Goal: Information Seeking & Learning: Learn about a topic

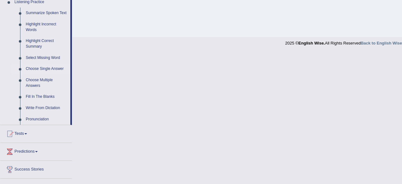
scroll to position [294, 0]
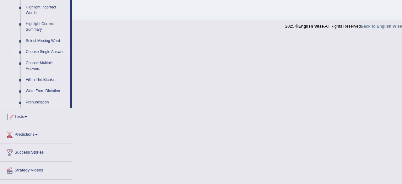
click at [36, 55] on link "Choose Single Answer" at bounding box center [46, 51] width 47 height 11
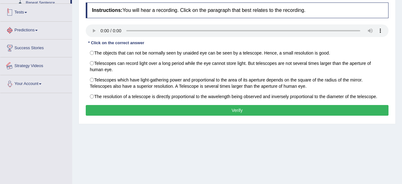
scroll to position [111, 0]
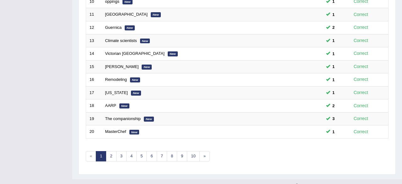
scroll to position [228, 0]
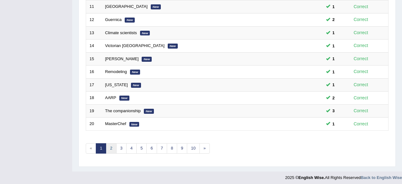
click at [108, 147] on link "2" at bounding box center [111, 148] width 10 height 10
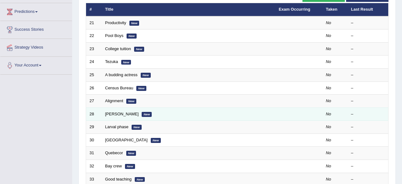
scroll to position [65, 0]
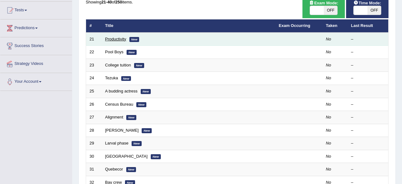
click at [116, 39] on link "Productivity" at bounding box center [115, 39] width 21 height 5
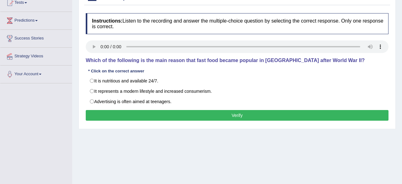
scroll to position [65, 0]
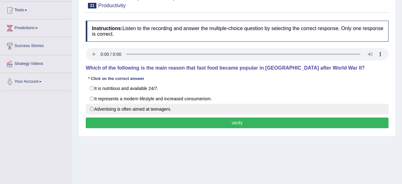
click at [93, 109] on label "Advertising is often aimed at teenagers." at bounding box center [237, 109] width 303 height 11
radio input "true"
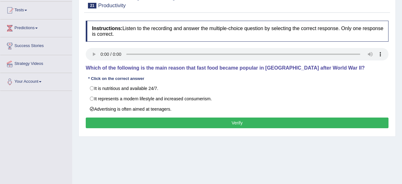
click at [113, 126] on button "Verify" at bounding box center [237, 123] width 303 height 11
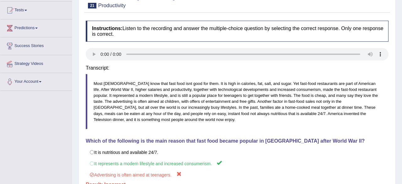
click at [113, 126] on div "Home Practice Listening: Choose Single Answer Productivity « Prev Next » Report…" at bounding box center [237, 92] width 330 height 314
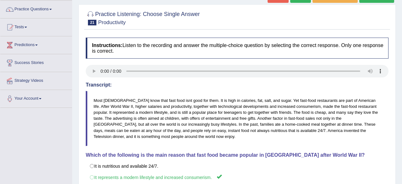
scroll to position [33, 0]
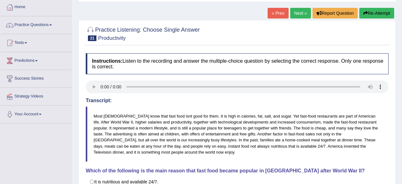
click at [279, 14] on link "« Prev" at bounding box center [277, 13] width 21 height 11
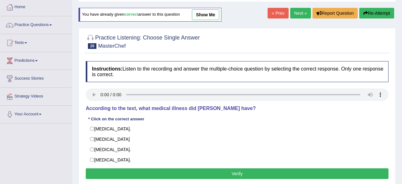
scroll to position [33, 0]
click at [297, 11] on link "Next »" at bounding box center [300, 13] width 21 height 11
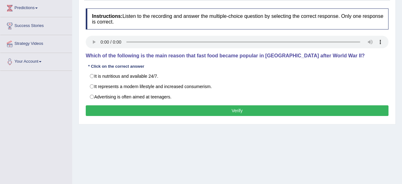
scroll to position [98, 0]
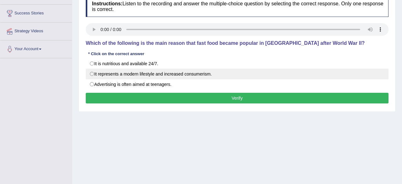
click at [210, 75] on label "It represents a modern lifestyle and increased consumerism." at bounding box center [237, 74] width 303 height 11
radio input "true"
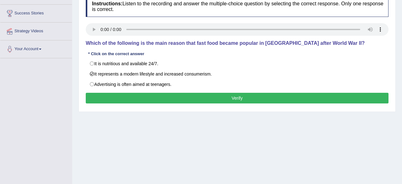
click at [199, 102] on button "Verify" at bounding box center [237, 98] width 303 height 11
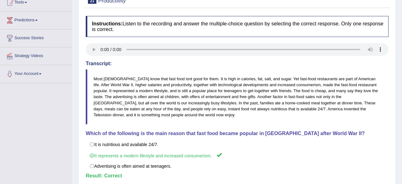
scroll to position [33, 0]
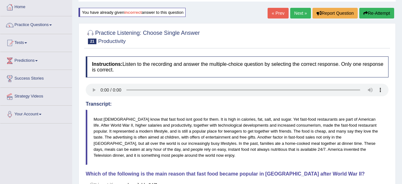
click at [302, 15] on link "Next »" at bounding box center [300, 13] width 21 height 11
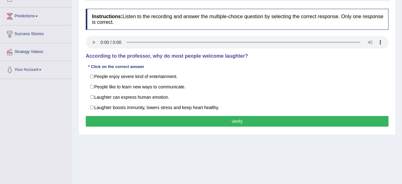
scroll to position [65, 0]
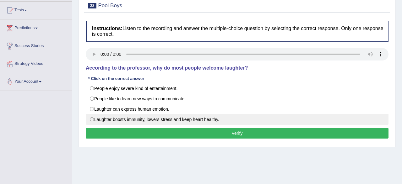
click at [159, 119] on label "Laughter boosts immunity, lowers stress and keep heart healthy." at bounding box center [237, 119] width 303 height 11
radio input "true"
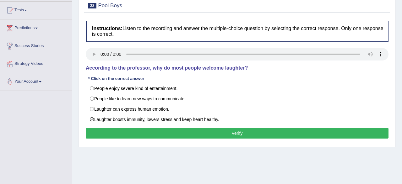
click at [153, 132] on button "Verify" at bounding box center [237, 133] width 303 height 11
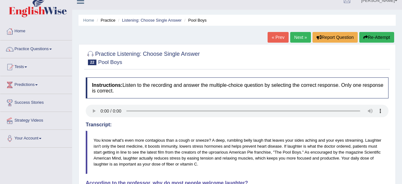
scroll to position [0, 0]
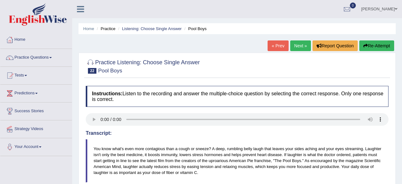
click at [294, 51] on div "« Prev Next » Report Question Re-Attempt" at bounding box center [331, 46] width 128 height 12
click at [294, 47] on link "Next »" at bounding box center [300, 45] width 21 height 11
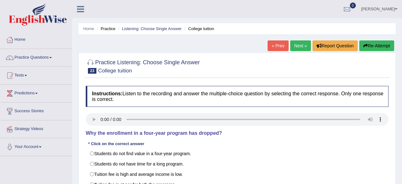
scroll to position [65, 0]
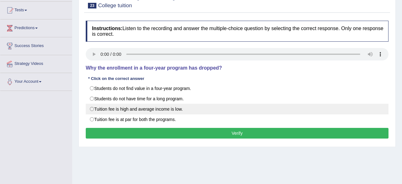
click at [147, 110] on label "Tuition fee is high and average income is low." at bounding box center [237, 109] width 303 height 11
radio input "true"
click at [147, 110] on label "Tuition fee is high and average income is low." at bounding box center [237, 109] width 303 height 11
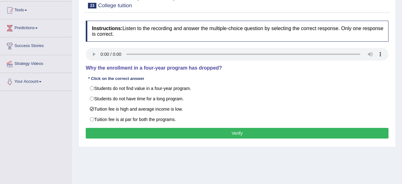
click at [153, 132] on button "Verify" at bounding box center [237, 133] width 303 height 11
click at [153, 132] on div "Home Practice Listening: Choose Single Answer College tuition « Prev Next » Rep…" at bounding box center [237, 92] width 330 height 314
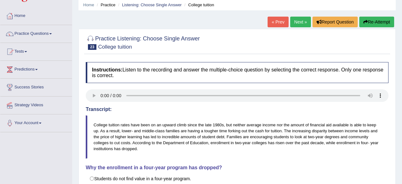
scroll to position [0, 0]
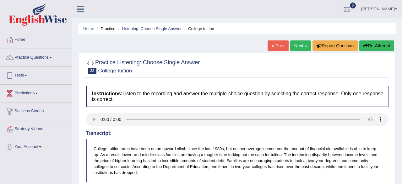
click at [299, 44] on link "Next »" at bounding box center [300, 45] width 21 height 11
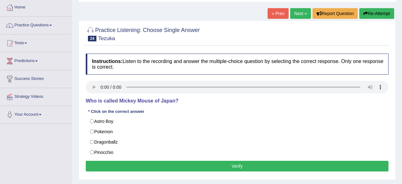
scroll to position [33, 0]
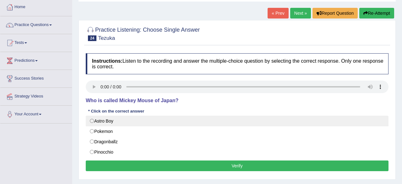
click at [123, 122] on label "Astro Boy" at bounding box center [237, 121] width 303 height 11
radio input "true"
click at [123, 122] on label "Astro Boy" at bounding box center [237, 121] width 303 height 11
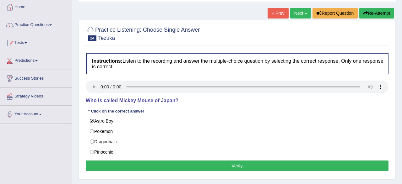
click at [166, 165] on button "Verify" at bounding box center [237, 166] width 303 height 11
click at [166, 165] on div "Home Practice Listening: Choose Single Answer Tezuka « Prev Next » Report Quest…" at bounding box center [237, 124] width 330 height 314
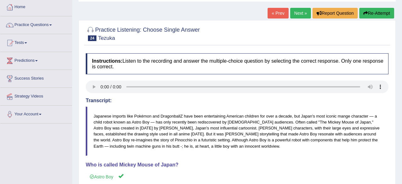
click at [296, 17] on link "Next »" at bounding box center [300, 13] width 21 height 11
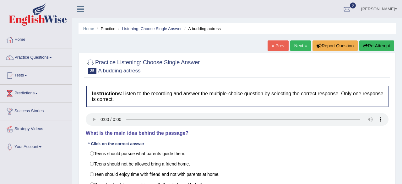
scroll to position [65, 0]
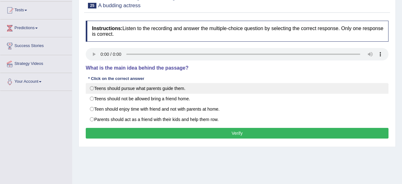
click at [92, 92] on label "Teens should pursue what parents guide them." at bounding box center [237, 88] width 303 height 11
radio input "true"
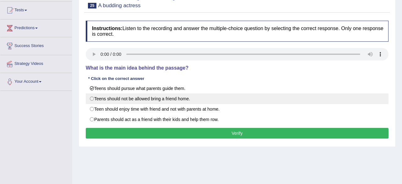
click at [148, 100] on label "Teens should not be allowed bring a friend home." at bounding box center [237, 99] width 303 height 11
radio input "true"
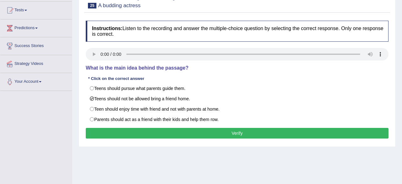
click at [156, 132] on button "Verify" at bounding box center [237, 133] width 303 height 11
click at [156, 132] on div "Home Practice Listening: Choose Single Answer A budding actress « Prev Next » R…" at bounding box center [237, 92] width 330 height 314
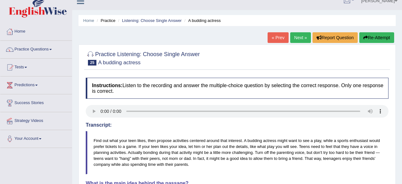
scroll to position [0, 0]
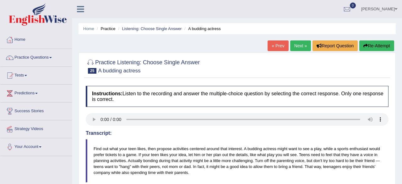
click at [279, 46] on link "« Prev" at bounding box center [277, 45] width 21 height 11
click at [278, 46] on link "« Prev" at bounding box center [277, 45] width 21 height 11
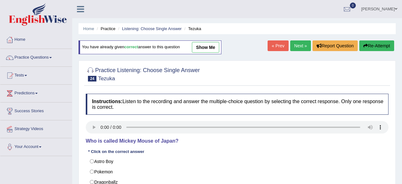
click at [293, 47] on link "Next »" at bounding box center [300, 45] width 21 height 11
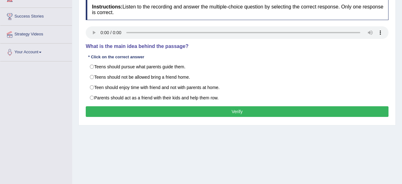
scroll to position [98, 0]
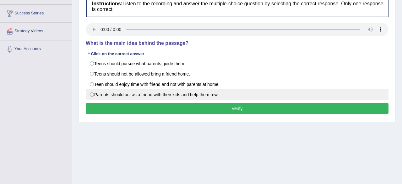
click at [175, 94] on label "Parents should act as a friend with their kids and help them row." at bounding box center [237, 94] width 303 height 11
radio input "true"
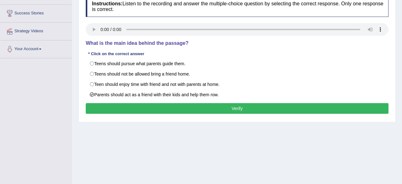
click at [190, 111] on button "Verify" at bounding box center [237, 108] width 303 height 11
click at [190, 111] on div "Home Practice Listening: Choose Single Answer A budding actress You have alread…" at bounding box center [237, 59] width 330 height 314
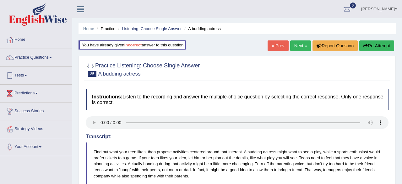
scroll to position [0, 0]
click at [299, 45] on link "Next »" at bounding box center [300, 45] width 21 height 11
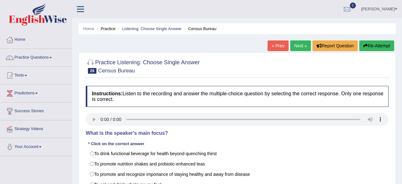
scroll to position [65, 0]
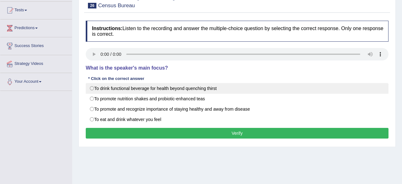
click at [184, 88] on label "To drink functional beverage for health beyond quenching thirst" at bounding box center [237, 88] width 303 height 11
radio input "true"
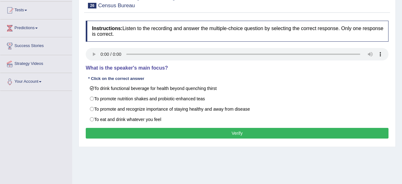
click at [220, 134] on button "Verify" at bounding box center [237, 133] width 303 height 11
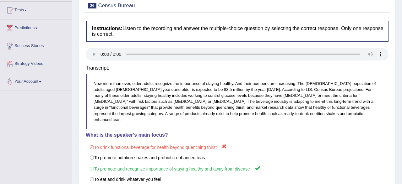
click at [220, 134] on div "Home Practice Listening: Choose Single Answer Census Bureau « Prev Next » Repor…" at bounding box center [237, 92] width 330 height 314
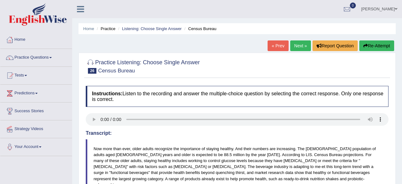
scroll to position [0, 0]
click at [298, 44] on link "Next »" at bounding box center [300, 45] width 21 height 11
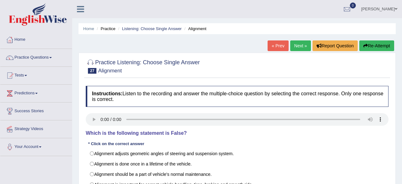
click at [281, 50] on link "« Prev" at bounding box center [277, 45] width 21 height 11
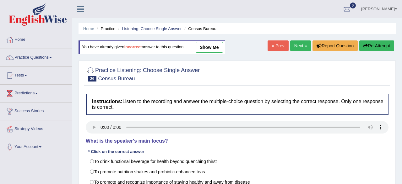
scroll to position [131, 0]
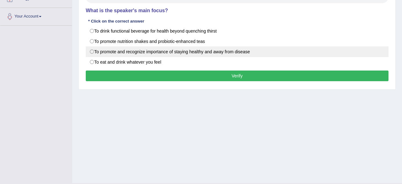
click at [131, 51] on label "To promote and recognize importance of staying healthy and away from disease" at bounding box center [237, 51] width 303 height 11
radio input "true"
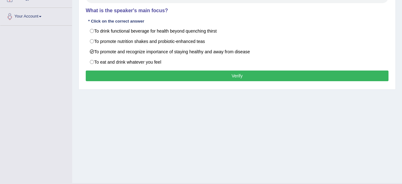
click at [140, 74] on button "Verify" at bounding box center [237, 76] width 303 height 11
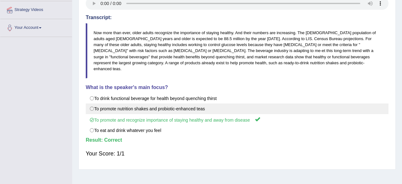
scroll to position [0, 0]
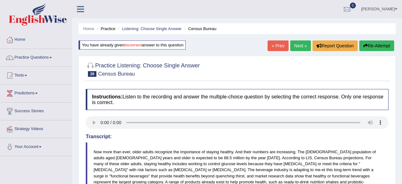
click at [291, 51] on link "Next »" at bounding box center [300, 45] width 21 height 11
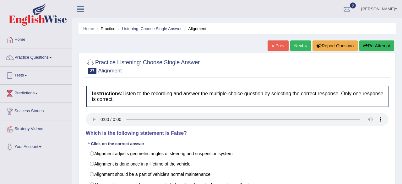
scroll to position [65, 0]
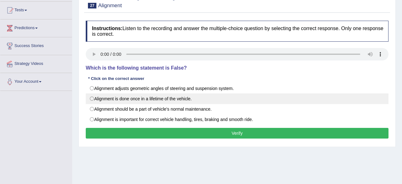
click at [183, 98] on label "Alignment is done once in a lifetime of the vehicle." at bounding box center [237, 99] width 303 height 11
radio input "true"
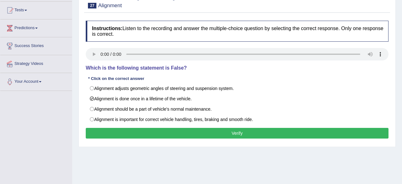
click at [191, 135] on button "Verify" at bounding box center [237, 133] width 303 height 11
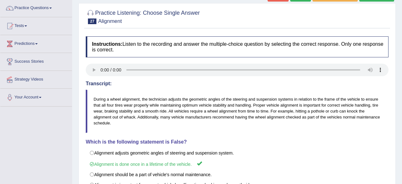
scroll to position [33, 0]
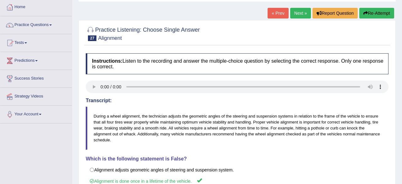
click at [302, 16] on link "Next »" at bounding box center [300, 13] width 21 height 11
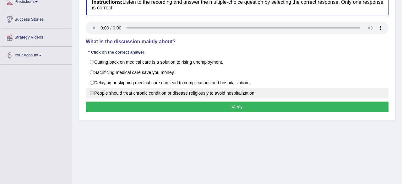
scroll to position [65, 0]
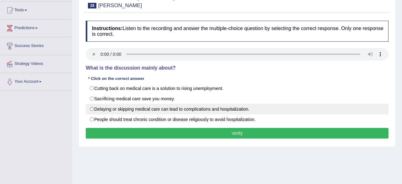
click at [223, 110] on label "Delaying or skipping medical care can lead to complications and hospitalization." at bounding box center [237, 109] width 303 height 11
radio input "true"
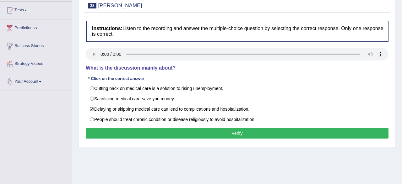
click at [281, 134] on button "Verify" at bounding box center [237, 133] width 303 height 11
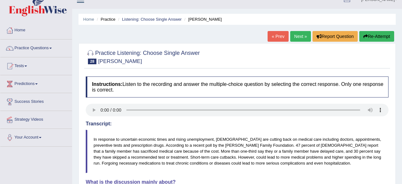
scroll to position [0, 0]
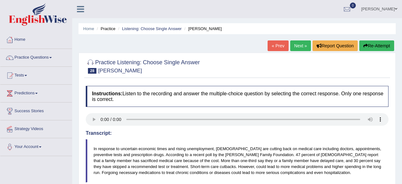
click at [296, 49] on link "Next »" at bounding box center [300, 45] width 21 height 11
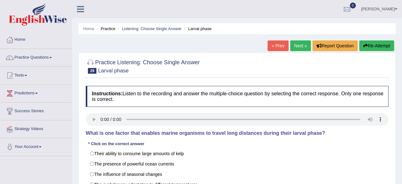
scroll to position [65, 0]
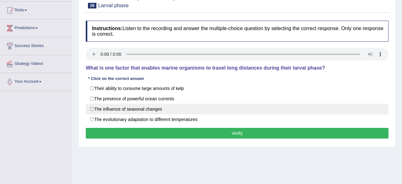
click at [135, 108] on label "The influence of seasonal changes" at bounding box center [237, 109] width 303 height 11
radio input "true"
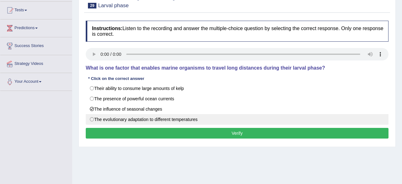
click at [157, 121] on label "The evolutionary adaptation to different temperatures" at bounding box center [237, 119] width 303 height 11
radio input "true"
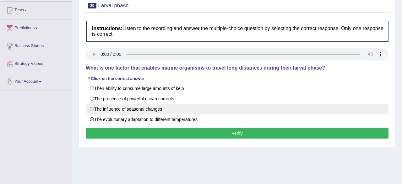
click at [142, 109] on label "The influence of seasonal changes" at bounding box center [237, 109] width 303 height 11
radio input "true"
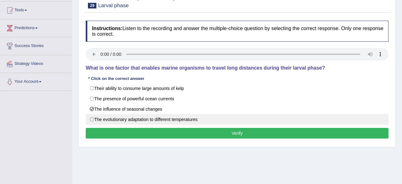
click at [145, 121] on label "The evolutionary adaptation to different temperatures" at bounding box center [237, 119] width 303 height 11
radio input "true"
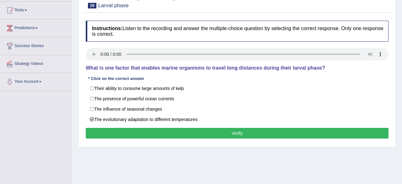
click at [154, 134] on button "Verify" at bounding box center [237, 133] width 303 height 11
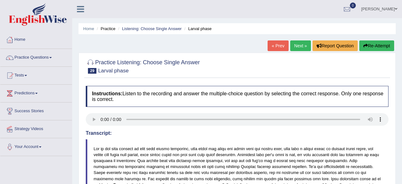
scroll to position [0, 0]
click at [378, 48] on button "Re-Attempt" at bounding box center [376, 45] width 35 height 11
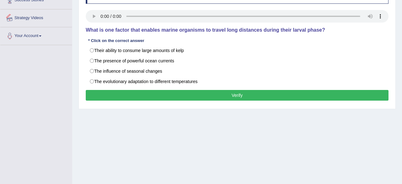
scroll to position [98, 0]
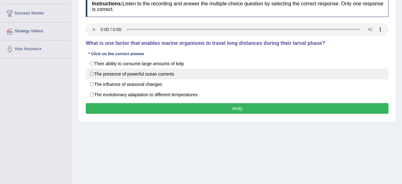
click at [101, 74] on label "The presence of powerful ocean currents" at bounding box center [237, 74] width 303 height 11
radio input "true"
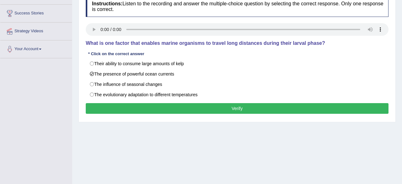
click at [248, 108] on button "Verify" at bounding box center [237, 108] width 303 height 11
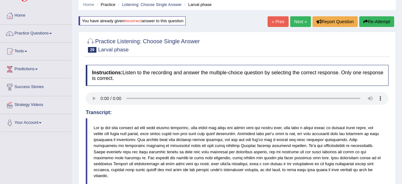
scroll to position [0, 0]
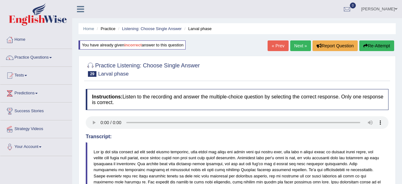
click at [293, 46] on link "Next »" at bounding box center [300, 45] width 21 height 11
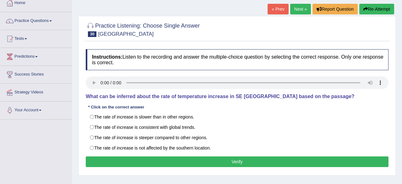
scroll to position [65, 0]
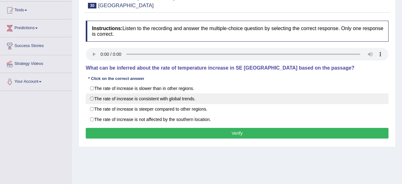
click at [172, 97] on label "The rate of increase is consistent with global trends." at bounding box center [237, 99] width 303 height 11
radio input "true"
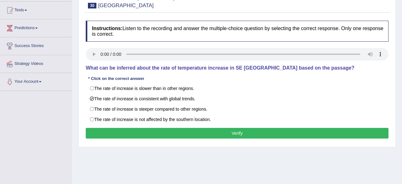
click at [178, 132] on button "Verify" at bounding box center [237, 133] width 303 height 11
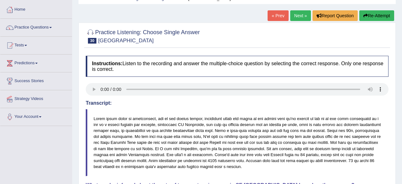
scroll to position [14, 0]
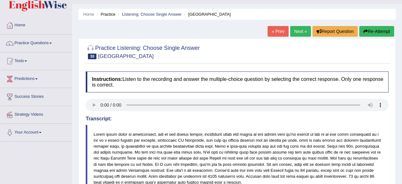
click at [370, 26] on div "Home Practice Listening: Choose Single Answer Great Barrier Reef « Prev Next » …" at bounding box center [237, 143] width 330 height 314
click at [370, 29] on button "Re-Attempt" at bounding box center [376, 31] width 35 height 11
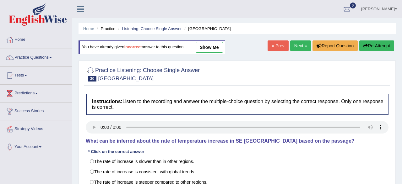
scroll to position [112, 0]
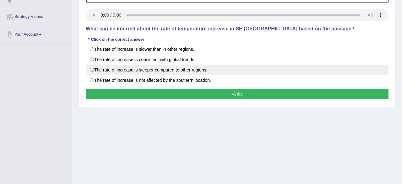
click at [150, 68] on label "The rate of increase is steeper compared to other regions." at bounding box center [237, 70] width 303 height 11
radio input "true"
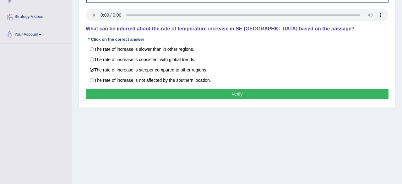
click at [164, 95] on button "Verify" at bounding box center [237, 94] width 303 height 11
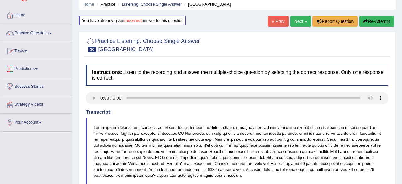
scroll to position [0, 0]
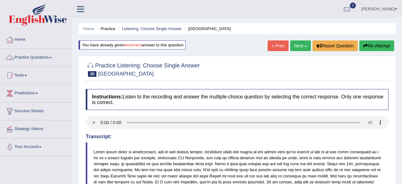
click at [45, 61] on link "Practice Questions" at bounding box center [36, 57] width 72 height 16
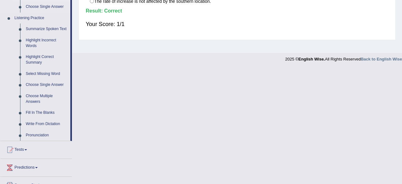
scroll to position [261, 0]
click at [37, 98] on link "Choose Multiple Answers" at bounding box center [46, 98] width 47 height 17
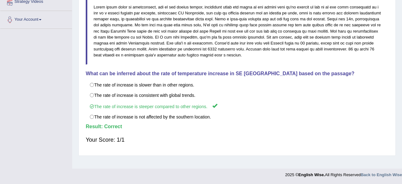
scroll to position [70, 0]
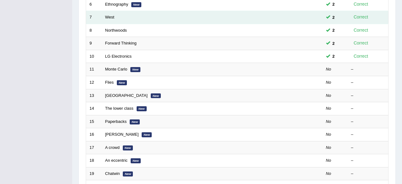
scroll to position [163, 0]
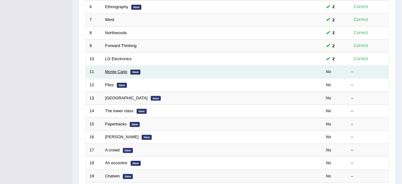
click at [120, 69] on link "Monte Carlo" at bounding box center [116, 71] width 22 height 5
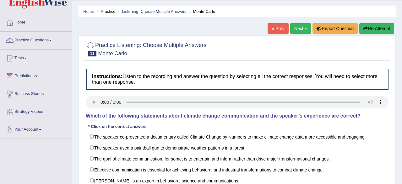
scroll to position [65, 0]
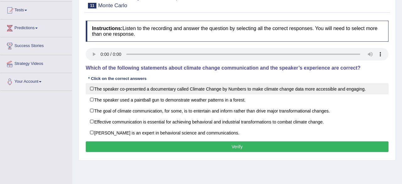
click at [94, 91] on label "The speaker co-presented a documentary called Climate Change by Numbers to make…" at bounding box center [237, 88] width 303 height 11
checkbox input "true"
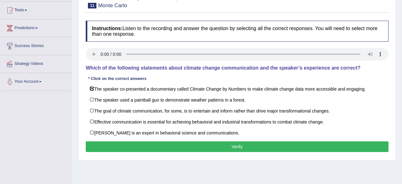
click at [129, 149] on button "Verify" at bounding box center [237, 147] width 303 height 11
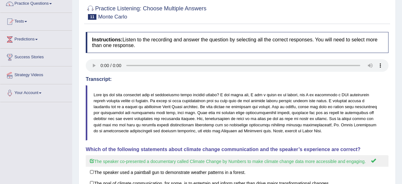
scroll to position [0, 0]
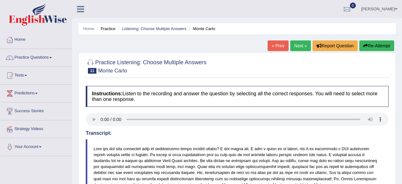
click at [364, 47] on icon "button" at bounding box center [365, 46] width 4 height 4
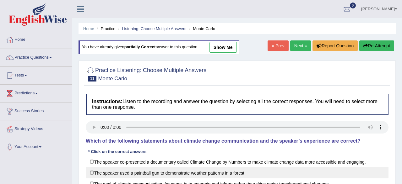
scroll to position [98, 0]
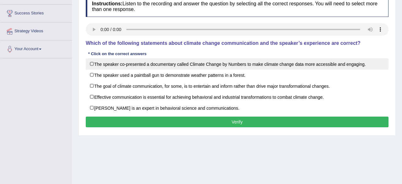
click at [125, 65] on label "The speaker co-presented a documentary called Climate Change by Numbers to make…" at bounding box center [237, 63] width 303 height 11
checkbox input "true"
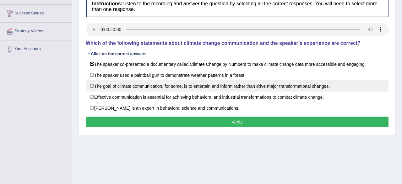
click at [96, 81] on label "The goal of climate communication, for some, is to entertain and inform rather …" at bounding box center [237, 85] width 303 height 11
checkbox input "true"
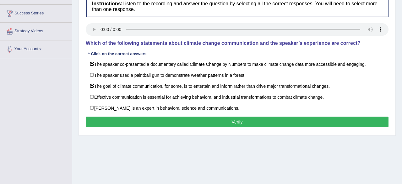
click at [129, 119] on button "Verify" at bounding box center [237, 122] width 303 height 11
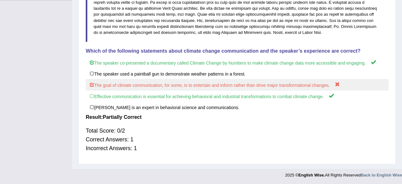
scroll to position [25, 0]
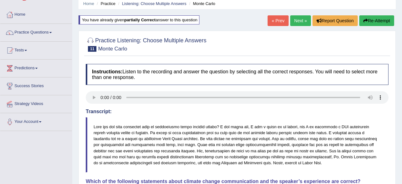
click at [393, 22] on button "Re-Attempt" at bounding box center [376, 20] width 35 height 11
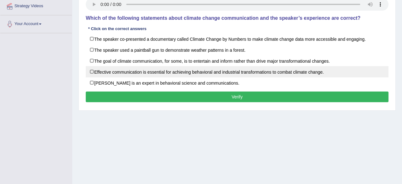
scroll to position [123, 0]
click at [104, 70] on label "Effective communication is essential for achieving behavioral and industrial tr…" at bounding box center [237, 71] width 303 height 11
checkbox input "true"
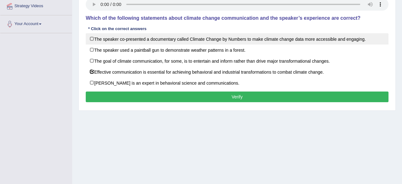
click at [103, 39] on label "The speaker co-presented a documentary called Climate Change by Numbers to make…" at bounding box center [237, 38] width 303 height 11
checkbox input "true"
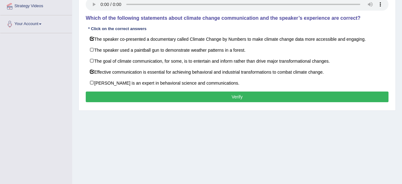
click at [128, 93] on button "Verify" at bounding box center [237, 97] width 303 height 11
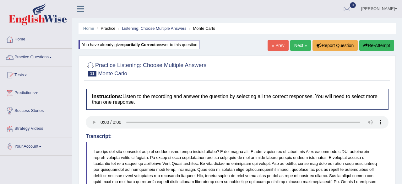
scroll to position [0, 0]
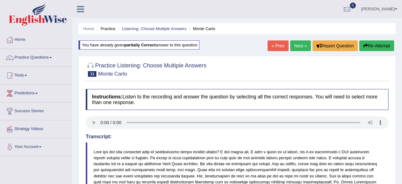
click at [297, 49] on link "Next »" at bounding box center [300, 45] width 21 height 11
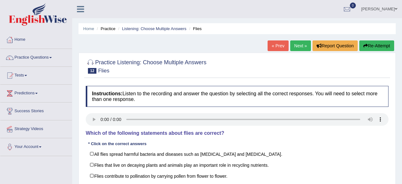
scroll to position [65, 0]
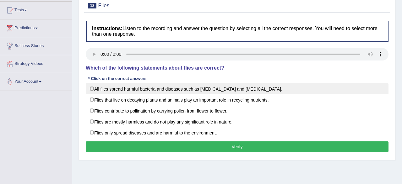
click at [115, 91] on label "All flies spread harmful bacteria and diseases such as [MEDICAL_DATA] and [MEDI…" at bounding box center [237, 88] width 303 height 11
checkbox input "true"
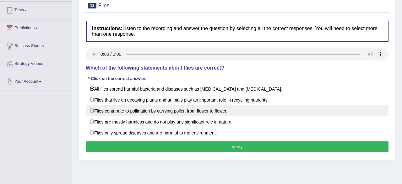
click at [97, 114] on label "Flies contribute to pollination by carrying pollen from flower to flower." at bounding box center [237, 110] width 303 height 11
checkbox input "true"
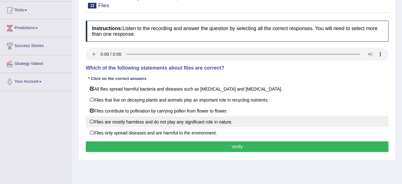
click at [99, 120] on label "Flies are mostly harmless and do not play any significant role in nature." at bounding box center [237, 121] width 303 height 11
click at [97, 123] on label "Flies are mostly harmless and do not play any significant role in nature." at bounding box center [237, 121] width 303 height 11
checkbox input "false"
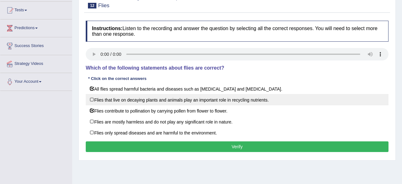
click at [234, 102] on label "Flies that live on decaying plants and animals play an important role in recycl…" at bounding box center [237, 99] width 303 height 11
checkbox input "true"
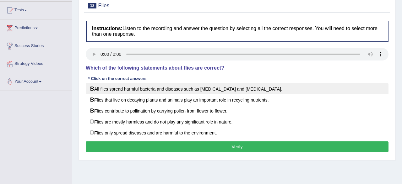
click at [92, 86] on label "All flies spread harmful bacteria and diseases such as malaria and yellow fever." at bounding box center [237, 88] width 303 height 11
checkbox input "false"
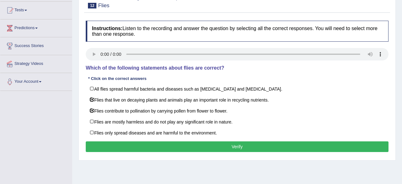
click at [124, 142] on button "Verify" at bounding box center [237, 147] width 303 height 11
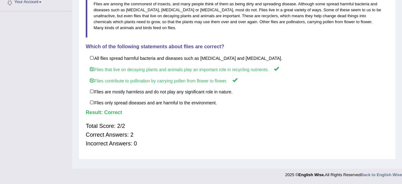
scroll to position [0, 0]
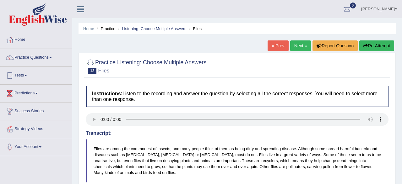
click at [297, 47] on link "Next »" at bounding box center [300, 45] width 21 height 11
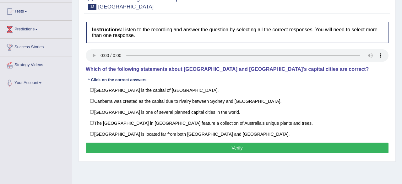
scroll to position [65, 0]
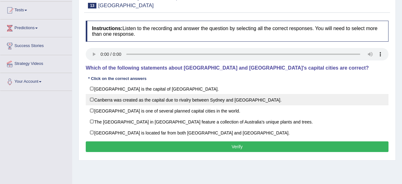
click at [203, 100] on label "Canberra was created as the capital due to rivalry between Sydney and [GEOGRAPH…" at bounding box center [237, 99] width 303 height 11
checkbox input "true"
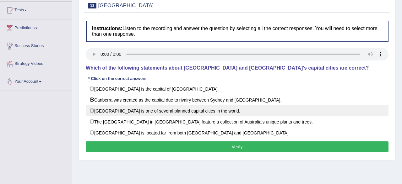
click at [108, 112] on label "Canberra is one of several planned capital cities in the world." at bounding box center [237, 110] width 303 height 11
checkbox input "true"
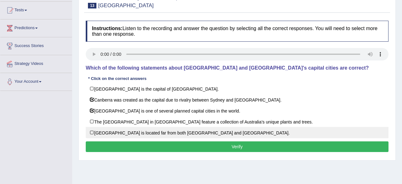
drag, startPoint x: 198, startPoint y: 127, endPoint x: 200, endPoint y: 131, distance: 4.9
click at [199, 131] on div "Sydney is the capital of Australia. Canberra was created as the capital due to …" at bounding box center [237, 110] width 303 height 55
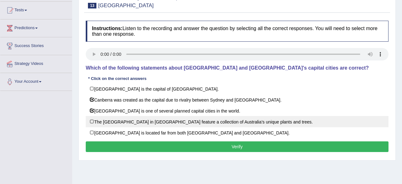
click at [91, 122] on label "The National Botanic Gardens in Canberra feature a collection of Australia’s un…" at bounding box center [237, 121] width 303 height 11
checkbox input "true"
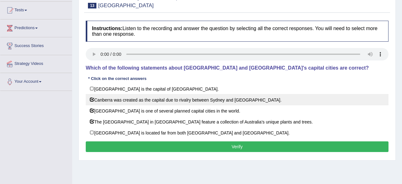
click at [93, 101] on label "Canberra was created as the capital due to rivalry between Sydney and Melbourne." at bounding box center [237, 99] width 303 height 11
checkbox input "true"
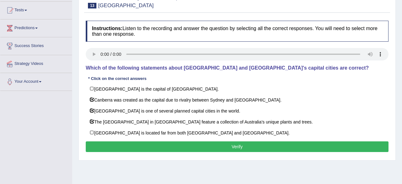
click at [120, 147] on button "Verify" at bounding box center [237, 147] width 303 height 11
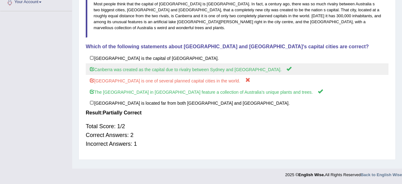
scroll to position [0, 0]
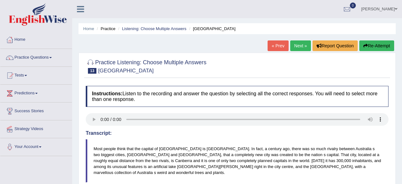
click at [366, 46] on icon "button" at bounding box center [365, 46] width 4 height 4
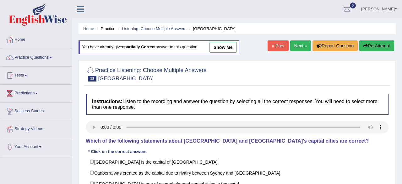
scroll to position [65, 0]
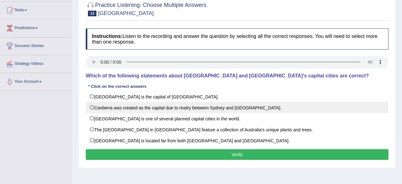
click at [95, 105] on label "Canberra was created as the capital due to rivalry between Sydney and [GEOGRAPH…" at bounding box center [237, 107] width 303 height 11
checkbox input "true"
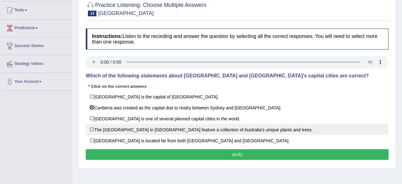
click at [105, 133] on label "The [GEOGRAPHIC_DATA] in [GEOGRAPHIC_DATA] feature a collection of Australia’s …" at bounding box center [237, 129] width 303 height 11
checkbox input "true"
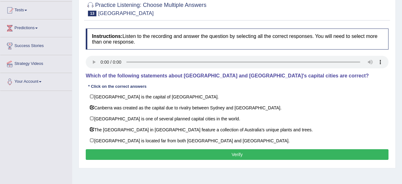
click at [137, 156] on button "Verify" at bounding box center [237, 154] width 303 height 11
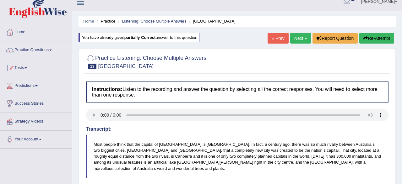
scroll to position [0, 0]
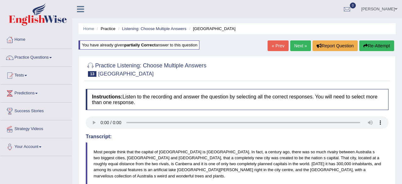
click at [300, 49] on link "Next »" at bounding box center [300, 45] width 21 height 11
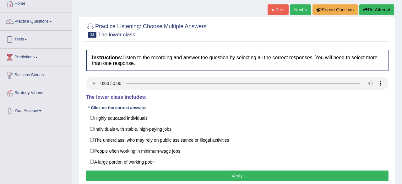
scroll to position [65, 0]
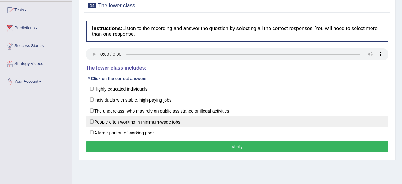
click at [178, 123] on label "People often working in minimum-wage jobs" at bounding box center [237, 121] width 303 height 11
checkbox input "true"
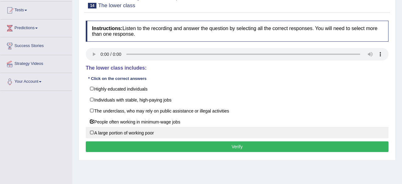
click at [133, 133] on label "A large portion of working poor" at bounding box center [237, 132] width 303 height 11
checkbox input "true"
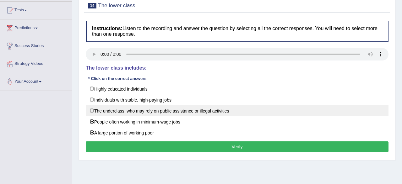
click at [151, 112] on label "The underclass, who may rely on public assistance or illegal activities" at bounding box center [237, 110] width 303 height 11
checkbox input "true"
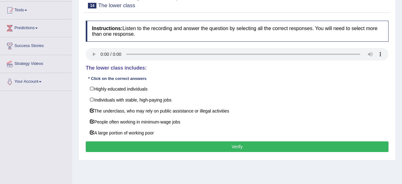
click at [178, 148] on button "Verify" at bounding box center [237, 147] width 303 height 11
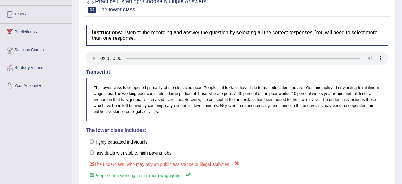
scroll to position [0, 0]
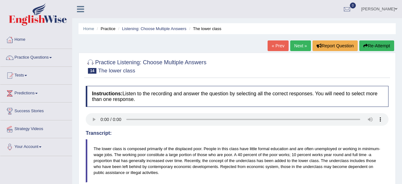
click at [380, 50] on button "Re-Attempt" at bounding box center [376, 45] width 35 height 11
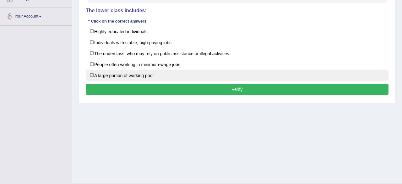
scroll to position [131, 0]
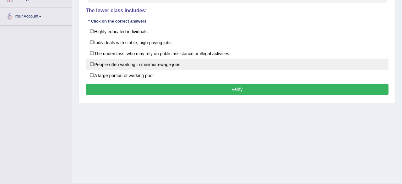
click at [105, 62] on label "People often working in minimum-wage jobs" at bounding box center [237, 64] width 303 height 11
checkbox input "true"
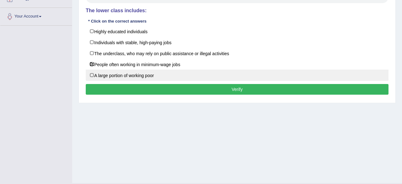
click at [107, 73] on label "A large portion of working poor" at bounding box center [237, 75] width 303 height 11
checkbox input "true"
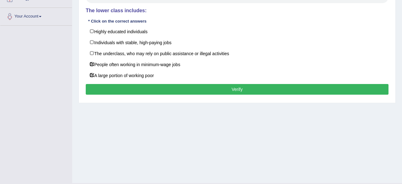
click at [142, 88] on button "Verify" at bounding box center [237, 89] width 303 height 11
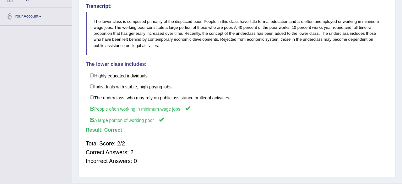
scroll to position [0, 0]
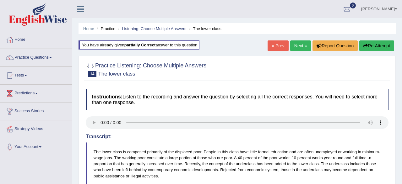
click at [299, 46] on link "Next »" at bounding box center [300, 45] width 21 height 11
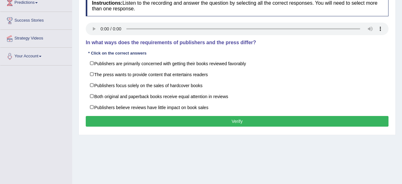
scroll to position [98, 0]
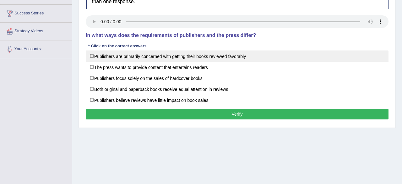
click at [196, 56] on label "Publishers are primarily concerned with getting their books reviewed favorably" at bounding box center [237, 56] width 303 height 11
checkbox input "true"
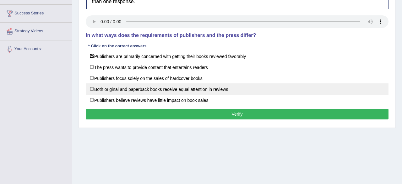
click at [150, 93] on label "Both original and paperback books receive equal attention in reviews" at bounding box center [237, 89] width 303 height 11
checkbox input "true"
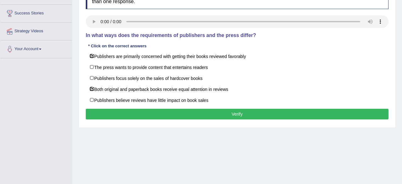
click at [154, 110] on button "Verify" at bounding box center [237, 114] width 303 height 11
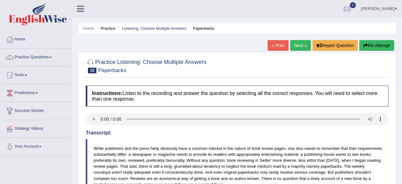
scroll to position [0, 0]
click at [371, 46] on button "Re-Attempt" at bounding box center [376, 45] width 35 height 11
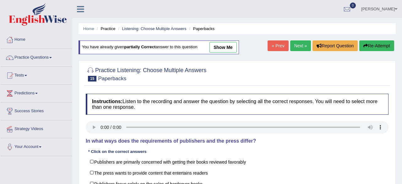
scroll to position [65, 0]
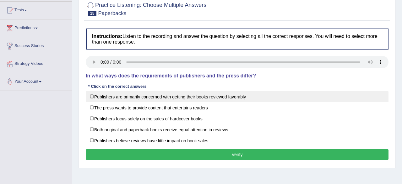
click at [162, 95] on label "Publishers are primarily concerned with getting their books reviewed favorably" at bounding box center [237, 96] width 303 height 11
checkbox input "true"
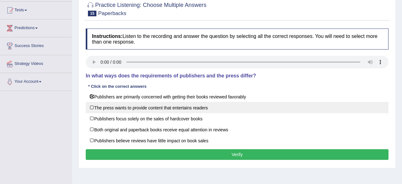
click at [158, 107] on label "The press wants to provide content that entertains readers" at bounding box center [237, 107] width 303 height 11
checkbox input "true"
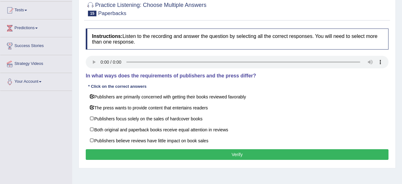
click at [169, 155] on button "Verify" at bounding box center [237, 154] width 303 height 11
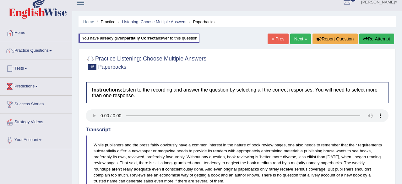
scroll to position [0, 0]
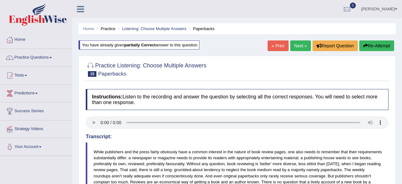
click at [301, 48] on link "Next »" at bounding box center [300, 45] width 21 height 11
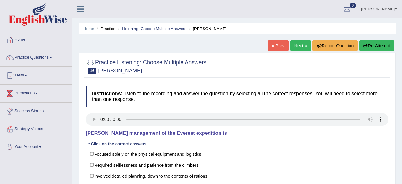
scroll to position [65, 0]
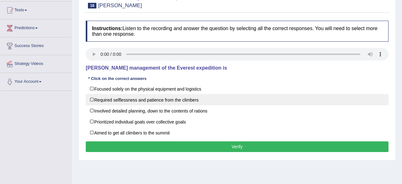
click at [128, 99] on label "Required selflessness and patience from the climbers" at bounding box center [237, 99] width 303 height 11
checkbox input "true"
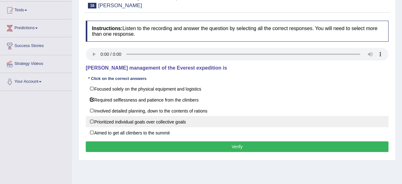
click at [122, 123] on label "Prioritized individual goals over collective goals" at bounding box center [237, 121] width 303 height 11
checkbox input "true"
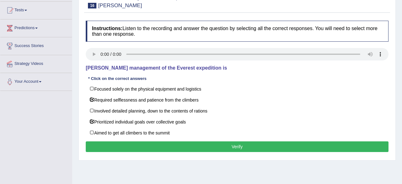
click at [148, 150] on button "Verify" at bounding box center [237, 147] width 303 height 11
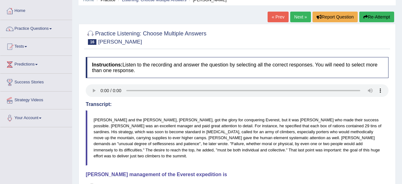
scroll to position [0, 0]
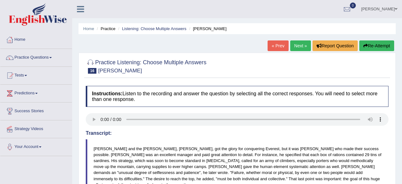
click at [374, 48] on button "Re-Attempt" at bounding box center [376, 45] width 35 height 11
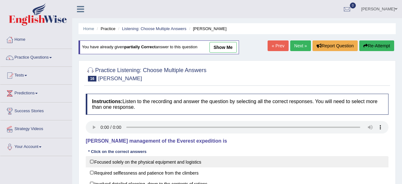
scroll to position [65, 0]
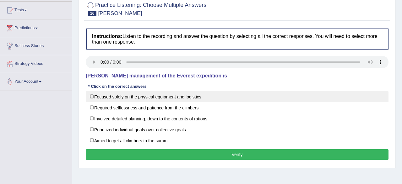
click at [225, 97] on label "Focused solely on the physical equipment and logistics" at bounding box center [237, 96] width 303 height 11
checkbox input "true"
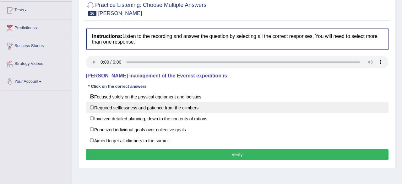
click at [224, 108] on label "Required selflessness and patience from the climbers" at bounding box center [237, 107] width 303 height 11
checkbox input "true"
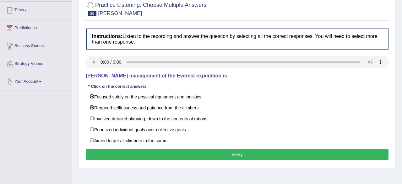
click at [228, 153] on button "Verify" at bounding box center [237, 154] width 303 height 11
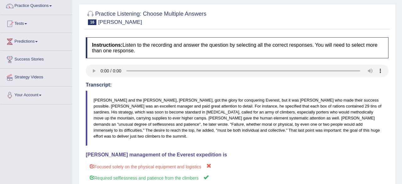
scroll to position [0, 0]
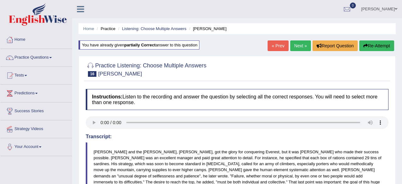
click at [379, 46] on button "Re-Attempt" at bounding box center [376, 45] width 35 height 11
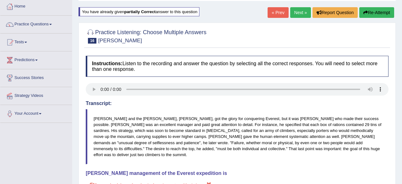
scroll to position [89, 0]
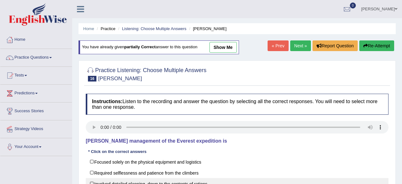
scroll to position [98, 0]
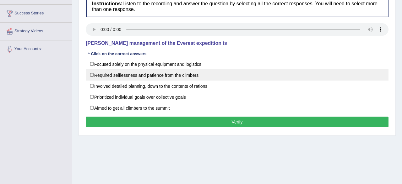
click at [174, 75] on label "Required selflessness and patience from the climbers" at bounding box center [237, 74] width 303 height 11
checkbox input "true"
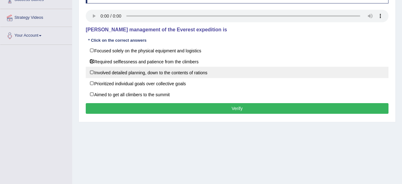
click at [176, 74] on label "Involved detailed planning, down to the contents of rations" at bounding box center [237, 72] width 303 height 11
checkbox input "true"
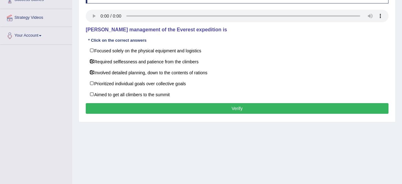
click at [193, 111] on button "Verify" at bounding box center [237, 108] width 303 height 11
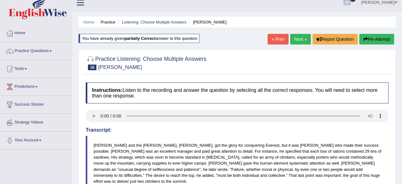
scroll to position [0, 0]
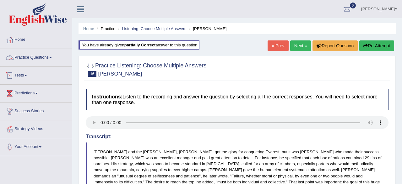
click at [32, 61] on link "Practice Questions" at bounding box center [36, 57] width 72 height 16
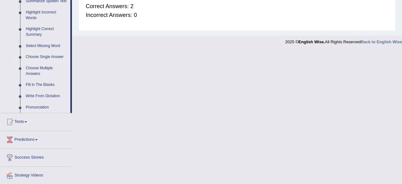
scroll to position [307, 0]
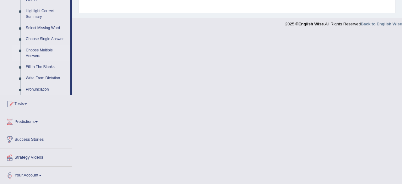
click at [48, 53] on link "Choose Multiple Answers" at bounding box center [46, 53] width 47 height 17
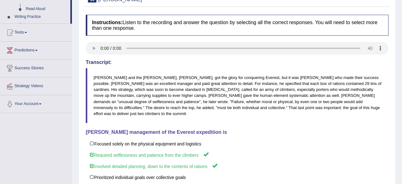
scroll to position [0, 0]
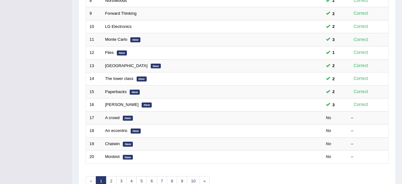
scroll to position [196, 0]
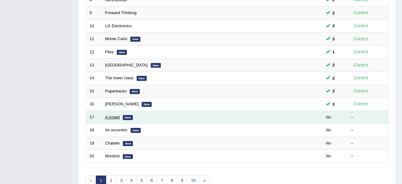
click at [108, 116] on link "A crowd" at bounding box center [112, 117] width 14 height 5
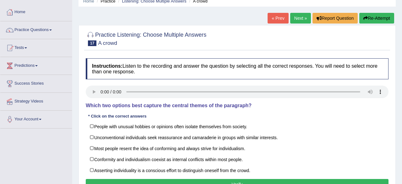
scroll to position [65, 0]
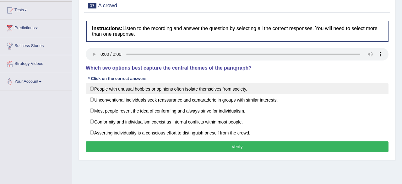
click at [133, 92] on label "People with unusual hobbies or opinions often isolate themselves from society." at bounding box center [237, 88] width 303 height 11
checkbox input "true"
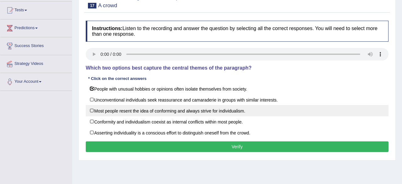
click at [131, 112] on label "Most people resent the idea of conforming and always strive for individualism." at bounding box center [237, 110] width 303 height 11
checkbox input "true"
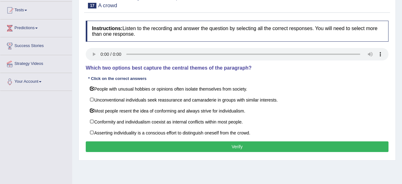
click at [144, 146] on button "Verify" at bounding box center [237, 147] width 303 height 11
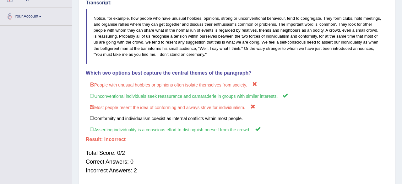
scroll to position [0, 0]
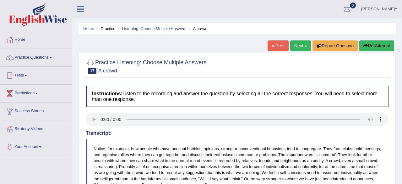
click at [376, 50] on button "Re-Attempt" at bounding box center [376, 45] width 35 height 11
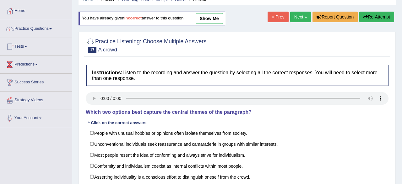
scroll to position [33, 0]
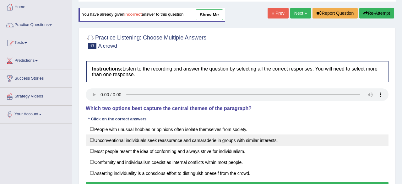
click at [245, 138] on label "Unconventional individuals seek reassurance and camaraderie in groups with simi…" at bounding box center [237, 140] width 303 height 11
checkbox input "true"
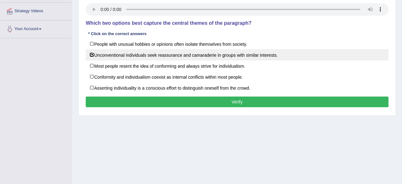
scroll to position [131, 0]
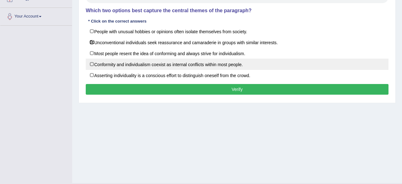
click at [160, 63] on label "Conformity and individualism coexist as internal conflicts within most people." at bounding box center [237, 64] width 303 height 11
checkbox input "true"
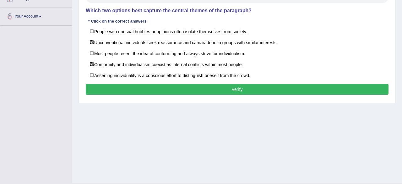
click at [172, 89] on button "Verify" at bounding box center [237, 89] width 303 height 11
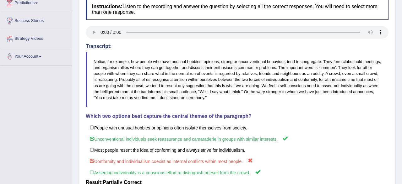
scroll to position [0, 0]
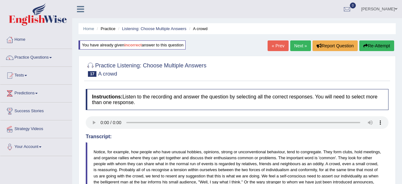
click at [296, 46] on link "Next »" at bounding box center [300, 45] width 21 height 11
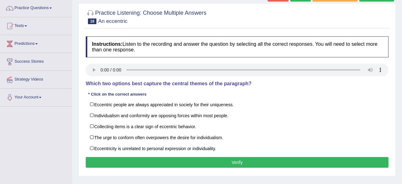
scroll to position [65, 0]
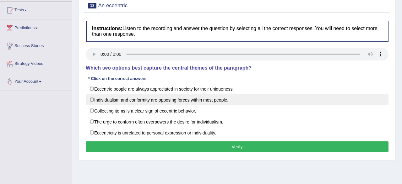
click at [117, 103] on label "Individualism and conformity are opposing forces within most people." at bounding box center [237, 99] width 303 height 11
checkbox input "true"
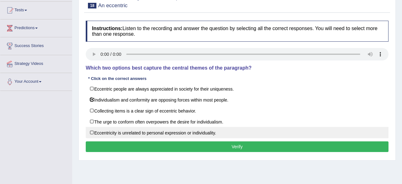
click at [140, 134] on label "Eccentricity is unrelated to personal expression or individuality." at bounding box center [237, 132] width 303 height 11
checkbox input "true"
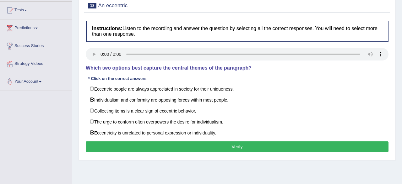
click at [147, 152] on div "Instructions: Listen to the recording and answer the question by selecting all …" at bounding box center [237, 88] width 306 height 140
click at [137, 147] on button "Verify" at bounding box center [237, 147] width 303 height 11
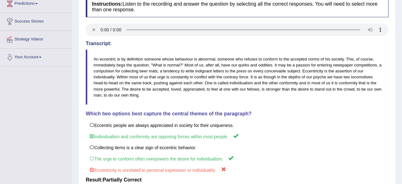
scroll to position [22, 0]
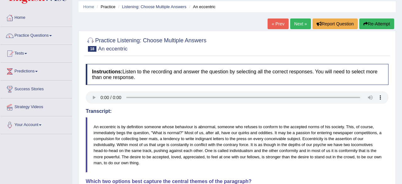
click at [373, 28] on button "Re-Attempt" at bounding box center [376, 24] width 35 height 11
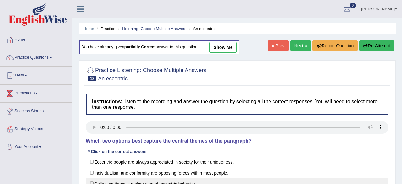
scroll to position [120, 0]
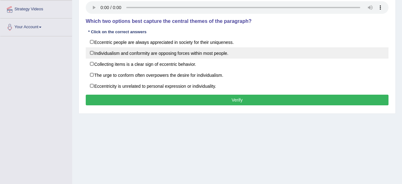
click at [98, 54] on label "Individualism and conformity are opposing forces within most people." at bounding box center [237, 52] width 303 height 11
checkbox input "true"
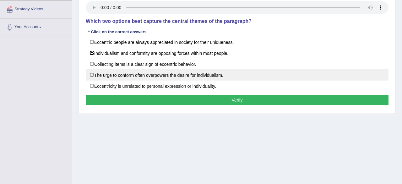
click at [100, 72] on label "The urge to conform often overpowers the desire for individualism." at bounding box center [237, 74] width 303 height 11
checkbox input "true"
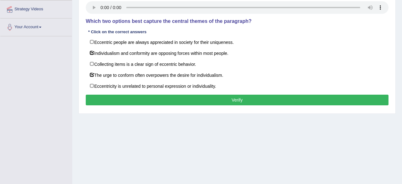
click at [122, 98] on button "Verify" at bounding box center [237, 100] width 303 height 11
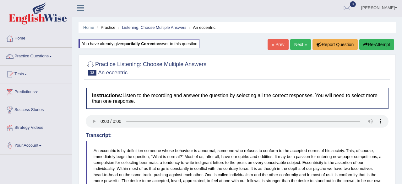
scroll to position [0, 0]
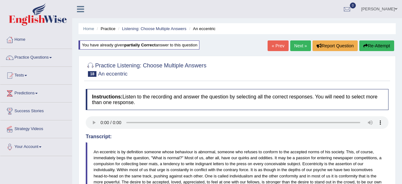
click at [297, 48] on link "Next »" at bounding box center [300, 45] width 21 height 11
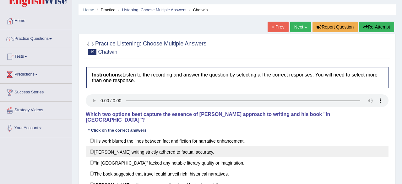
scroll to position [65, 0]
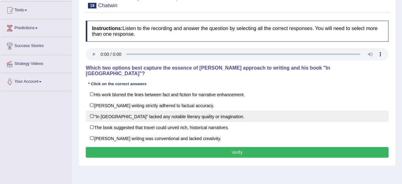
click at [149, 111] on label ""In [GEOGRAPHIC_DATA]" lacked any notable literary quality or imagination." at bounding box center [237, 116] width 303 height 11
checkbox input "true"
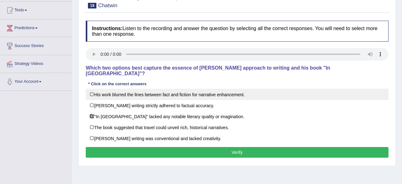
click at [101, 89] on label "His work blurred the lines between fact and fiction for narrative enhancement." at bounding box center [237, 94] width 303 height 11
checkbox input "true"
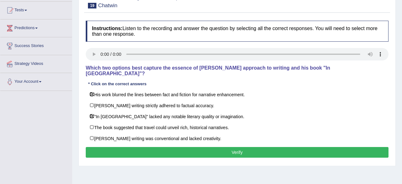
click at [145, 147] on button "Verify" at bounding box center [237, 152] width 303 height 11
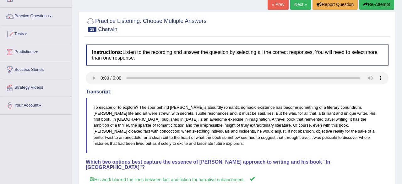
scroll to position [33, 0]
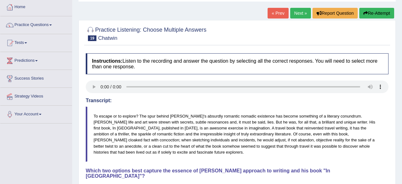
click at [371, 17] on button "Re-Attempt" at bounding box center [376, 13] width 35 height 11
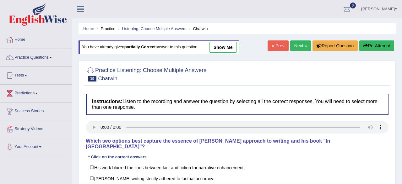
scroll to position [98, 0]
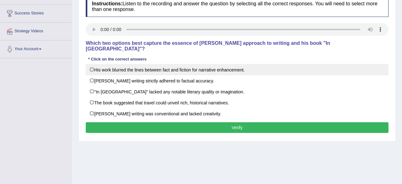
click at [115, 65] on label "His work blurred the lines between fact and fiction for narrative enhancement." at bounding box center [237, 69] width 303 height 11
checkbox input "true"
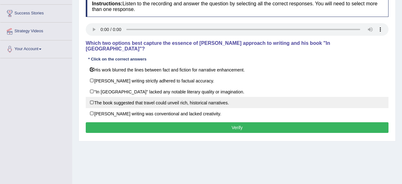
click at [111, 97] on label "The book suggested that travel could unveil rich, historical narratives." at bounding box center [237, 102] width 303 height 11
checkbox input "true"
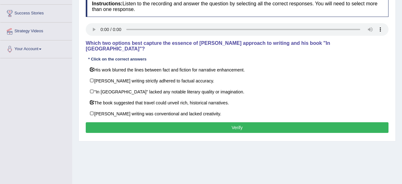
click at [121, 122] on button "Verify" at bounding box center [237, 127] width 303 height 11
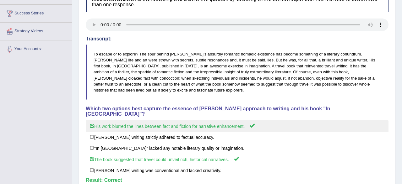
scroll to position [0, 0]
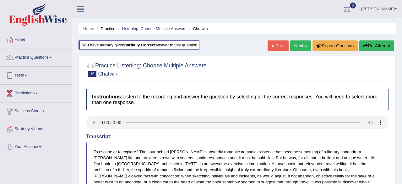
click at [303, 49] on link "Next »" at bounding box center [300, 45] width 21 height 11
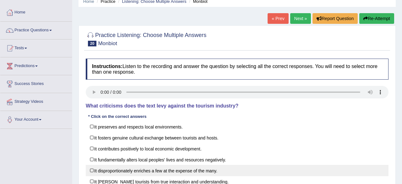
scroll to position [65, 0]
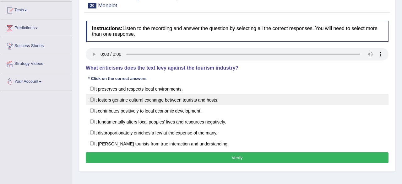
click at [175, 101] on label "It fosters genuine cultural exchange between tourists and hosts." at bounding box center [237, 99] width 303 height 11
checkbox input "true"
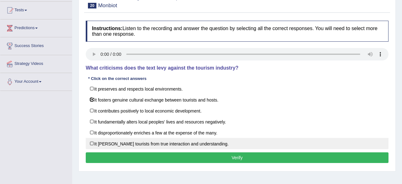
click at [174, 145] on label "It [PERSON_NAME] tourists from true interaction and understanding." at bounding box center [237, 143] width 303 height 11
checkbox input "true"
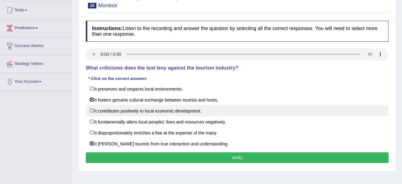
click at [166, 109] on label "It contributes positively to local economic development." at bounding box center [237, 110] width 303 height 11
click at [161, 113] on label "It contributes positively to local economic development." at bounding box center [237, 110] width 303 height 11
click at [121, 110] on label "It contributes positively to local economic development." at bounding box center [237, 110] width 303 height 11
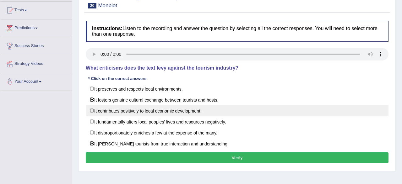
click at [121, 110] on label "It contributes positively to local economic development." at bounding box center [237, 110] width 303 height 11
click at [120, 111] on label "It contributes positively to local economic development." at bounding box center [237, 110] width 303 height 11
checkbox input "true"
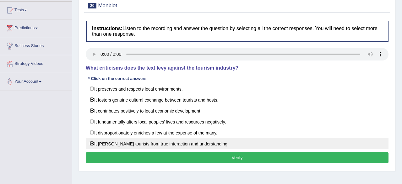
click at [91, 144] on label "It shields tourists from true interaction and understanding." at bounding box center [237, 143] width 303 height 11
click at [90, 141] on label "It shields tourists from true interaction and understanding." at bounding box center [237, 143] width 303 height 11
checkbox input "false"
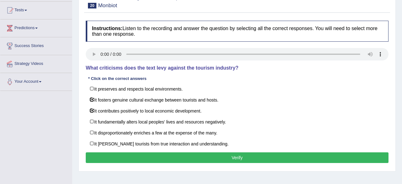
click at [159, 161] on button "Verify" at bounding box center [237, 158] width 303 height 11
click at [159, 161] on div "Home Practice Listening: Choose Multiple Answers Monbiot « Prev Next » Report Q…" at bounding box center [237, 92] width 330 height 314
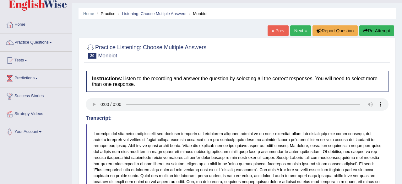
scroll to position [0, 0]
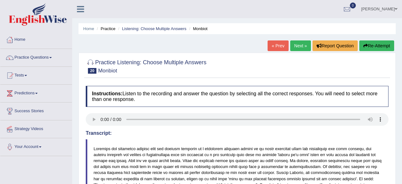
click at [368, 44] on button "Re-Attempt" at bounding box center [376, 45] width 35 height 11
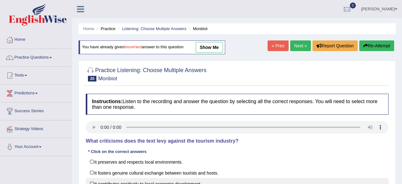
scroll to position [98, 0]
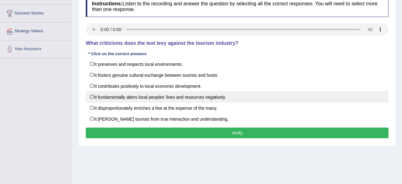
click at [238, 96] on label "It fundamentally alters local peoples' lives and resources negatively." at bounding box center [237, 96] width 303 height 11
checkbox input "false"
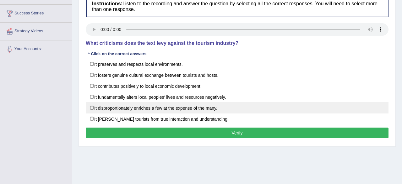
click at [236, 107] on label "It disproportionately enriches a few at the expense of the many." at bounding box center [237, 107] width 303 height 11
checkbox input "true"
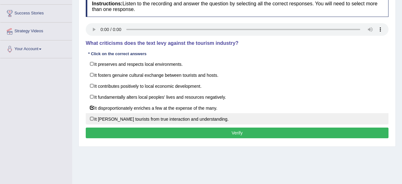
click at [224, 119] on label "It shields tourists from true interaction and understanding." at bounding box center [237, 118] width 303 height 11
checkbox input "true"
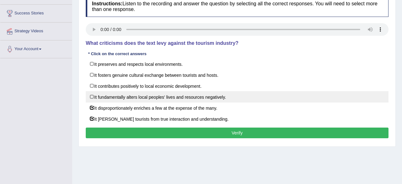
click at [224, 95] on label "It fundamentally alters local peoples' lives and resources negatively." at bounding box center [237, 96] width 303 height 11
checkbox input "true"
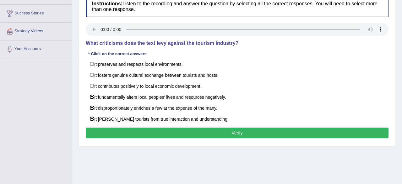
click at [228, 135] on button "Verify" at bounding box center [237, 133] width 303 height 11
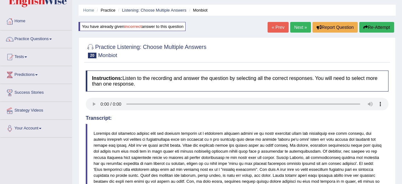
scroll to position [0, 0]
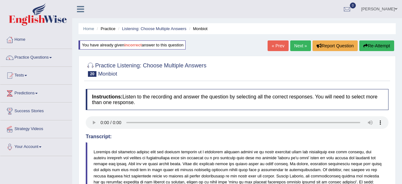
click at [299, 42] on link "Next »" at bounding box center [300, 45] width 21 height 11
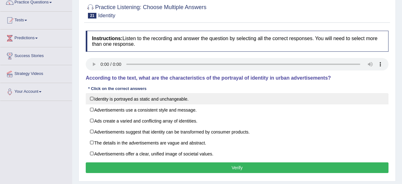
scroll to position [65, 0]
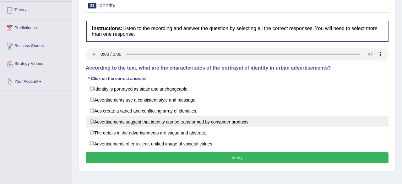
click at [126, 123] on label "Advertisements suggest that identity can be transformed by consumer products." at bounding box center [237, 121] width 303 height 11
checkbox input "true"
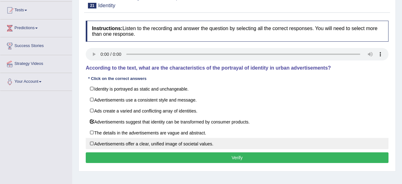
click at [117, 141] on label "Advertisements offer a clear, unified image of societal values." at bounding box center [237, 143] width 303 height 11
checkbox input "true"
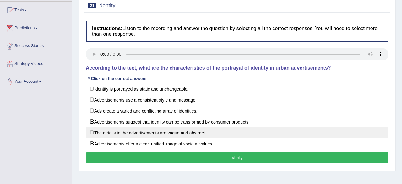
click at [114, 133] on label "The details in the advertisements are vague and abstract." at bounding box center [237, 132] width 303 height 11
click at [124, 135] on label "The details in the advertisements are vague and abstract." at bounding box center [237, 132] width 303 height 11
checkbox input "true"
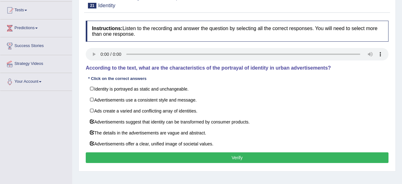
click at [167, 160] on button "Verify" at bounding box center [237, 158] width 303 height 11
click at [167, 160] on div "Home Practice Listening: Choose Multiple Answers Identity « Prev Next » Report …" at bounding box center [237, 92] width 330 height 314
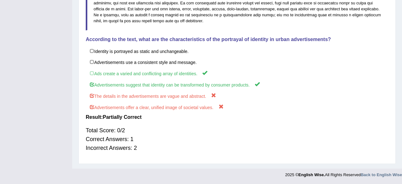
scroll to position [19, 0]
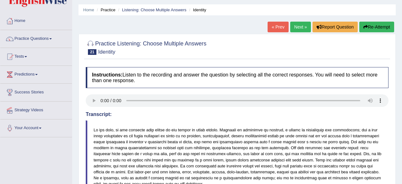
click at [366, 33] on div "« Prev Next » Report Question Re-Attempt" at bounding box center [331, 28] width 128 height 12
click at [365, 30] on button "Re-Attempt" at bounding box center [376, 27] width 35 height 11
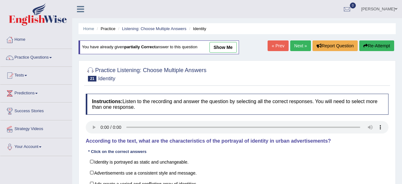
scroll to position [117, 0]
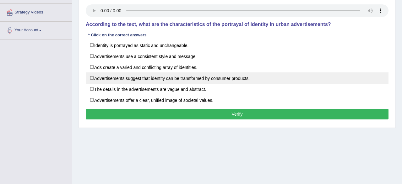
click at [189, 78] on label "Advertisements suggest that identity can be transformed by consumer products." at bounding box center [237, 78] width 303 height 11
checkbox input "true"
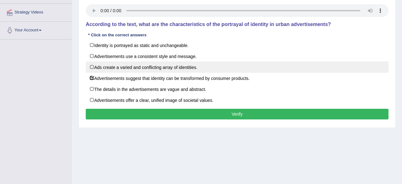
click at [185, 69] on label "Ads create a varied and conflicting array of identities." at bounding box center [237, 67] width 303 height 11
checkbox input "true"
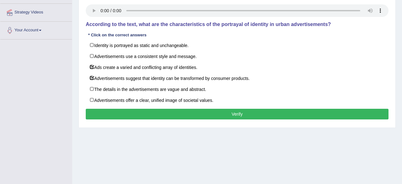
click at [186, 110] on button "Verify" at bounding box center [237, 114] width 303 height 11
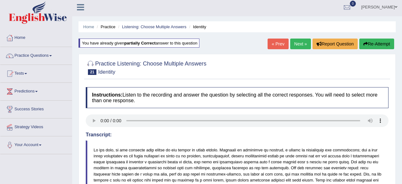
scroll to position [0, 0]
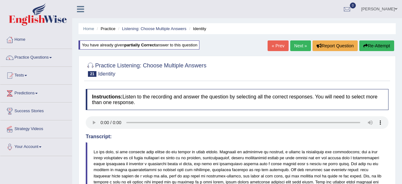
click at [297, 44] on link "Next »" at bounding box center [300, 45] width 21 height 11
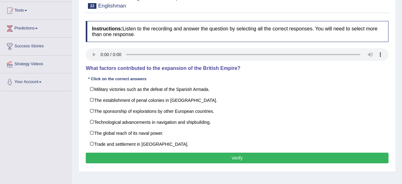
scroll to position [65, 0]
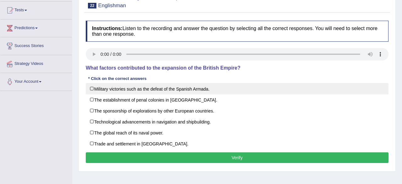
click at [193, 88] on label "Military victories such as the defeat of the Spanish Armada." at bounding box center [237, 88] width 303 height 11
checkbox input "false"
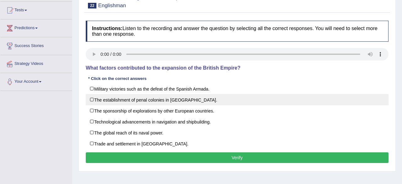
click at [93, 104] on label "The establishment of penal colonies in Australia." at bounding box center [237, 99] width 303 height 11
checkbox input "true"
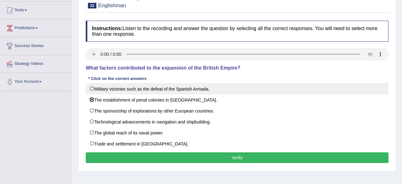
click at [107, 93] on label "Military victories such as the defeat of the Spanish Armada." at bounding box center [237, 88] width 303 height 11
checkbox input "true"
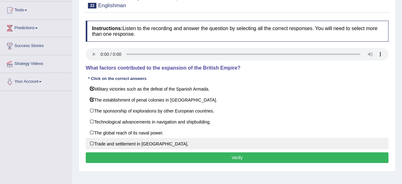
drag, startPoint x: 124, startPoint y: 161, endPoint x: 127, endPoint y: 155, distance: 7.0
click at [125, 155] on button "Verify" at bounding box center [237, 158] width 303 height 11
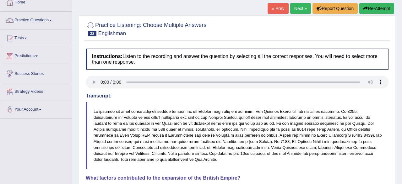
scroll to position [13, 0]
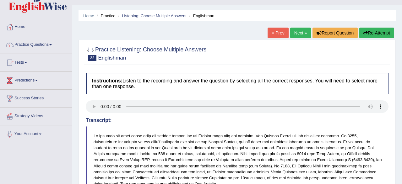
click at [371, 37] on button "Re-Attempt" at bounding box center [376, 33] width 35 height 11
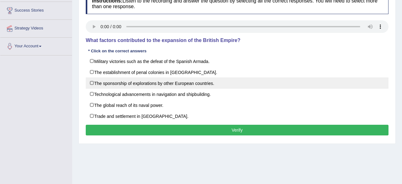
scroll to position [111, 0]
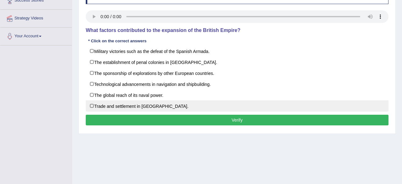
click at [135, 103] on label "Trade and settlement in [GEOGRAPHIC_DATA]." at bounding box center [237, 105] width 303 height 11
checkbox input "true"
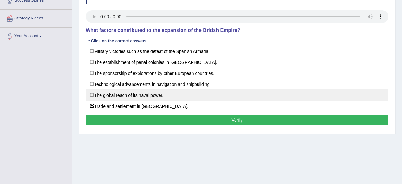
click at [132, 95] on label "The global reach of its naval power." at bounding box center [237, 94] width 303 height 11
checkbox input "true"
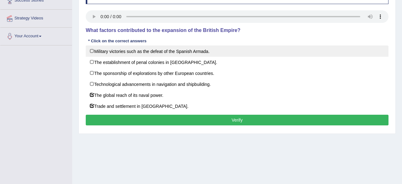
click at [130, 54] on label "Military victories such as the defeat of the Spanish Armada." at bounding box center [237, 51] width 303 height 11
checkbox input "true"
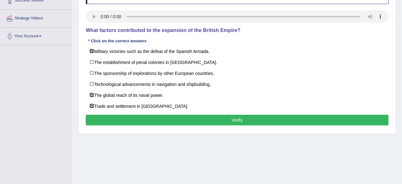
click at [196, 118] on button "Verify" at bounding box center [237, 120] width 303 height 11
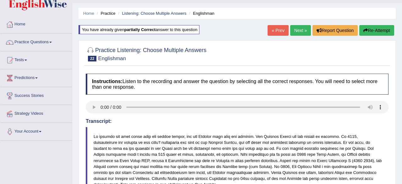
scroll to position [0, 0]
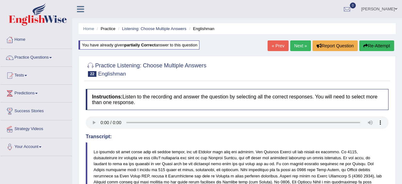
click at [296, 47] on link "Next »" at bounding box center [300, 45] width 21 height 11
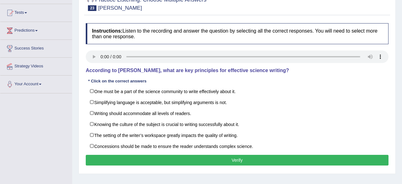
scroll to position [65, 0]
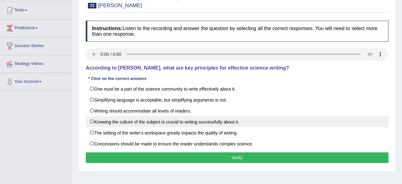
click at [148, 124] on label "Knowing the culture of the subject is crucial to writing successfully about it." at bounding box center [237, 121] width 303 height 11
checkbox input "true"
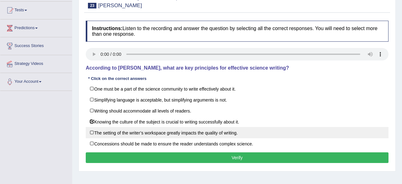
click at [144, 134] on label "The setting of the writer’s workspace greatly impacts the quality of writing." at bounding box center [237, 132] width 303 height 11
checkbox input "true"
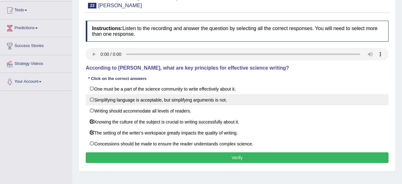
click at [125, 99] on label "Simplifying language is acceptable, but simplifying arguments is not." at bounding box center [237, 99] width 303 height 11
checkbox input "true"
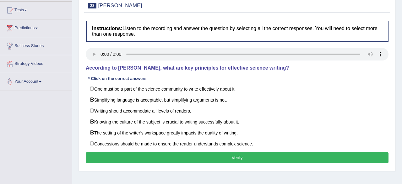
click at [184, 159] on button "Verify" at bounding box center [237, 158] width 303 height 11
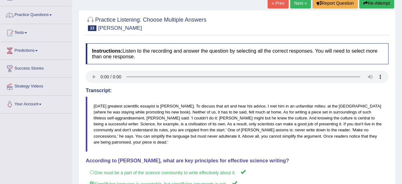
scroll to position [33, 0]
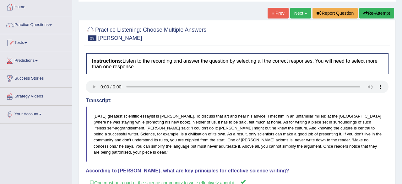
click at [365, 10] on button "Re-Attempt" at bounding box center [376, 13] width 35 height 11
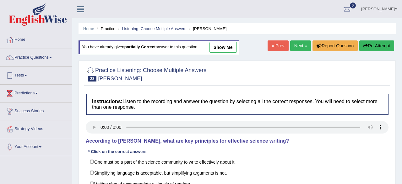
scroll to position [98, 0]
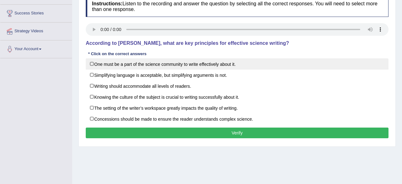
click at [147, 66] on label "One must be a part of the science community to write effectively about it." at bounding box center [237, 63] width 303 height 11
checkbox input "true"
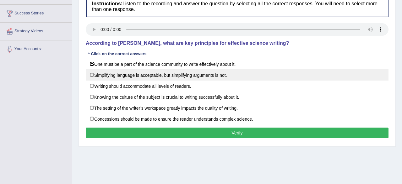
click at [144, 73] on label "Simplifying language is acceptable, but simplifying arguments is not." at bounding box center [237, 74] width 303 height 11
checkbox input "true"
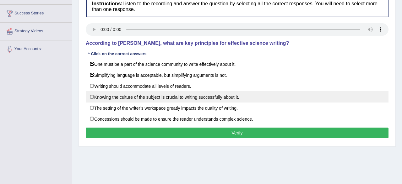
click at [134, 98] on label "Knowing the culture of the subject is crucial to writing successfully about it." at bounding box center [237, 96] width 303 height 11
checkbox input "true"
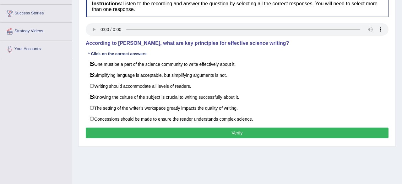
click at [140, 131] on button "Verify" at bounding box center [237, 133] width 303 height 11
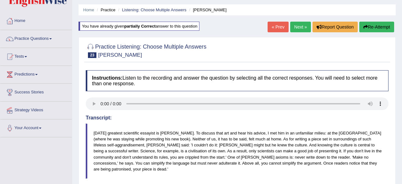
scroll to position [0, 0]
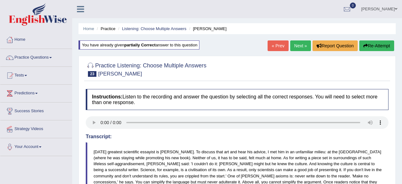
click at [296, 46] on link "Next »" at bounding box center [300, 45] width 21 height 11
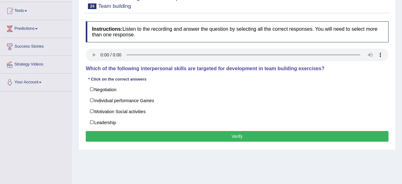
scroll to position [65, 0]
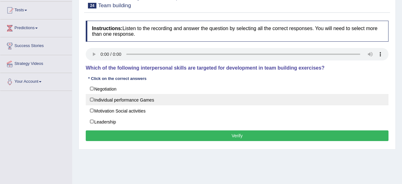
click at [112, 100] on label "Individual performance Games" at bounding box center [237, 99] width 303 height 11
checkbox input "true"
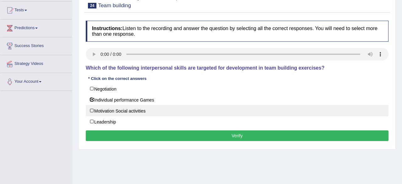
click at [137, 113] on label "Motivation Social activities" at bounding box center [237, 110] width 303 height 11
checkbox input "true"
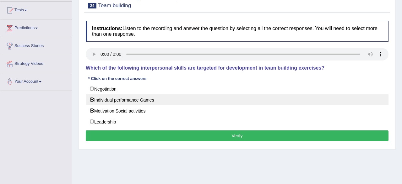
drag, startPoint x: 108, startPoint y: 93, endPoint x: 103, endPoint y: 95, distance: 5.6
click at [105, 93] on label "Negotiation" at bounding box center [237, 88] width 303 height 11
checkbox input "true"
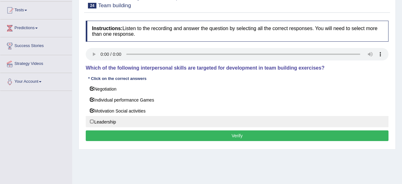
click at [103, 120] on label "Leadership" at bounding box center [237, 121] width 303 height 11
click at [112, 120] on label "Leadership" at bounding box center [237, 121] width 303 height 11
checkbox input "false"
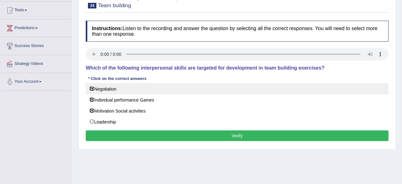
click at [113, 92] on label "Negotiation" at bounding box center [237, 88] width 303 height 11
checkbox input "false"
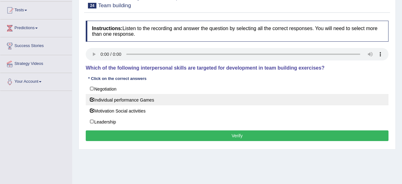
click at [134, 100] on label "Individual performance Games" at bounding box center [237, 99] width 303 height 11
checkbox input "false"
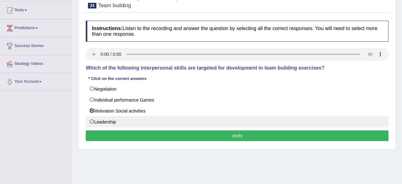
click at [104, 120] on label "Leadership" at bounding box center [237, 121] width 303 height 11
checkbox input "true"
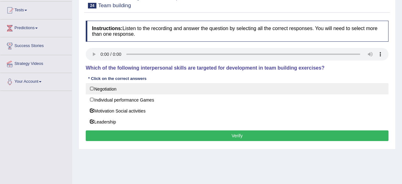
click at [99, 89] on label "Negotiation" at bounding box center [237, 88] width 303 height 11
checkbox input "true"
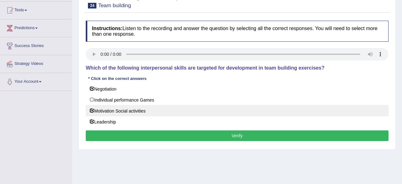
click at [99, 112] on label "Motivation Social activities" at bounding box center [237, 110] width 303 height 11
click at [120, 114] on label "Motivation Social activities" at bounding box center [237, 110] width 303 height 11
checkbox input "true"
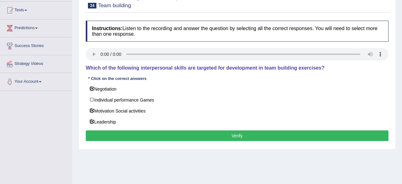
click at [134, 138] on button "Verify" at bounding box center [237, 136] width 303 height 11
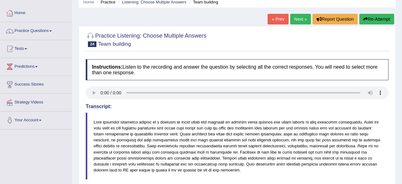
scroll to position [0, 0]
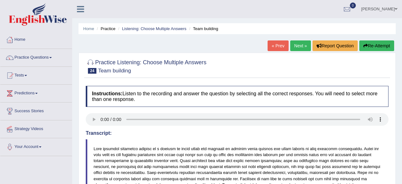
click at [372, 46] on button "Re-Attempt" at bounding box center [376, 45] width 35 height 11
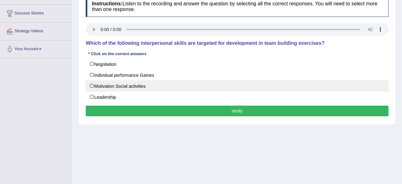
scroll to position [98, 0]
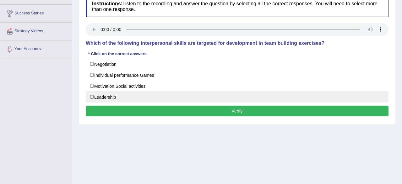
click at [125, 100] on label "Leadership" at bounding box center [237, 96] width 303 height 11
checkbox input "true"
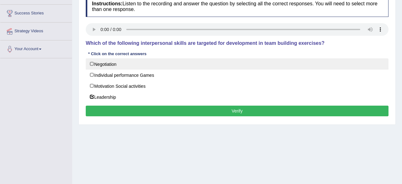
click at [128, 66] on label "Negotiation" at bounding box center [237, 63] width 303 height 11
checkbox input "true"
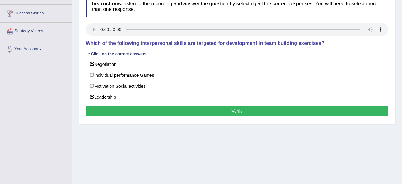
click at [148, 113] on button "Verify" at bounding box center [237, 111] width 303 height 11
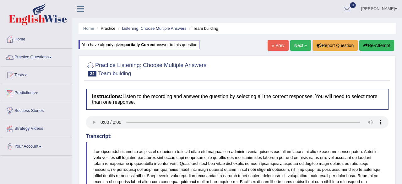
scroll to position [0, 0]
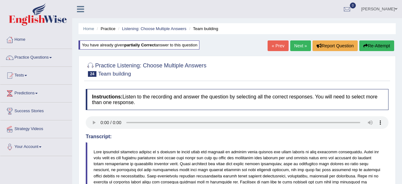
click at [295, 50] on link "Next »" at bounding box center [300, 45] width 21 height 11
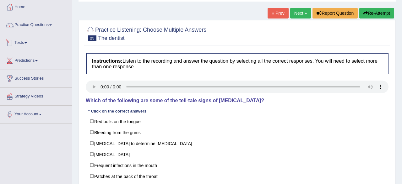
scroll to position [65, 0]
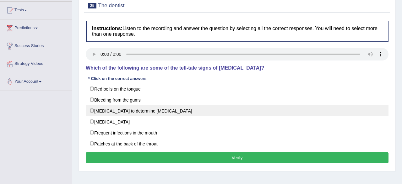
click at [159, 109] on label "[MEDICAL_DATA] to determine [MEDICAL_DATA]" at bounding box center [237, 110] width 303 height 11
click at [159, 110] on label "[MEDICAL_DATA] to determine [MEDICAL_DATA]" at bounding box center [237, 110] width 303 height 11
click at [110, 112] on label "[MEDICAL_DATA] to determine [MEDICAL_DATA]" at bounding box center [237, 110] width 303 height 11
checkbox input "true"
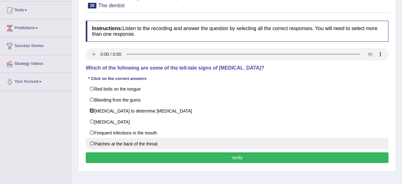
click at [137, 145] on label "Patches at the back of the throat" at bounding box center [237, 143] width 303 height 11
checkbox input "true"
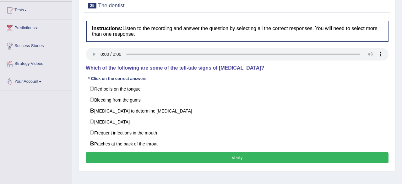
drag, startPoint x: 89, startPoint y: 158, endPoint x: 85, endPoint y: 169, distance: 11.7
click at [85, 169] on div "Practice Listening: Choose Multiple Answers 25 The dentist Instructions: Listen…" at bounding box center [236, 79] width 317 height 184
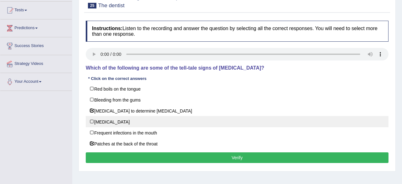
click at [114, 126] on label "[MEDICAL_DATA]" at bounding box center [237, 121] width 303 height 11
checkbox input "true"
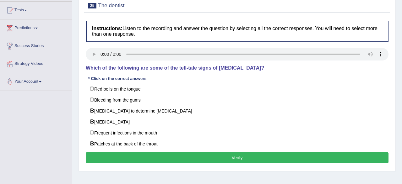
click at [135, 156] on button "Verify" at bounding box center [237, 158] width 303 height 11
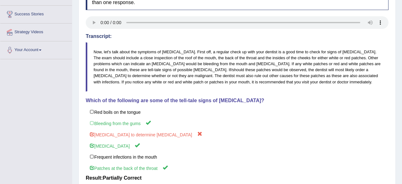
scroll to position [33, 0]
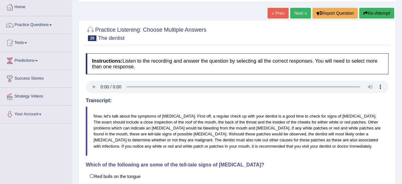
click at [373, 13] on button "Re-Attempt" at bounding box center [376, 13] width 35 height 11
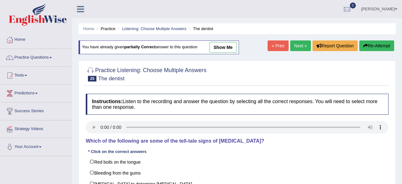
scroll to position [98, 0]
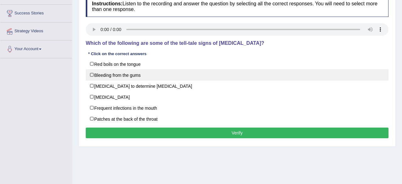
click at [118, 71] on label "Bleeding from the gums" at bounding box center [237, 74] width 303 height 11
checkbox input "true"
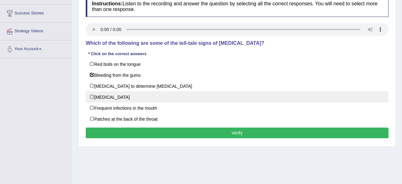
click at [107, 95] on label "Loose teeth" at bounding box center [237, 96] width 303 height 11
checkbox input "true"
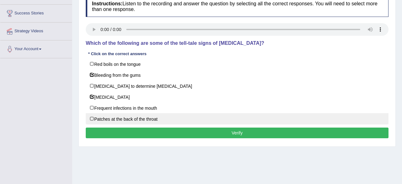
click at [106, 120] on label "Patches at the back of the throat" at bounding box center [237, 118] width 303 height 11
checkbox input "true"
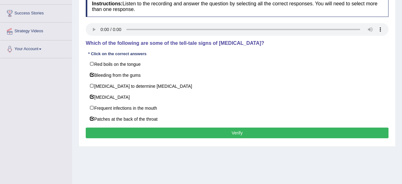
click at [127, 137] on div "Instructions: Listen to the recording and answer the question by selecting all …" at bounding box center [237, 68] width 306 height 151
click at [128, 133] on button "Verify" at bounding box center [237, 133] width 303 height 11
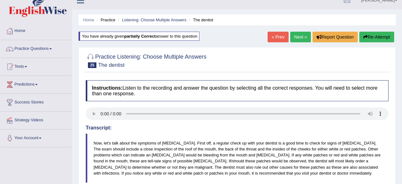
scroll to position [0, 0]
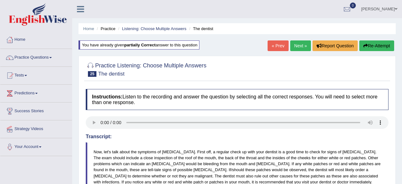
click at [299, 46] on link "Next »" at bounding box center [300, 45] width 21 height 11
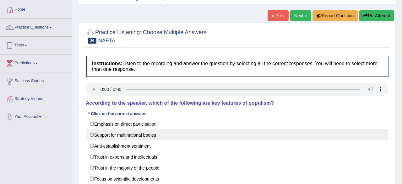
scroll to position [65, 0]
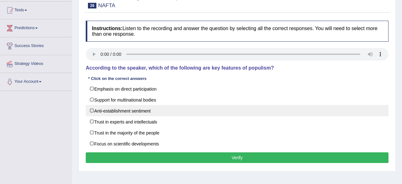
click at [117, 110] on label "Anti-establishment sentiment" at bounding box center [237, 110] width 303 height 11
checkbox input "true"
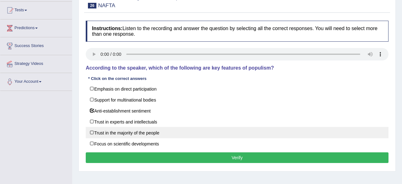
click at [146, 133] on label "Trust in the majority of the people" at bounding box center [237, 132] width 303 height 11
checkbox input "true"
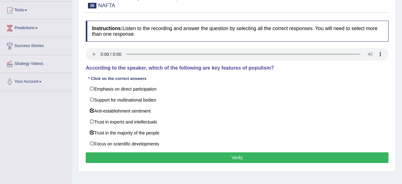
click at [174, 157] on button "Verify" at bounding box center [237, 158] width 303 height 11
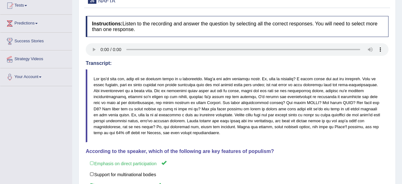
scroll to position [33, 0]
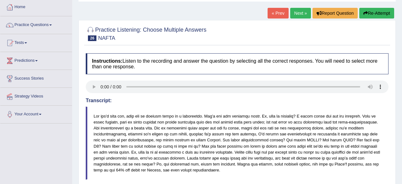
click at [377, 15] on button "Re-Attempt" at bounding box center [376, 13] width 35 height 11
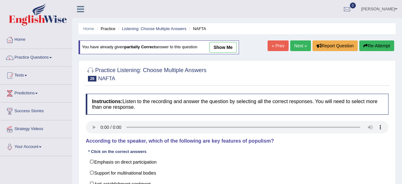
scroll to position [145, 0]
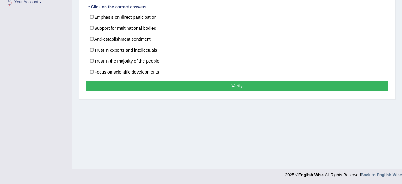
click at [193, 17] on label "Emphasis on direct participation" at bounding box center [237, 16] width 303 height 11
checkbox input "true"
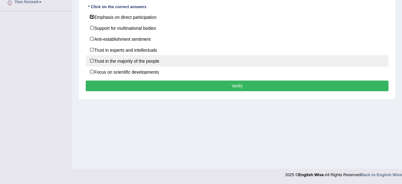
click at [137, 58] on label "Trust in the majority of the people" at bounding box center [237, 60] width 303 height 11
checkbox input "true"
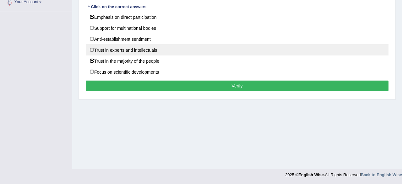
click at [137, 50] on label "Trust in experts and intellectuals" at bounding box center [237, 49] width 303 height 11
checkbox input "true"
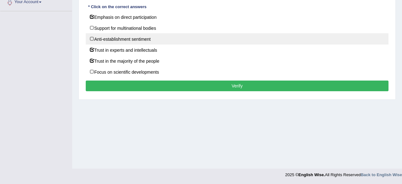
click at [137, 35] on label "Anti-establishment sentiment" at bounding box center [237, 38] width 303 height 11
checkbox input "true"
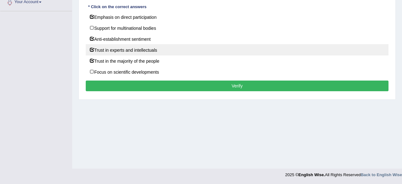
click at [137, 46] on label "Trust in experts and intellectuals" at bounding box center [237, 49] width 303 height 11
checkbox input "false"
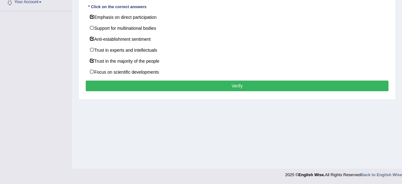
drag, startPoint x: 187, startPoint y: 87, endPoint x: 191, endPoint y: 87, distance: 3.8
click at [189, 87] on button "Verify" at bounding box center [237, 86] width 303 height 11
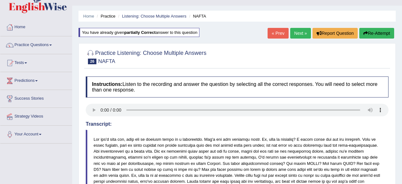
scroll to position [0, 0]
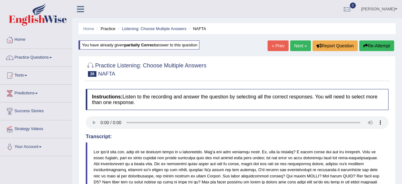
click at [292, 48] on link "Next »" at bounding box center [300, 45] width 21 height 11
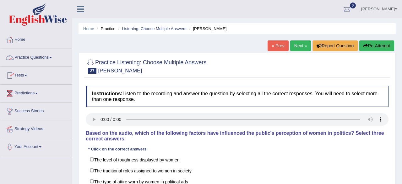
click at [49, 55] on link "Practice Questions" at bounding box center [36, 57] width 72 height 16
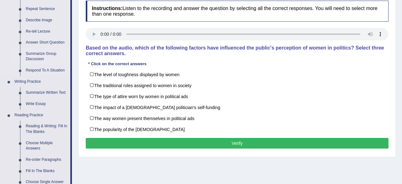
scroll to position [98, 0]
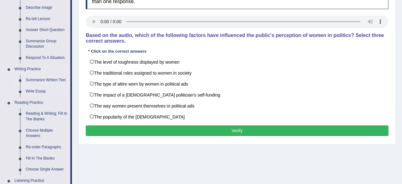
click at [40, 78] on link "Summarize Written Text" at bounding box center [46, 80] width 47 height 11
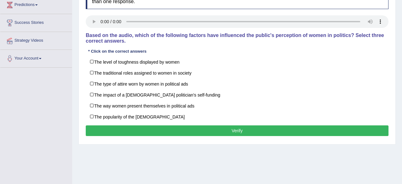
scroll to position [0, 0]
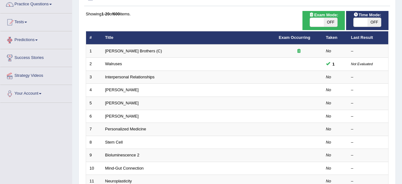
scroll to position [65, 0]
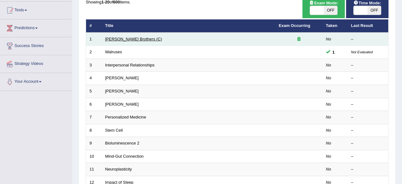
click at [114, 38] on link "[PERSON_NAME] Brothers (C)" at bounding box center [133, 39] width 57 height 5
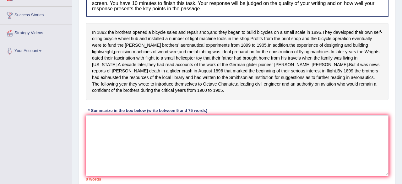
scroll to position [98, 0]
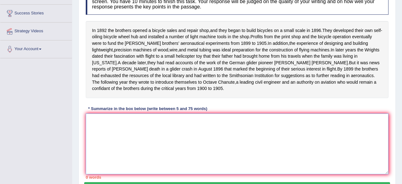
click at [114, 133] on textarea at bounding box center [237, 144] width 303 height 61
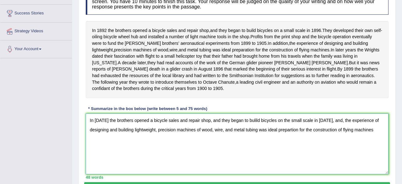
scroll to position [131, 0]
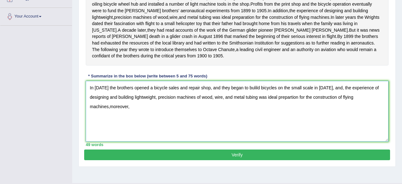
drag, startPoint x: 112, startPoint y: 132, endPoint x: 109, endPoint y: 113, distance: 19.1
click at [109, 113] on textarea "In [DATE] the brothers opened a bicycle sales and repair shop, and they began t…" at bounding box center [237, 111] width 303 height 61
click at [109, 113] on textarea "In 1982 the brothers opened a bicycle sales and repair shop, and they began to …" at bounding box center [237, 111] width 303 height 61
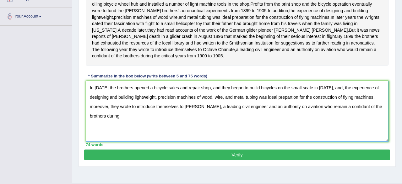
type textarea "In 1982 the brothers opened a bicycle sales and repair shop, and they began to …"
click at [175, 160] on button "Verify" at bounding box center [237, 155] width 306 height 11
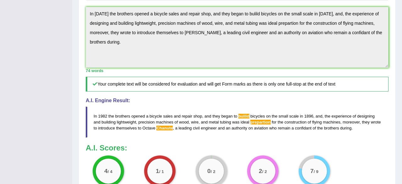
scroll to position [196, 0]
click at [243, 118] on span "b u l i l d" at bounding box center [243, 116] width 11 height 5
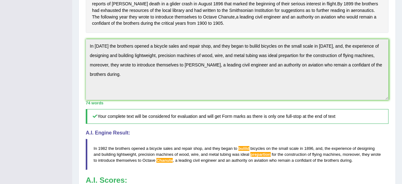
scroll to position [0, 0]
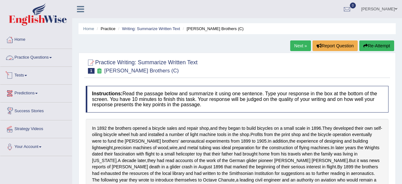
click at [27, 58] on link "Practice Questions" at bounding box center [36, 57] width 72 height 16
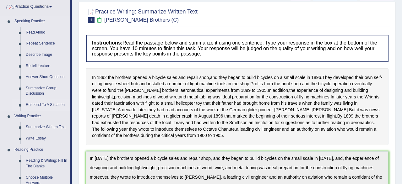
scroll to position [98, 0]
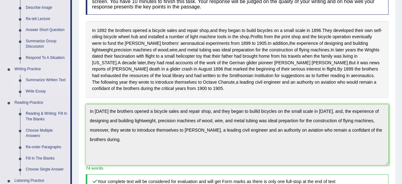
click at [45, 78] on link "Summarize Written Text" at bounding box center [46, 80] width 47 height 11
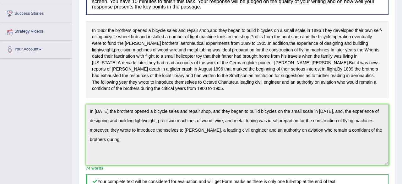
scroll to position [0, 0]
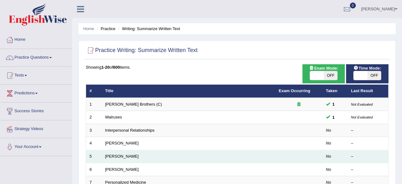
scroll to position [65, 0]
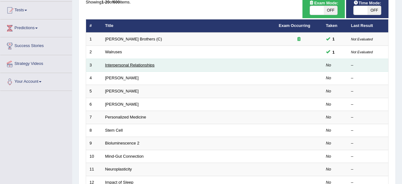
click at [118, 65] on link "Interpersonal Relationships" at bounding box center [130, 65] width 50 height 5
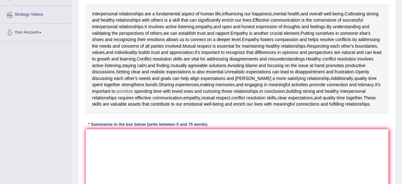
scroll to position [98, 0]
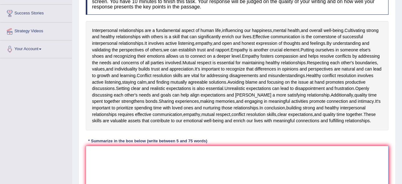
click at [126, 167] on textarea at bounding box center [237, 176] width 303 height 61
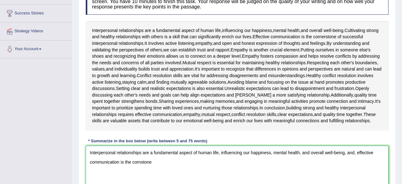
click at [140, 169] on textarea "Interpersonal relationships are a fundamental aspect of human life, influencing…" at bounding box center [237, 176] width 303 height 61
click at [157, 170] on textarea "Interpersonal relationships are a fundamental aspect of human life, influencing…" at bounding box center [237, 176] width 303 height 61
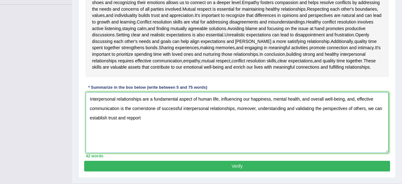
scroll to position [163, 0]
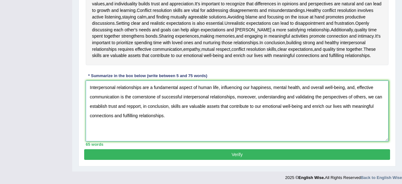
type textarea "Interpersonal relationships are a fundamental aspect of human life, influencing…"
click at [238, 160] on button "Verify" at bounding box center [237, 154] width 306 height 11
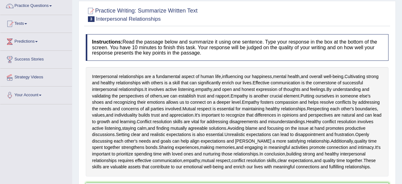
scroll to position [0, 0]
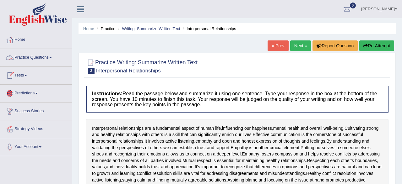
click at [38, 59] on link "Practice Questions" at bounding box center [36, 57] width 72 height 16
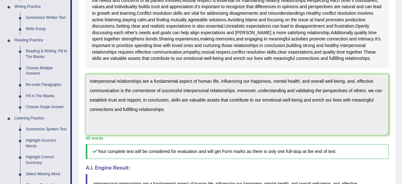
scroll to position [148, 0]
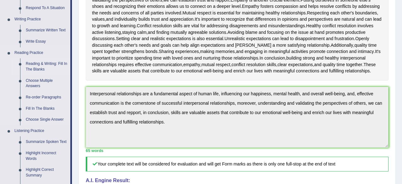
click at [34, 72] on link "Reading & Writing: Fill In The Blanks" at bounding box center [46, 66] width 47 height 17
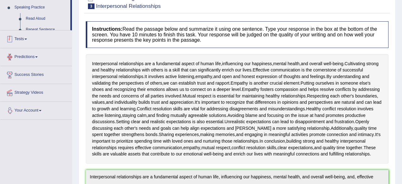
scroll to position [113, 0]
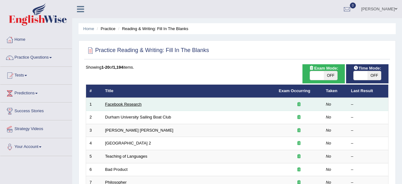
click at [114, 103] on link "Facebook Research" at bounding box center [123, 104] width 36 height 5
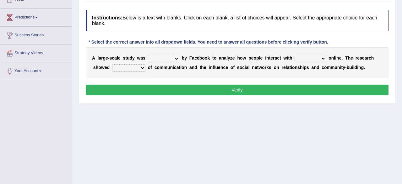
scroll to position [65, 0]
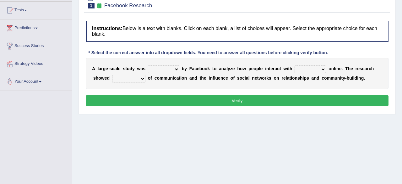
click at [148, 66] on select "surveyed had asked made" at bounding box center [163, 70] width 31 height 8
click at [176, 67] on select "surveyed had asked made" at bounding box center [163, 70] width 31 height 8
click at [148, 66] on select "surveyed had asked made" at bounding box center [163, 70] width 31 height 8
select select "asked"
click option "asked" at bounding box center [0, 0] width 0 height 0
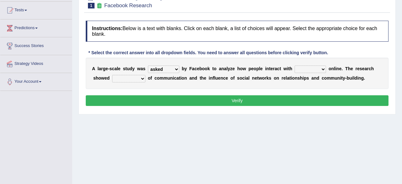
click at [294, 66] on select "together all each other another" at bounding box center [309, 70] width 31 height 8
select select "each other"
click option "each other" at bounding box center [0, 0] width 0 height 0
click at [294, 66] on select "together all each other another" at bounding box center [309, 70] width 31 height 8
click at [112, 75] on select "advantages standards fellowships patterns" at bounding box center [128, 79] width 33 height 8
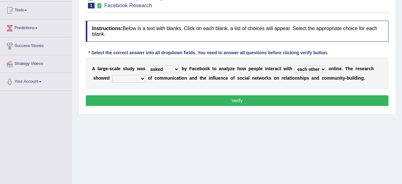
select select "advantages"
click option "advantages" at bounding box center [0, 0] width 0 height 0
click at [148, 66] on select "surveyed had asked made" at bounding box center [163, 70] width 31 height 8
click at [194, 102] on button "Verify" at bounding box center [237, 100] width 303 height 11
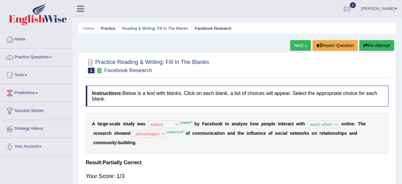
scroll to position [0, 0]
click at [385, 44] on button "Re-Attempt" at bounding box center [376, 45] width 35 height 11
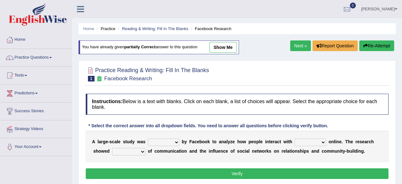
scroll to position [33, 0]
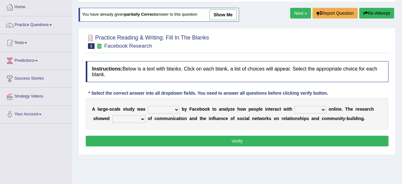
click at [148, 106] on select "surveyed had asked made" at bounding box center [163, 110] width 31 height 8
select select "made"
click option "made" at bounding box center [0, 0] width 0 height 0
click at [148, 120] on b "o" at bounding box center [149, 118] width 3 height 5
click at [112, 116] on select "advantages standards fellowships patterns" at bounding box center [128, 120] width 33 height 8
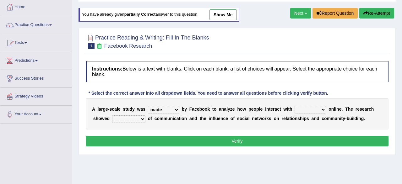
select select "standards"
click option "standards" at bounding box center [0, 0] width 0 height 0
click at [294, 106] on select "together all each other another" at bounding box center [309, 110] width 31 height 8
select select "each other"
click option "each other" at bounding box center [0, 0] width 0 height 0
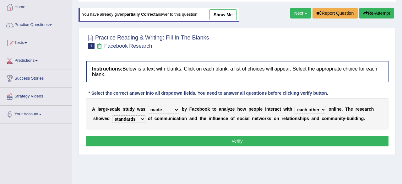
click at [112, 116] on select "advantages standards fellowships patterns" at bounding box center [128, 120] width 33 height 8
select select "patterns"
click option "patterns" at bounding box center [0, 0] width 0 height 0
click at [146, 139] on button "Verify" at bounding box center [237, 141] width 303 height 11
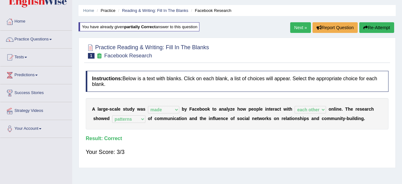
scroll to position [0, 0]
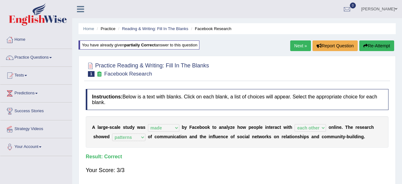
click at [295, 50] on link "Next »" at bounding box center [300, 45] width 21 height 11
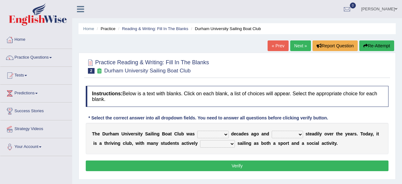
scroll to position [65, 0]
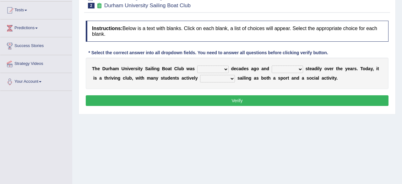
click at [197, 66] on select "found fund founded find" at bounding box center [212, 70] width 31 height 8
select select "found"
click option "found" at bounding box center [0, 0] width 0 height 0
click at [272, 66] on select "grow growing has grown grown" at bounding box center [287, 70] width 31 height 8
select select "has grown"
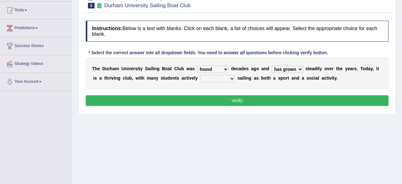
click option "has grown" at bounding box center [0, 0] width 0 height 0
click at [200, 75] on select "enjoy enjoyed are enjoying enjoying" at bounding box center [217, 79] width 35 height 8
select select "are enjoying"
click option "are enjoying" at bounding box center [0, 0] width 0 height 0
click at [224, 104] on button "Verify" at bounding box center [237, 100] width 303 height 11
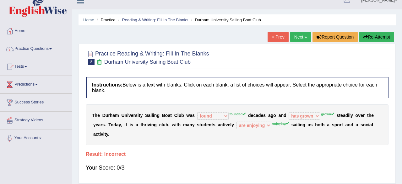
scroll to position [0, 0]
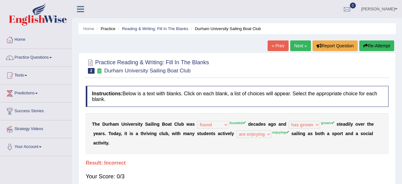
click at [372, 49] on button "Re-Attempt" at bounding box center [376, 45] width 35 height 11
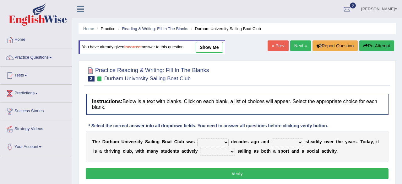
scroll to position [33, 0]
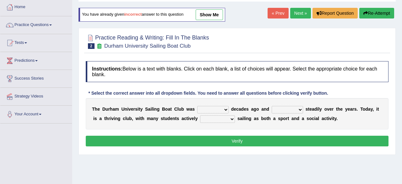
click at [197, 106] on select "found fund founded find" at bounding box center [212, 110] width 31 height 8
select select "founded"
click option "founded" at bounding box center [0, 0] width 0 height 0
click at [272, 106] on select "grow growing has grown grown" at bounding box center [287, 110] width 31 height 8
select select "grow"
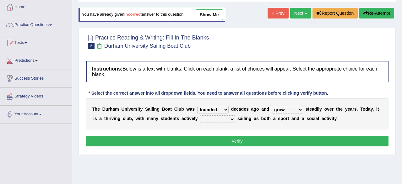
click option "grow" at bounding box center [0, 0] width 0 height 0
click at [200, 116] on select "enjoy enjoyed are enjoying enjoying" at bounding box center [217, 120] width 35 height 8
select select "enjoyed"
click option "enjoyed" at bounding box center [0, 0] width 0 height 0
click at [223, 144] on button "Verify" at bounding box center [237, 141] width 303 height 11
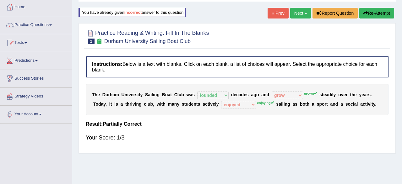
click at [369, 17] on button "Re-Attempt" at bounding box center [376, 13] width 35 height 11
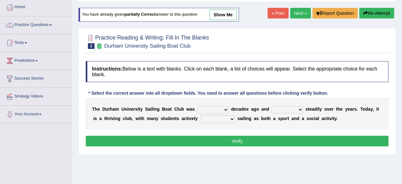
scroll to position [33, 0]
click at [197, 106] on select "found fund founded find" at bounding box center [212, 110] width 31 height 8
select select "founded"
click option "founded" at bounding box center [0, 0] width 0 height 0
click at [272, 106] on select "grow growing has grown grown" at bounding box center [287, 110] width 31 height 8
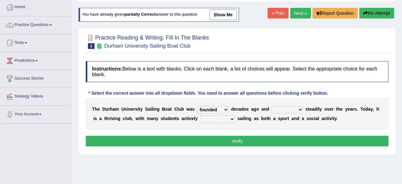
select select "growing"
click option "growing" at bounding box center [0, 0] width 0 height 0
click at [200, 116] on select "enjoy enjoyed are enjoying enjoying" at bounding box center [217, 120] width 35 height 8
select select "enjoying"
click option "enjoying" at bounding box center [0, 0] width 0 height 0
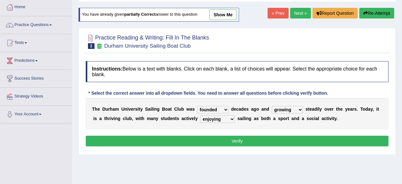
click at [225, 145] on button "Verify" at bounding box center [237, 141] width 303 height 11
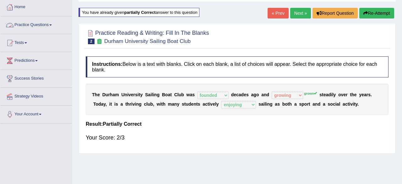
click at [34, 22] on link "Practice Questions" at bounding box center [36, 24] width 72 height 16
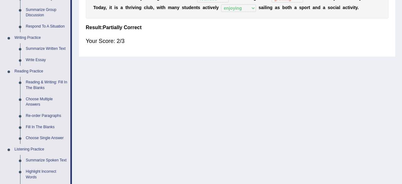
scroll to position [131, 0]
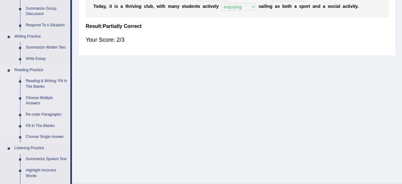
click at [36, 84] on link "Reading & Writing: Fill In The Blanks" at bounding box center [46, 84] width 47 height 17
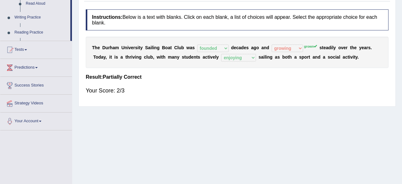
scroll to position [0, 0]
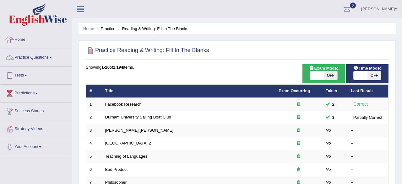
click at [34, 55] on link "Practice Questions" at bounding box center [36, 57] width 72 height 16
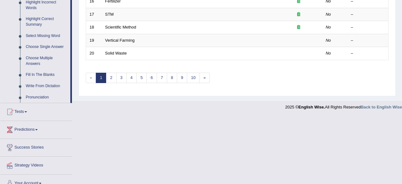
scroll to position [307, 0]
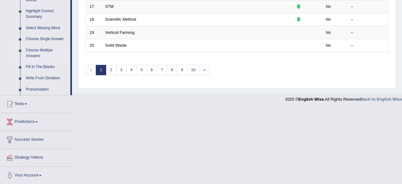
click at [38, 52] on link "Choose Multiple Answers" at bounding box center [46, 53] width 47 height 17
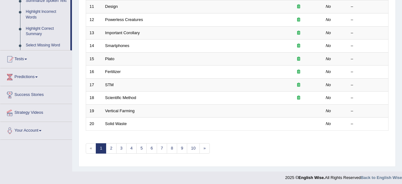
scroll to position [95, 0]
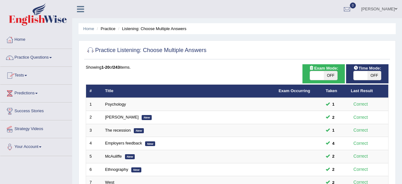
click at [37, 56] on link "Practice Questions" at bounding box center [36, 57] width 72 height 16
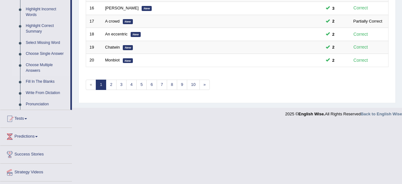
scroll to position [294, 0]
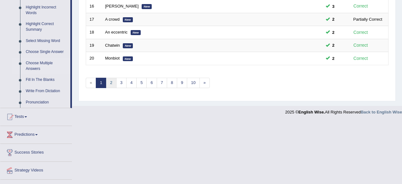
click at [109, 81] on link "2" at bounding box center [111, 83] width 10 height 10
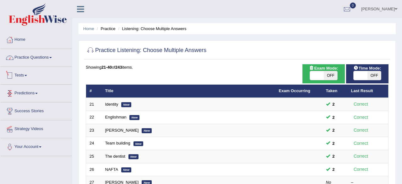
click at [40, 58] on link "Practice Questions" at bounding box center [36, 57] width 72 height 16
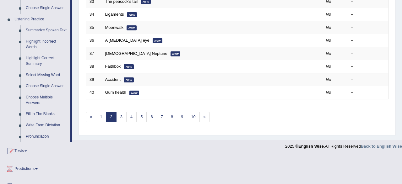
scroll to position [261, 0]
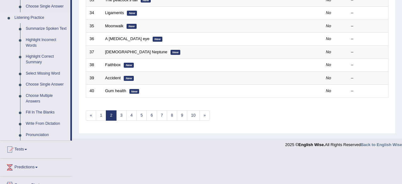
click at [38, 124] on link "Write From Dictation" at bounding box center [46, 123] width 47 height 11
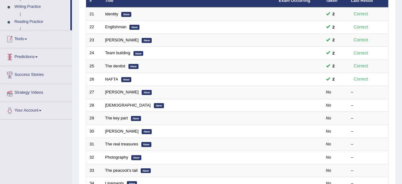
scroll to position [0, 0]
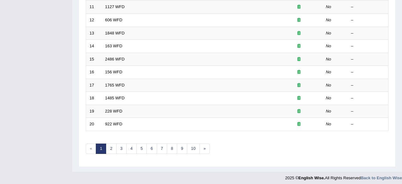
scroll to position [228, 0]
click at [111, 147] on link "2" at bounding box center [111, 148] width 10 height 10
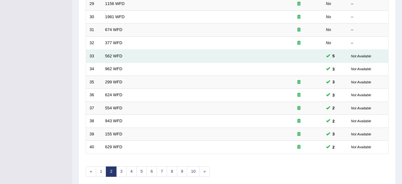
scroll to position [228, 0]
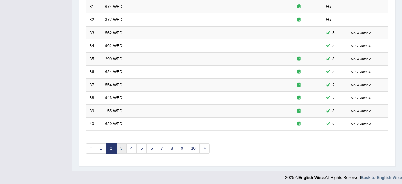
click at [118, 143] on link "3" at bounding box center [121, 148] width 10 height 10
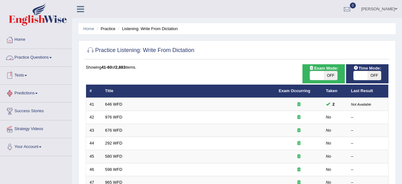
click at [44, 57] on link "Practice Questions" at bounding box center [36, 57] width 72 height 16
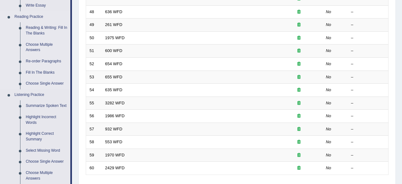
scroll to position [196, 0]
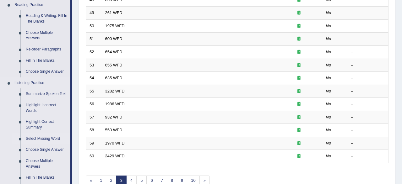
click at [36, 139] on link "Select Missing Word" at bounding box center [46, 138] width 47 height 11
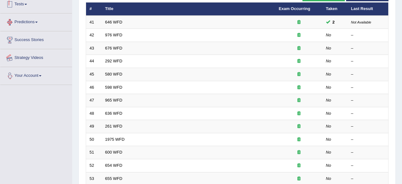
scroll to position [0, 0]
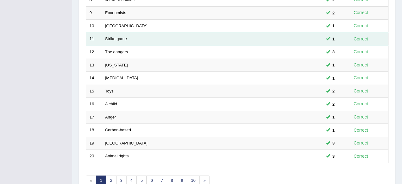
scroll to position [228, 0]
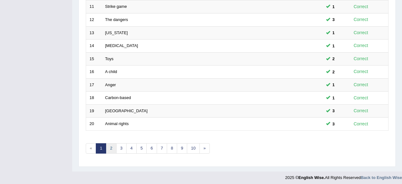
click at [109, 145] on link "2" at bounding box center [111, 148] width 10 height 10
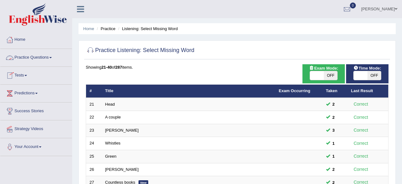
click at [34, 53] on link "Practice Questions" at bounding box center [36, 57] width 72 height 16
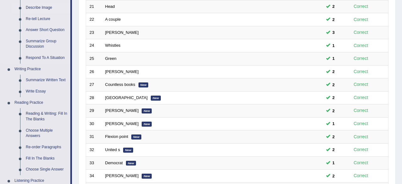
scroll to position [131, 0]
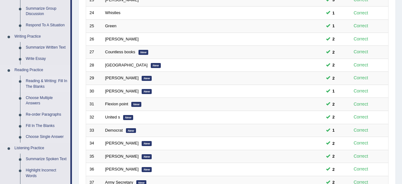
click at [36, 87] on link "Reading & Writing: Fill In The Blanks" at bounding box center [46, 84] width 47 height 17
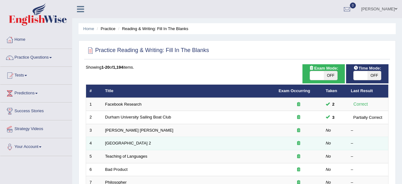
scroll to position [65, 0]
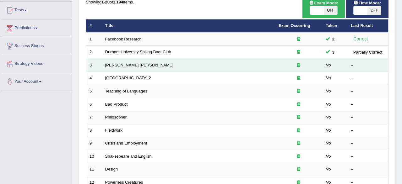
click at [112, 66] on link "[PERSON_NAME] [PERSON_NAME]" at bounding box center [139, 65] width 68 height 5
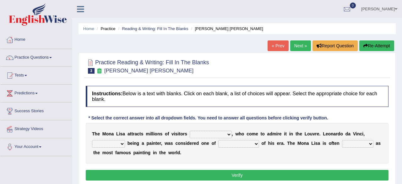
scroll to position [65, 0]
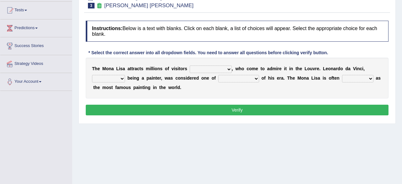
click at [190, 66] on select "around the year the all year all year round per year" at bounding box center [211, 70] width 42 height 8
select select "around the year"
click option "around the year" at bounding box center [0, 0] width 0 height 0
click at [92, 75] on select "rather than as much as as well as as long as" at bounding box center [108, 79] width 33 height 8
select select "as much as"
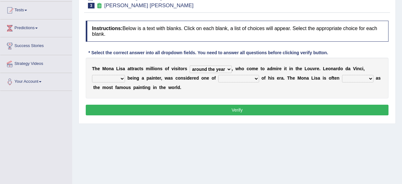
click option "as much as" at bounding box center [0, 0] width 0 height 0
click at [218, 75] on select "better artists artist the better artist the best artists" at bounding box center [238, 79] width 41 height 8
select select "the best artists"
click option "the best artists" at bounding box center [0, 0] width 0 height 0
click at [342, 75] on select "classified suggested predicted described" at bounding box center [357, 79] width 31 height 8
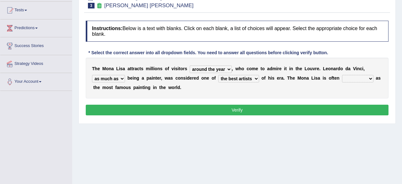
select select "predicted"
click option "predicted" at bounding box center [0, 0] width 0 height 0
click at [345, 113] on button "Verify" at bounding box center [237, 110] width 303 height 11
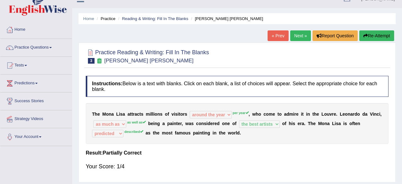
scroll to position [0, 0]
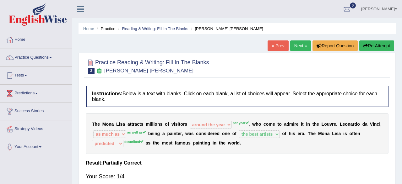
click at [374, 46] on button "Re-Attempt" at bounding box center [376, 45] width 35 height 11
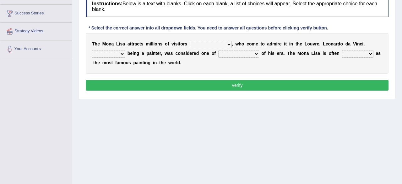
scroll to position [98, 0]
click at [190, 41] on select "around the year the all year all year round per year" at bounding box center [211, 45] width 42 height 8
select select "per year"
click option "per year" at bounding box center [0, 0] width 0 height 0
click at [92, 50] on select "rather than as much as as well as as long as" at bounding box center [108, 54] width 33 height 8
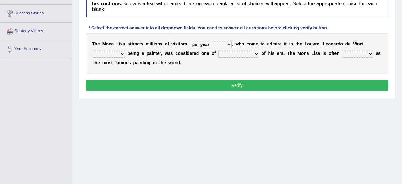
select select "as well as"
click option "as well as" at bounding box center [0, 0] width 0 height 0
click at [92, 50] on select "rather than as much as as well as as long as" at bounding box center [108, 54] width 33 height 8
click at [190, 41] on select "around the year the all year all year round per year" at bounding box center [211, 45] width 42 height 8
click at [218, 50] on select "better artists artist the better artist the best artists" at bounding box center [238, 54] width 41 height 8
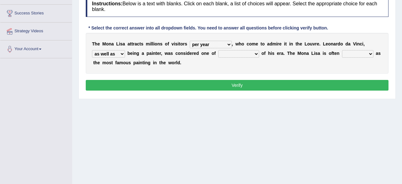
select select "better artists"
click option "better artists" at bounding box center [0, 0] width 0 height 0
click at [342, 50] on select "classified suggested predicted described" at bounding box center [357, 54] width 31 height 8
select select "described"
click option "described" at bounding box center [0, 0] width 0 height 0
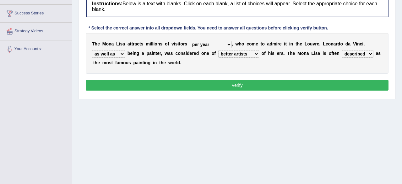
click at [218, 50] on select "better artists artist the better artist the best artists" at bounding box center [238, 54] width 41 height 8
click at [342, 50] on select "classified suggested predicted described" at bounding box center [357, 54] width 31 height 8
click at [224, 89] on button "Verify" at bounding box center [237, 85] width 303 height 11
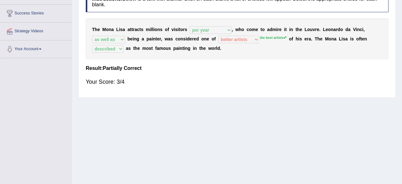
scroll to position [0, 0]
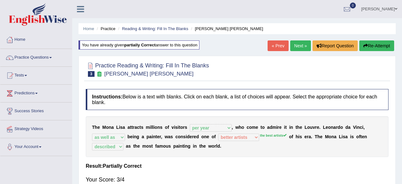
click at [304, 44] on link "Next »" at bounding box center [300, 45] width 21 height 11
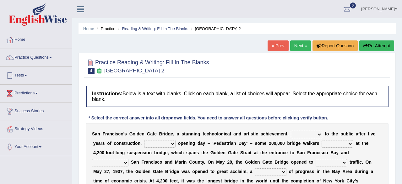
scroll to position [98, 0]
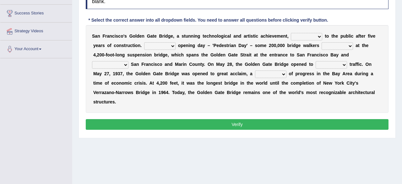
click at [291, 33] on select "opens closes appears equals" at bounding box center [306, 37] width 31 height 8
select select "opens"
click option "opens" at bounding box center [0, 0] width 0 height 0
click at [144, 42] on select "On During Since When" at bounding box center [159, 46] width 31 height 8
select select "During"
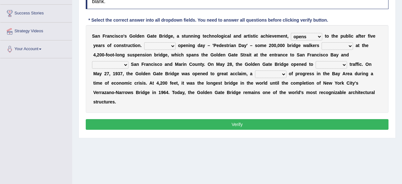
click option "During" at bounding box center [0, 0] width 0 height 0
click at [321, 42] on select "stationed looked marveled laughed" at bounding box center [336, 46] width 31 height 8
select select "looked"
click option "looked" at bounding box center [0, 0] width 0 height 0
click at [92, 61] on select "separates connects channels differentiates" at bounding box center [110, 65] width 36 height 8
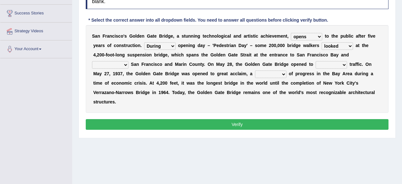
select select "connects"
click option "connects" at bounding box center [0, 0] width 0 height 0
click at [315, 61] on select "aquatic vehicular airborne watertight" at bounding box center [330, 65] width 31 height 8
drag, startPoint x: 344, startPoint y: 66, endPoint x: 278, endPoint y: 133, distance: 94.6
click at [278, 135] on div "Home Practice Reading & Writing: Fill In The Blanks Golden Gate Bridge 2 « Prev…" at bounding box center [237, 59] width 330 height 314
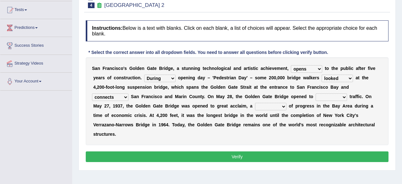
scroll to position [65, 0]
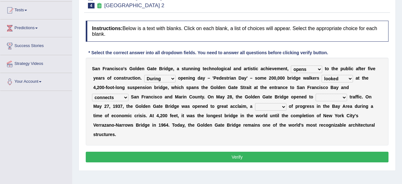
click at [315, 94] on select "aquatic vehicular airborne watertight" at bounding box center [330, 98] width 31 height 8
select select "vehicular"
click option "vehicular" at bounding box center [0, 0] width 0 height 0
click at [255, 103] on select "denial symbol technique yield" at bounding box center [270, 107] width 31 height 8
select select "technique"
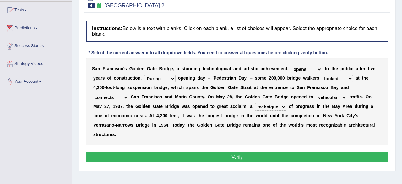
click option "technique" at bounding box center [0, 0] width 0 height 0
click at [260, 152] on button "Verify" at bounding box center [237, 157] width 303 height 11
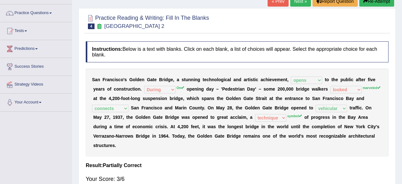
scroll to position [33, 0]
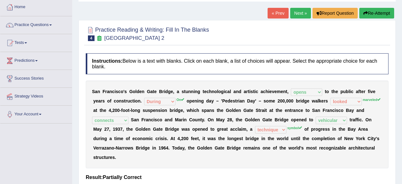
click at [294, 12] on link "Next »" at bounding box center [300, 13] width 21 height 11
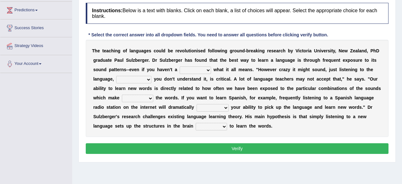
scroll to position [98, 0]
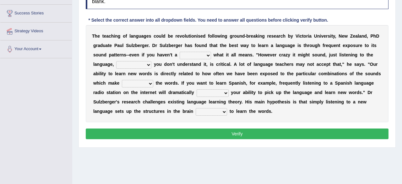
click at [180, 52] on select "dew claw clue due" at bounding box center [195, 56] width 31 height 8
select select "clue"
click option "clue" at bounding box center [0, 0] width 0 height 0
click at [116, 61] on select "but also all together even though if so" at bounding box center [133, 65] width 35 height 8
select select "even though"
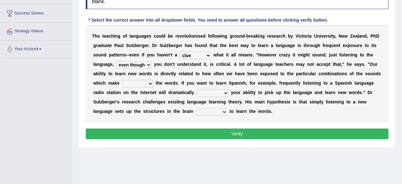
click option "even though" at bounding box center [0, 0] width 0 height 0
click at [138, 98] on div "T h e t e a c h i n g o f l a n g u a g e s c o u l d b e r e v o l u t i o n i…" at bounding box center [237, 73] width 303 height 97
click at [122, 80] on select "down up of on" at bounding box center [137, 84] width 31 height 8
select select "up"
click option "up" at bounding box center [0, 0] width 0 height 0
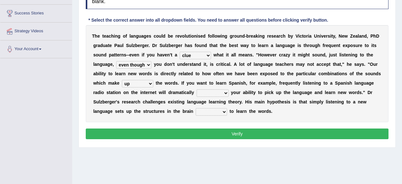
click at [122, 80] on select "down up of on" at bounding box center [137, 84] width 31 height 8
click at [195, 92] on b at bounding box center [195, 92] width 3 height 5
click at [197, 89] on select "evaluate exaggerate describe boost" at bounding box center [213, 93] width 32 height 8
select select "boost"
click option "boost" at bounding box center [0, 0] width 0 height 0
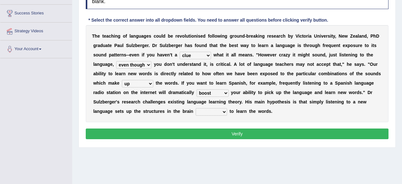
click at [196, 108] on select "requiring required directed to require" at bounding box center [211, 112] width 31 height 8
select select "directed"
click option "directed" at bounding box center [0, 0] width 0 height 0
click at [142, 136] on button "Verify" at bounding box center [237, 134] width 303 height 11
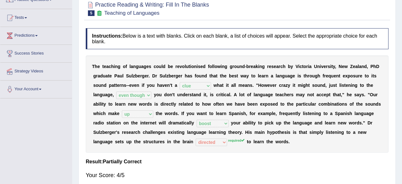
scroll to position [0, 0]
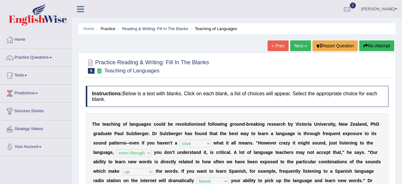
click at [302, 47] on link "Next »" at bounding box center [300, 45] width 21 height 11
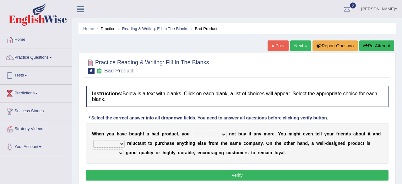
scroll to position [65, 0]
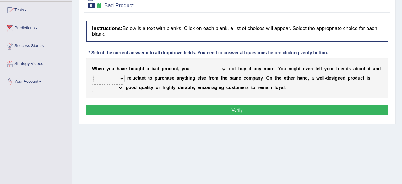
click at [192, 66] on select "would have should have should" at bounding box center [209, 70] width 35 height 8
select select "should"
click option "should" at bounding box center [0, 0] width 0 height 0
click at [93, 75] on select "is are be being" at bounding box center [108, 79] width 31 height 8
click at [138, 145] on div "Home Practice Reading & Writing: Fill In The Blanks Bad Product « Prev Next » R…" at bounding box center [237, 92] width 330 height 314
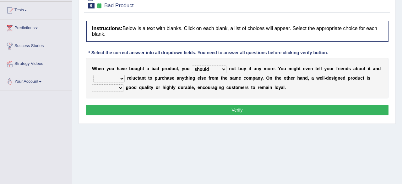
click at [93, 75] on select "is are be being" at bounding box center [108, 79] width 31 height 8
select select "be"
click option "be" at bounding box center [0, 0] width 0 height 0
click at [92, 84] on select "both also neither either" at bounding box center [107, 88] width 31 height 8
select select "both"
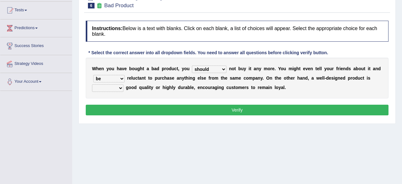
click option "both" at bounding box center [0, 0] width 0 height 0
click at [125, 117] on div "Instructions: Below is a text with blanks. Click on each blank, a list of choic…" at bounding box center [237, 69] width 306 height 103
click at [123, 106] on button "Verify" at bounding box center [237, 110] width 303 height 11
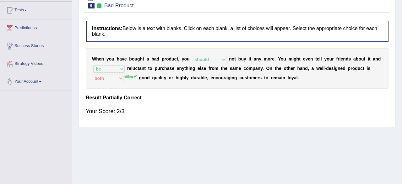
scroll to position [0, 0]
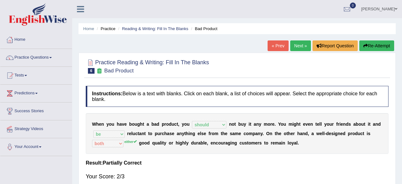
click at [292, 47] on link "Next »" at bounding box center [300, 45] width 21 height 11
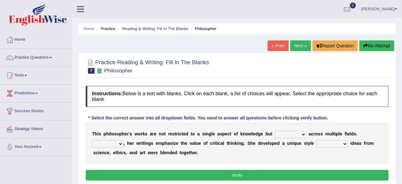
scroll to position [65, 0]
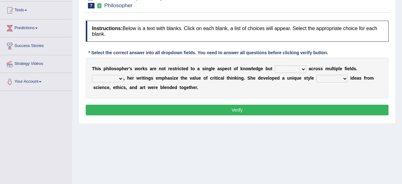
click at [275, 66] on select "constrain contain assemble extend" at bounding box center [290, 70] width 31 height 8
select select "contain"
click option "contain" at bounding box center [0, 0] width 0 height 0
click at [92, 75] on select "Rather So Moreover Likely" at bounding box center [107, 79] width 31 height 8
select select "Moreover"
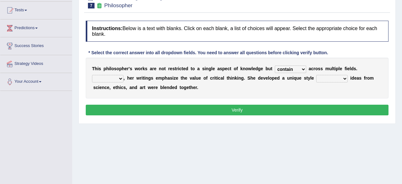
click option "Moreover" at bounding box center [0, 0] width 0 height 0
click at [316, 75] on select "in that that which in which" at bounding box center [331, 79] width 31 height 8
select select "that"
click option "that" at bounding box center [0, 0] width 0 height 0
click at [292, 111] on button "Verify" at bounding box center [237, 110] width 303 height 11
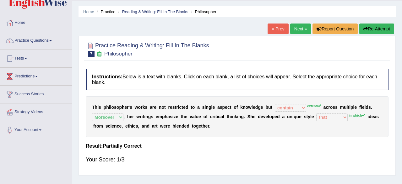
scroll to position [0, 0]
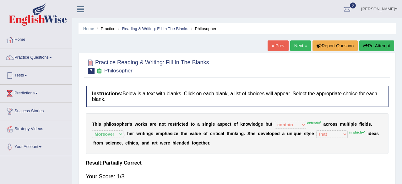
click at [295, 50] on link "Next »" at bounding box center [300, 45] width 21 height 11
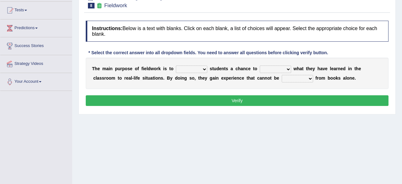
scroll to position [65, 0]
click at [176, 66] on select "resemble stow rave offer" at bounding box center [191, 70] width 31 height 8
select select "offer"
click option "offer" at bounding box center [0, 0] width 0 height 0
click at [260, 66] on select "compare align apply dismount" at bounding box center [275, 70] width 31 height 8
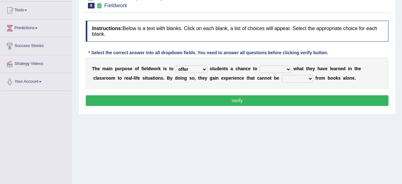
select select "compare"
click option "compare" at bounding box center [0, 0] width 0 height 0
click at [176, 66] on select "resemble stow rave offer" at bounding box center [191, 70] width 31 height 8
click at [282, 75] on select "originated prepared obtained touted" at bounding box center [297, 79] width 31 height 8
select select "obtained"
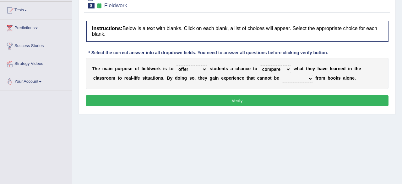
click option "obtained" at bounding box center [0, 0] width 0 height 0
click at [271, 100] on button "Verify" at bounding box center [237, 100] width 303 height 11
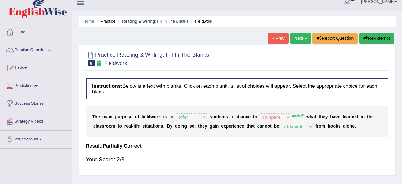
scroll to position [0, 0]
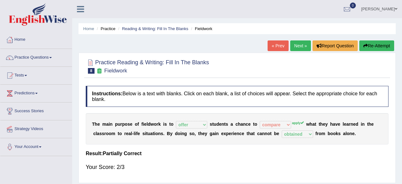
click at [302, 46] on link "Next »" at bounding box center [300, 45] width 21 height 11
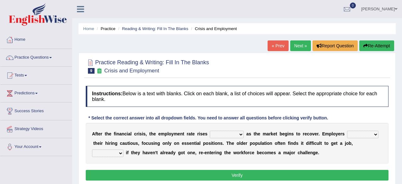
scroll to position [65, 0]
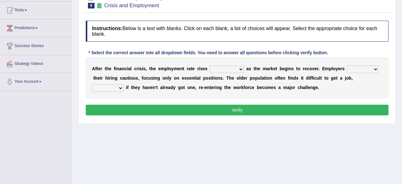
click at [238, 73] on div "A f t e r t h e f i n a n c i a l c r i s i s , t h e e m p l o y m e n t r a t…" at bounding box center [237, 78] width 303 height 41
click at [210, 66] on select "normally conversely strenuously sharply" at bounding box center [227, 70] width 34 height 8
select select "sharply"
click option "sharply" at bounding box center [0, 0] width 0 height 0
click at [347, 66] on select "keeping kept keep are kept" at bounding box center [362, 70] width 31 height 8
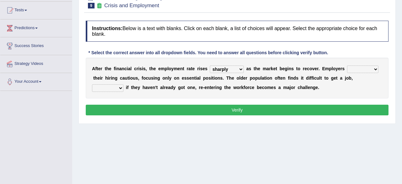
select select "keep"
click option "keep" at bounding box center [0, 0] width 0 height 0
click at [92, 84] on select "although while then because" at bounding box center [107, 88] width 31 height 8
select select "because"
click option "because" at bounding box center [0, 0] width 0 height 0
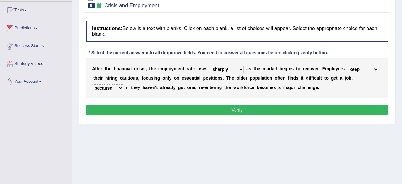
click at [171, 115] on button "Verify" at bounding box center [237, 110] width 303 height 11
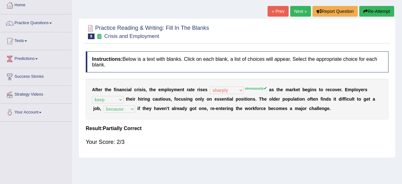
scroll to position [0, 0]
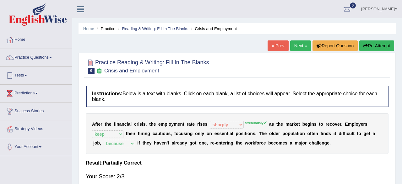
click at [296, 46] on link "Next »" at bounding box center [300, 45] width 21 height 11
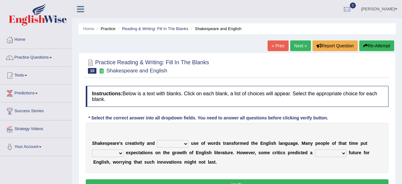
scroll to position [65, 0]
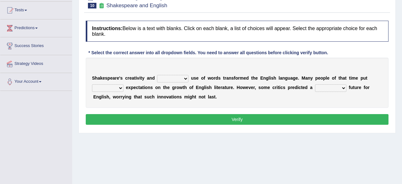
click at [157, 75] on select "idealized intensive fancied inventive" at bounding box center [172, 79] width 31 height 8
select select "idealized"
click option "idealized" at bounding box center [0, 0] width 0 height 0
click at [92, 84] on select "wide much high more" at bounding box center [107, 88] width 31 height 8
select select "high"
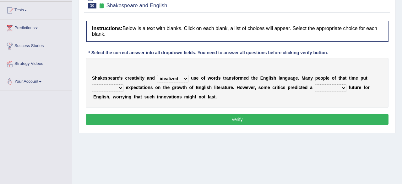
click option "high" at bounding box center [0, 0] width 0 height 0
click at [315, 84] on select "monetary promising irresistible daunting" at bounding box center [330, 88] width 31 height 8
select select "promising"
click option "promising" at bounding box center [0, 0] width 0 height 0
click at [300, 115] on button "Verify" at bounding box center [237, 119] width 303 height 11
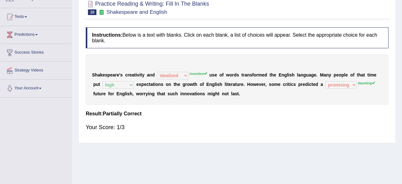
scroll to position [0, 0]
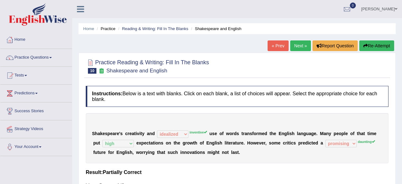
click at [295, 47] on link "Next »" at bounding box center [300, 45] width 21 height 11
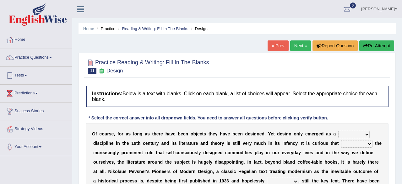
scroll to position [65, 0]
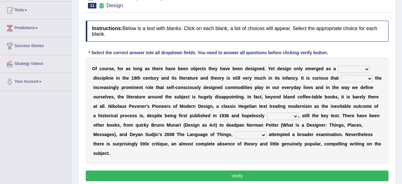
click at [338, 66] on select "bilateral ubiquitous foremost dedicated" at bounding box center [353, 70] width 31 height 8
click at [27, 28] on link "Predictions" at bounding box center [36, 27] width 72 height 16
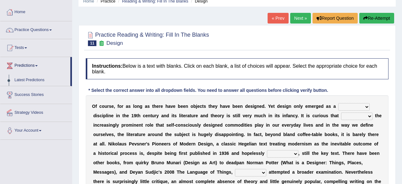
scroll to position [0, 0]
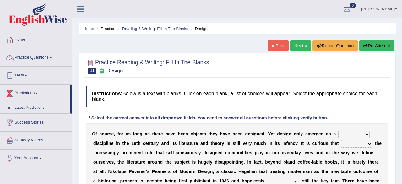
click at [35, 57] on link "Practice Questions" at bounding box center [36, 57] width 72 height 16
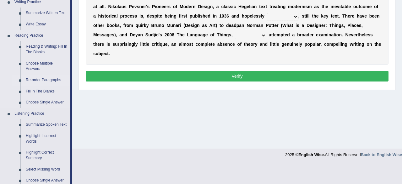
scroll to position [196, 0]
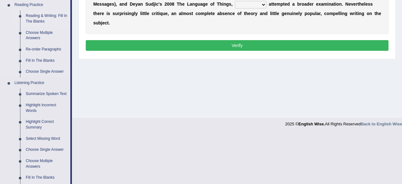
click at [41, 17] on link "Reading & Writing: Fill In The Blanks" at bounding box center [46, 18] width 47 height 17
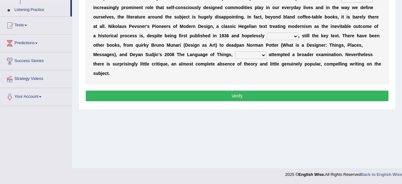
scroll to position [0, 0]
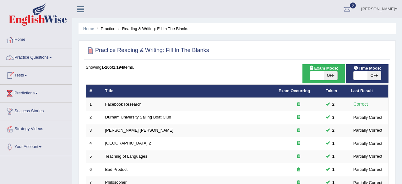
click at [37, 54] on link "Practice Questions" at bounding box center [36, 57] width 72 height 16
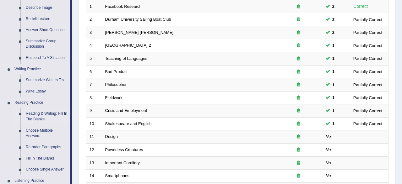
scroll to position [131, 0]
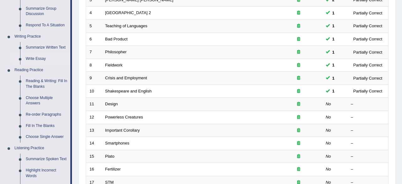
click at [37, 57] on link "Write Essay" at bounding box center [46, 58] width 47 height 11
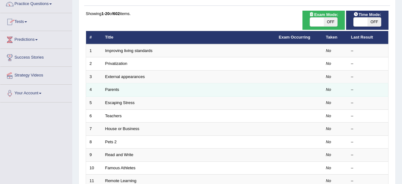
scroll to position [65, 0]
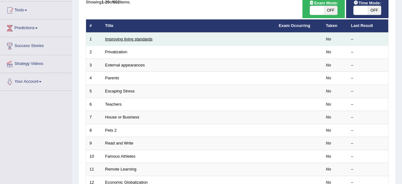
click at [121, 39] on link "Improving living standards" at bounding box center [128, 39] width 47 height 5
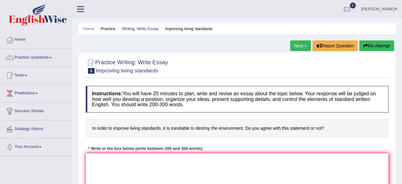
scroll to position [98, 0]
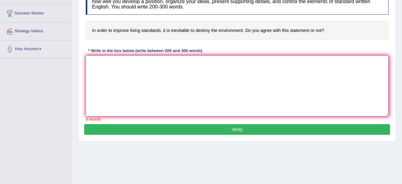
click at [142, 68] on textarea at bounding box center [237, 86] width 303 height 61
click at [352, 27] on h4 "In order to improve living standards, it is inevitable to destroy the environme…" at bounding box center [237, 30] width 303 height 19
click at [277, 71] on textarea at bounding box center [237, 86] width 303 height 61
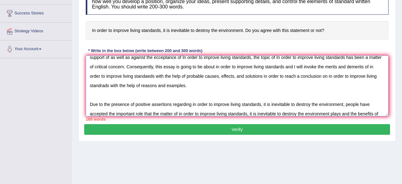
scroll to position [24, 0]
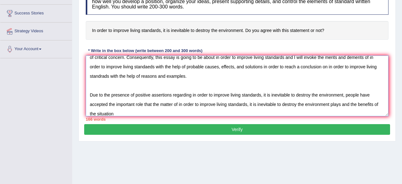
type textarea "A significant amount of global attention has been drawn to the issue of in orde…"
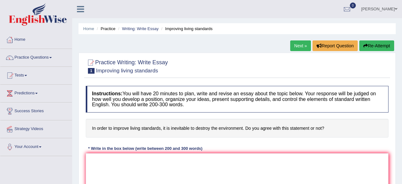
click at [42, 60] on link "Practice Questions" at bounding box center [36, 57] width 72 height 16
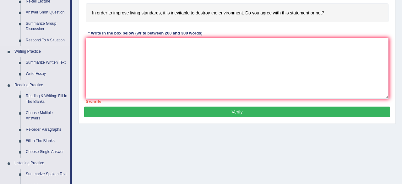
scroll to position [131, 0]
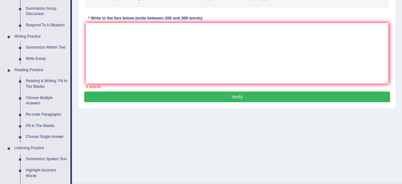
click at [47, 47] on link "Summarize Written Text" at bounding box center [46, 47] width 47 height 11
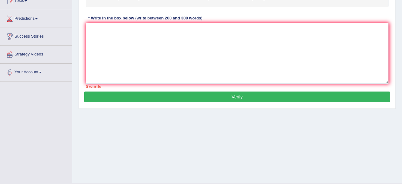
scroll to position [84, 0]
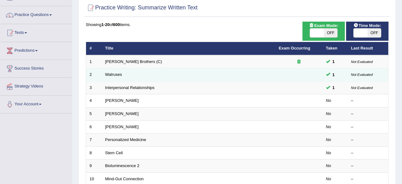
scroll to position [65, 0]
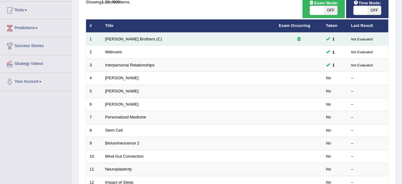
click at [150, 44] on td "Wright Brothers (C)" at bounding box center [189, 39] width 174 height 13
click at [135, 40] on link "[PERSON_NAME] Brothers (C)" at bounding box center [133, 39] width 57 height 5
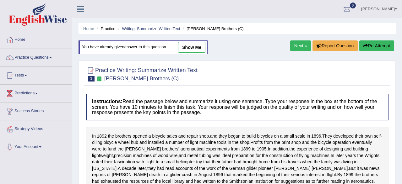
click at [187, 48] on link "show me" at bounding box center [191, 47] width 27 height 11
type textarea "In 1982 the brothers opened a bicycle sales and repair shop, and they began to …"
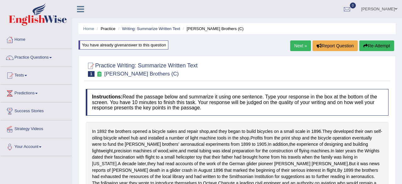
click at [303, 46] on link "Next »" at bounding box center [300, 45] width 21 height 11
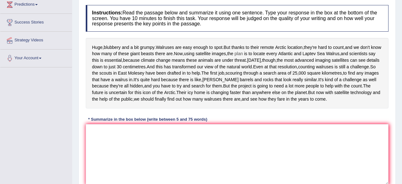
scroll to position [36, 0]
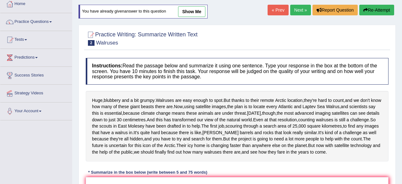
click at [188, 10] on link "show me" at bounding box center [191, 11] width 27 height 11
type textarea "Huge, blubbery and a bit grumpy, and walruses are easy enough to spot, fortherm…"
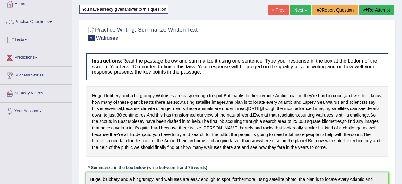
click at [296, 13] on link "Next »" at bounding box center [300, 10] width 21 height 11
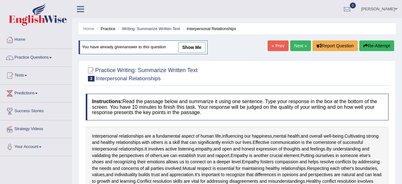
click at [203, 47] on link "show me" at bounding box center [191, 47] width 27 height 11
type textarea "Interpersonal relationships are a fundamental aspect of human life, influencing…"
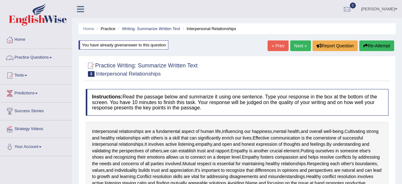
click at [50, 59] on link "Practice Questions" at bounding box center [36, 57] width 72 height 16
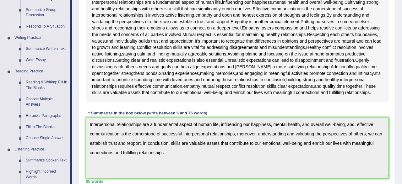
scroll to position [163, 0]
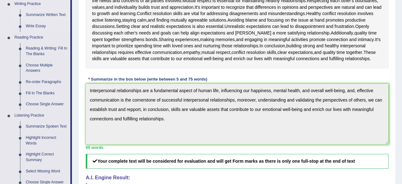
click at [48, 14] on link "Summarize Written Text" at bounding box center [46, 14] width 47 height 11
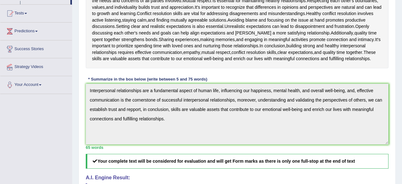
scroll to position [129, 0]
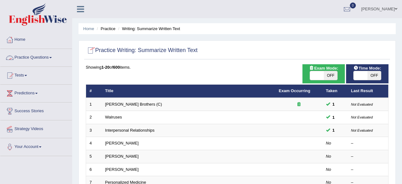
click at [38, 55] on link "Practice Questions" at bounding box center [36, 57] width 72 height 16
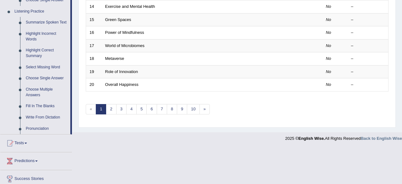
scroll to position [307, 0]
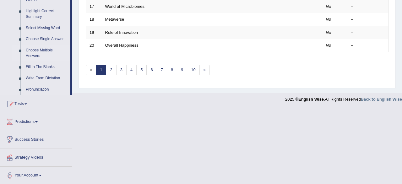
click at [46, 78] on link "Write From Dictation" at bounding box center [46, 78] width 47 height 11
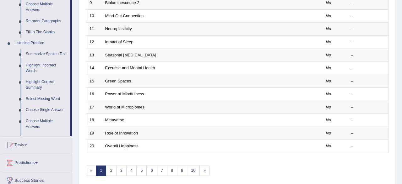
scroll to position [82, 0]
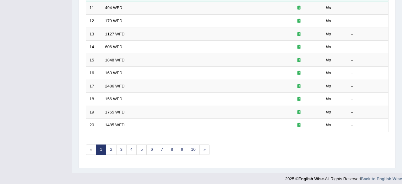
scroll to position [228, 0]
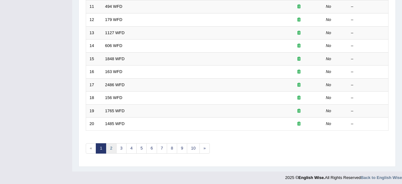
click at [112, 147] on link "2" at bounding box center [111, 148] width 10 height 10
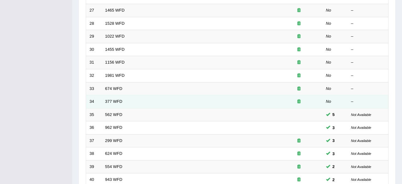
scroll to position [228, 0]
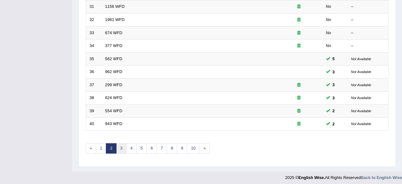
click at [121, 146] on link "3" at bounding box center [121, 148] width 10 height 10
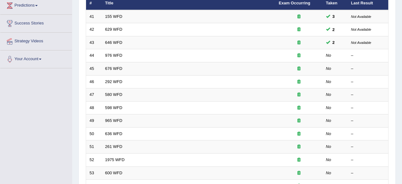
scroll to position [98, 0]
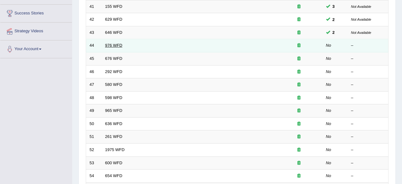
click at [118, 44] on link "976 WFD" at bounding box center [113, 45] width 17 height 5
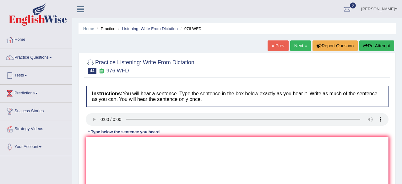
scroll to position [65, 0]
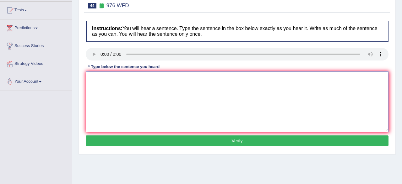
click at [130, 79] on textarea at bounding box center [237, 102] width 303 height 61
click at [108, 86] on textarea at bounding box center [237, 102] width 303 height 61
type textarea "t"
click at [186, 75] on textarea "The study in econome is it is tricy subject" at bounding box center [237, 102] width 303 height 61
type textarea "The study in econome is it is tricy subject to research."
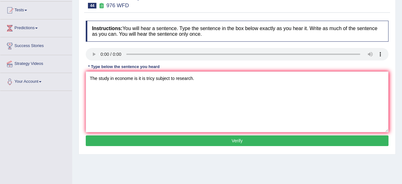
click at [151, 140] on button "Verify" at bounding box center [237, 141] width 303 height 11
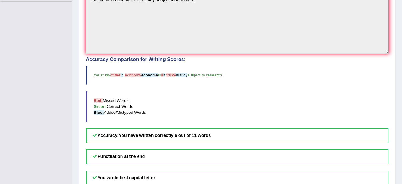
scroll to position [0, 0]
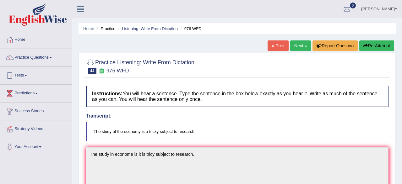
click at [377, 47] on button "Re-Attempt" at bounding box center [376, 45] width 35 height 11
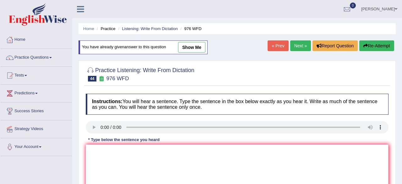
scroll to position [65, 0]
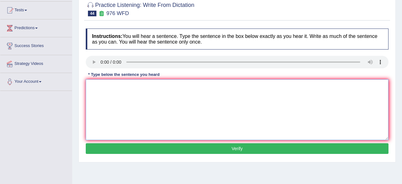
click at [196, 109] on textarea at bounding box center [237, 109] width 303 height 61
click at [206, 87] on textarea "The study of in economy is a tricy subject of" at bounding box center [237, 109] width 303 height 61
click at [200, 89] on textarea "The study of in economy is a tricy subject of the resaech" at bounding box center [237, 109] width 303 height 61
type textarea "The study of in economy is a tricy subject of the resaerch."
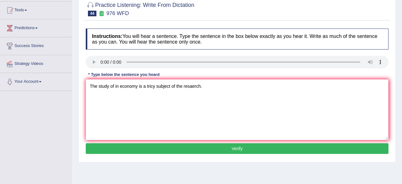
click at [228, 150] on button "Verify" at bounding box center [237, 148] width 303 height 11
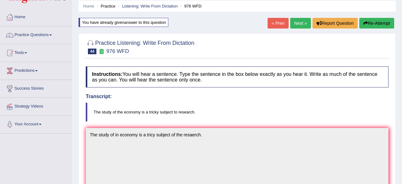
scroll to position [0, 0]
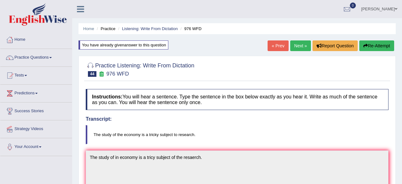
click at [374, 46] on button "Re-Attempt" at bounding box center [376, 45] width 35 height 11
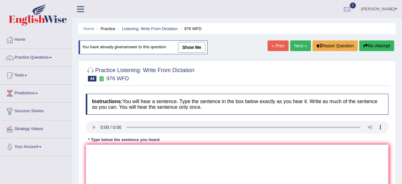
scroll to position [65, 0]
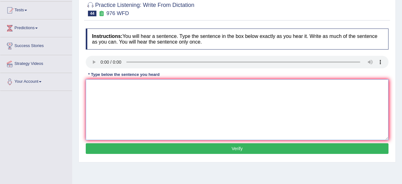
click at [163, 101] on textarea at bounding box center [237, 109] width 303 height 61
type textarea "The study of the economy is a tricky subject of resaerch"
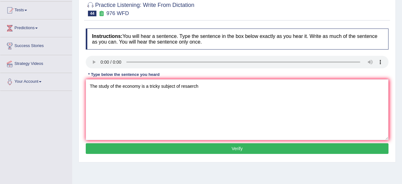
click at [177, 145] on button "Verify" at bounding box center [237, 148] width 303 height 11
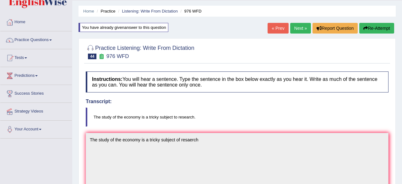
scroll to position [14, 0]
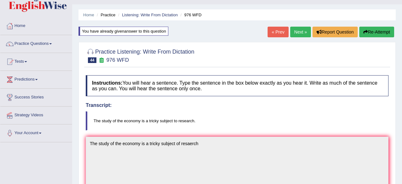
click at [297, 34] on link "Next »" at bounding box center [300, 32] width 21 height 11
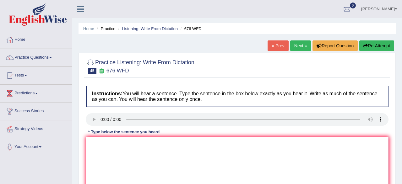
scroll to position [65, 0]
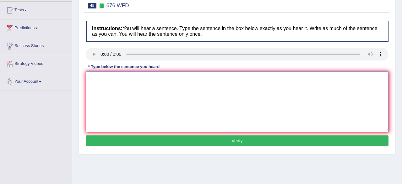
click at [113, 90] on textarea at bounding box center [237, 102] width 303 height 61
click at [96, 79] on textarea "the university" at bounding box center [237, 102] width 303 height 61
click at [118, 84] on textarea "university" at bounding box center [237, 102] width 303 height 61
click at [124, 80] on textarea "university" at bounding box center [237, 102] width 303 height 61
click at [108, 79] on textarea "university need to secure grand research" at bounding box center [237, 102] width 303 height 61
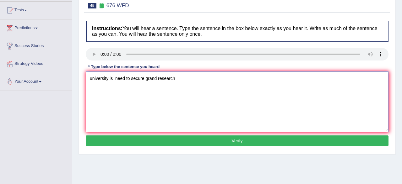
click at [157, 77] on textarea "university is need to secure grand research" at bounding box center [237, 102] width 303 height 61
click at [206, 80] on textarea "university is need to secure grand factors for the research" at bounding box center [237, 102] width 303 height 61
type textarea "university is need to secure grand factors for the research ."
click at [198, 140] on button "Verify" at bounding box center [237, 141] width 303 height 11
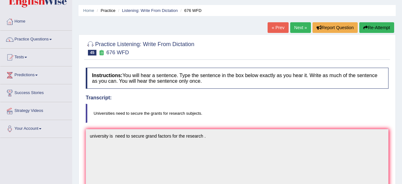
scroll to position [0, 0]
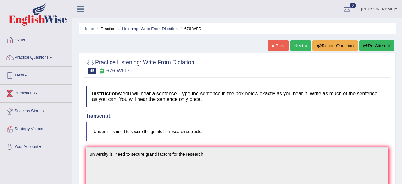
click at [299, 46] on link "Next »" at bounding box center [300, 45] width 21 height 11
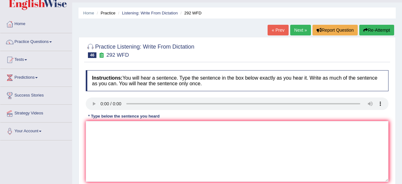
scroll to position [33, 0]
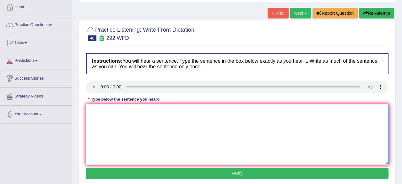
click at [204, 136] on textarea at bounding box center [237, 134] width 303 height 61
click at [100, 131] on textarea at bounding box center [237, 134] width 303 height 61
type textarea "some people are argue that university are not required."
click at [157, 170] on button "Verify" at bounding box center [237, 173] width 303 height 11
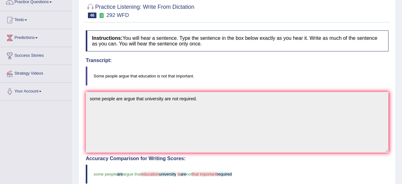
scroll to position [0, 0]
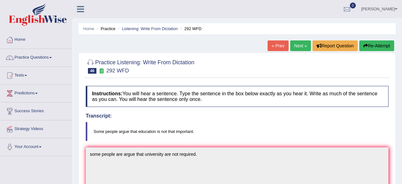
click at [300, 46] on link "Next »" at bounding box center [300, 45] width 21 height 11
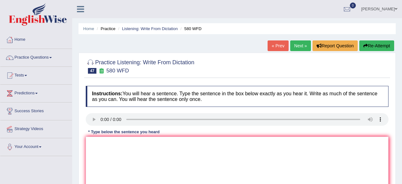
scroll to position [65, 0]
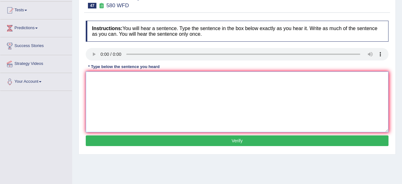
click at [93, 78] on textarea at bounding box center [237, 102] width 303 height 61
click at [92, 80] on textarea "you can use your laptop in the lecture" at bounding box center [237, 102] width 303 height 61
click at [163, 78] on textarea "You can use your laptop in the lecture" at bounding box center [237, 102] width 303 height 61
type textarea "You can use your laptop in the lecture."
click at [136, 144] on button "Verify" at bounding box center [237, 141] width 303 height 11
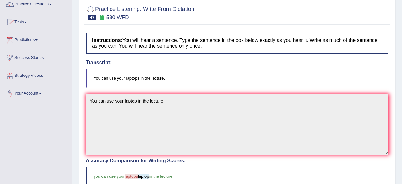
scroll to position [24, 0]
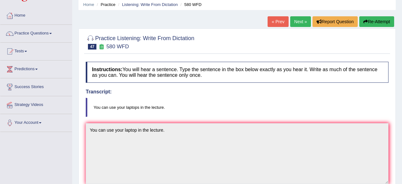
click at [296, 21] on link "Next »" at bounding box center [300, 21] width 21 height 11
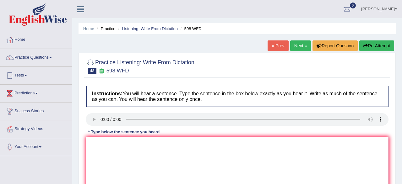
scroll to position [65, 0]
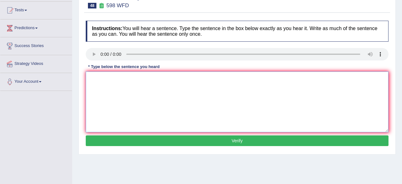
click at [103, 74] on textarea at bounding box center [237, 102] width 303 height 61
type textarea "Check our website if you have looking books to buy."
click at [111, 141] on button "Verify" at bounding box center [237, 141] width 303 height 11
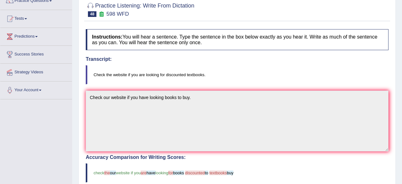
scroll to position [0, 0]
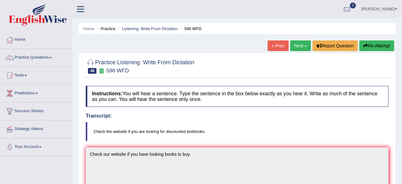
click at [301, 47] on link "Next »" at bounding box center [300, 45] width 21 height 11
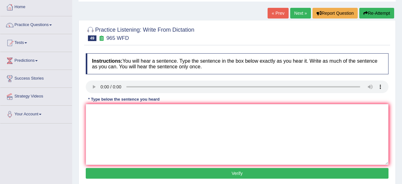
scroll to position [65, 0]
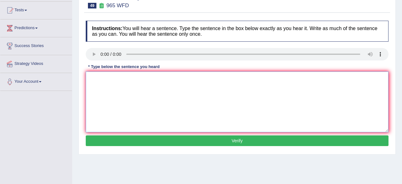
click at [111, 83] on textarea at bounding box center [237, 102] width 303 height 61
click at [157, 76] on textarea "you must answer the question" at bounding box center [237, 102] width 303 height 61
click at [131, 81] on textarea "you must answer the question" at bounding box center [237, 102] width 303 height 61
click at [204, 86] on textarea "you must answer the secirity question" at bounding box center [237, 102] width 303 height 61
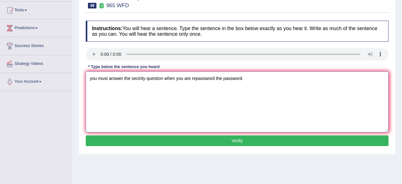
click at [92, 79] on textarea "you must answer the secirity question when you are repassword the password." at bounding box center [237, 102] width 303 height 61
type textarea "You must answer the secirity question when you are repassword the password."
click at [261, 144] on button "Verify" at bounding box center [237, 141] width 303 height 11
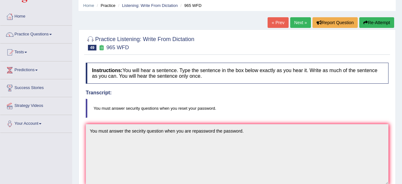
scroll to position [0, 0]
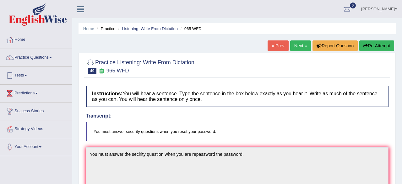
click at [294, 49] on link "Next »" at bounding box center [300, 45] width 21 height 11
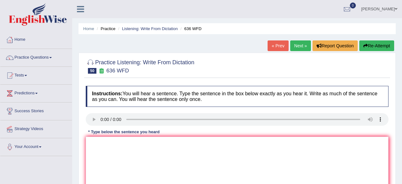
scroll to position [98, 0]
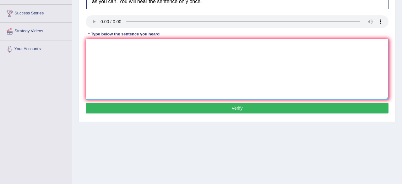
click at [103, 44] on textarea at bounding box center [237, 69] width 303 height 61
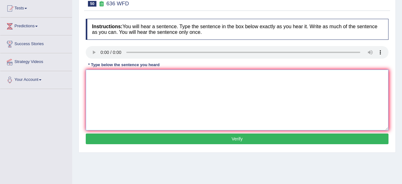
scroll to position [0, 0]
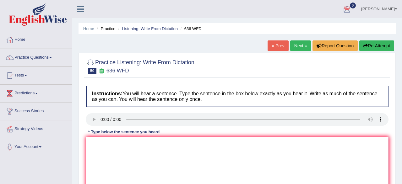
click at [304, 44] on link "Next »" at bounding box center [300, 45] width 21 height 11
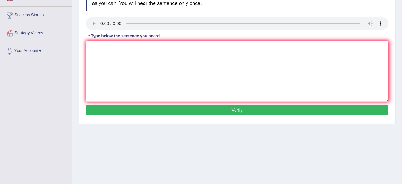
scroll to position [98, 0]
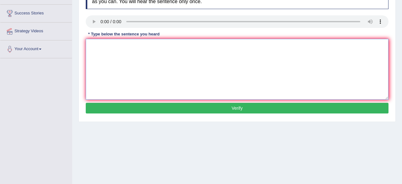
click at [112, 57] on textarea at bounding box center [237, 69] width 303 height 61
type textarea "R"
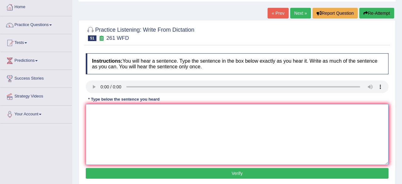
scroll to position [0, 0]
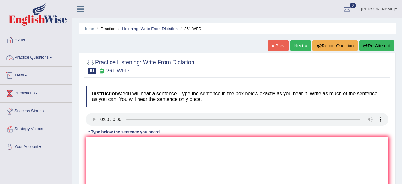
click at [37, 55] on link "Practice Questions" at bounding box center [36, 57] width 72 height 16
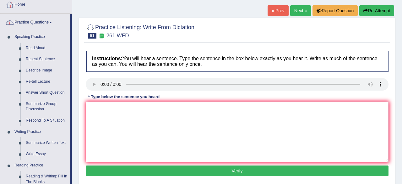
scroll to position [131, 0]
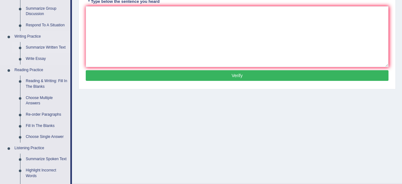
click at [42, 47] on link "Summarize Written Text" at bounding box center [46, 47] width 47 height 11
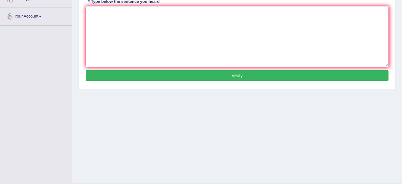
scroll to position [0, 0]
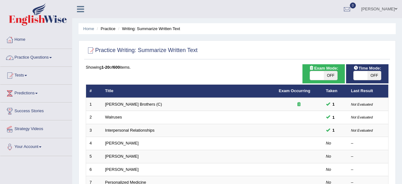
click at [37, 58] on link "Practice Questions" at bounding box center [36, 57] width 72 height 16
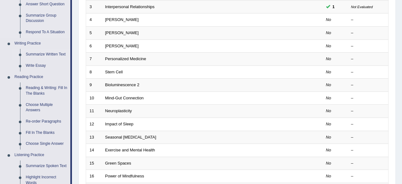
scroll to position [131, 0]
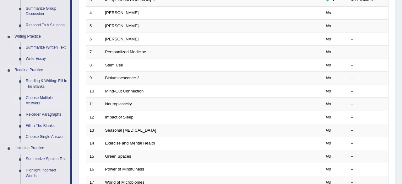
click at [37, 99] on link "Choose Multiple Answers" at bounding box center [46, 101] width 47 height 17
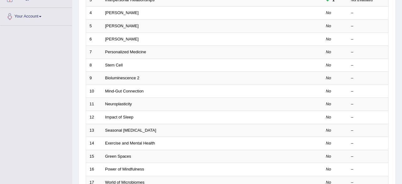
scroll to position [0, 0]
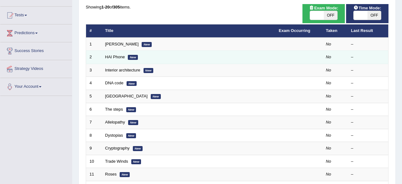
scroll to position [65, 0]
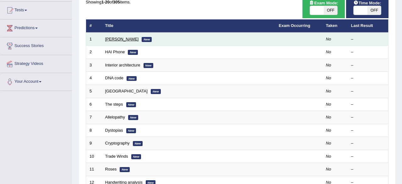
click at [120, 38] on link "Damian Scarf" at bounding box center [122, 39] width 34 height 5
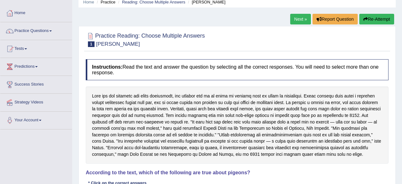
scroll to position [14, 0]
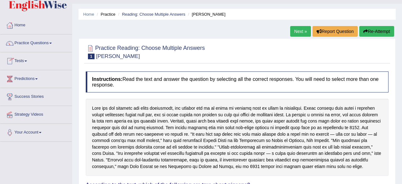
click at [36, 45] on link "Practice Questions" at bounding box center [36, 43] width 72 height 16
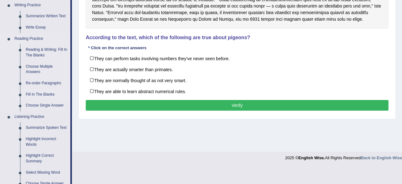
scroll to position [178, 0]
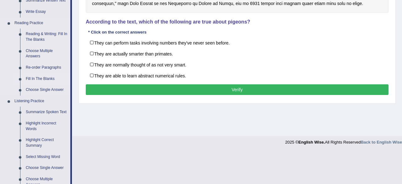
click at [40, 79] on link "Fill In The Blanks" at bounding box center [46, 78] width 47 height 11
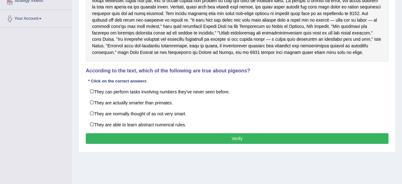
scroll to position [0, 0]
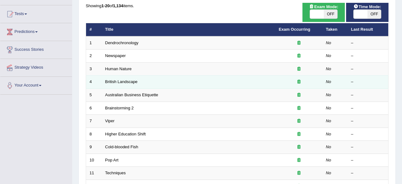
scroll to position [65, 0]
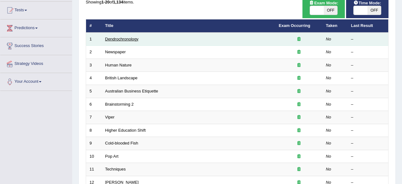
click at [122, 40] on link "Dendrochronology" at bounding box center [121, 39] width 33 height 5
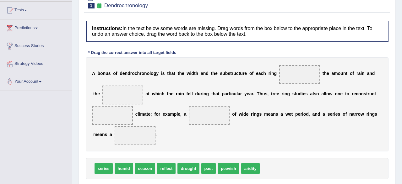
scroll to position [98, 0]
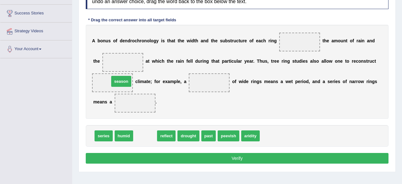
drag, startPoint x: 148, startPoint y: 138, endPoint x: 124, endPoint y: 83, distance: 59.6
click at [124, 83] on span "season" at bounding box center [121, 81] width 20 height 11
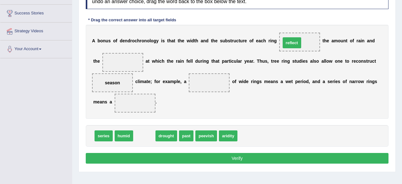
drag, startPoint x: 139, startPoint y: 134, endPoint x: 287, endPoint y: 41, distance: 174.5
click at [287, 41] on span "reflect" at bounding box center [292, 42] width 19 height 11
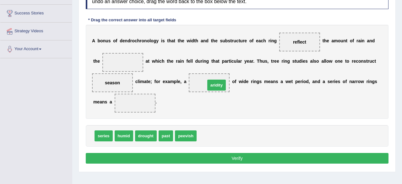
drag, startPoint x: 206, startPoint y: 137, endPoint x: 214, endPoint y: 86, distance: 51.6
click at [214, 86] on span "aridity" at bounding box center [216, 85] width 19 height 11
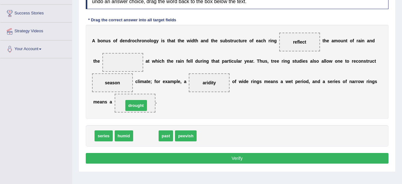
drag, startPoint x: 146, startPoint y: 138, endPoint x: 136, endPoint y: 108, distance: 31.7
click at [136, 108] on span "drought" at bounding box center [136, 105] width 22 height 11
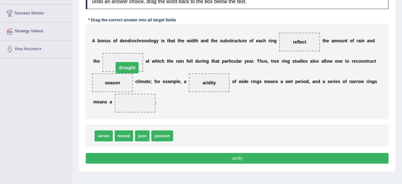
drag, startPoint x: 138, startPoint y: 102, endPoint x: 131, endPoint y: 66, distance: 36.3
click at [131, 66] on span "drought" at bounding box center [127, 67] width 23 height 11
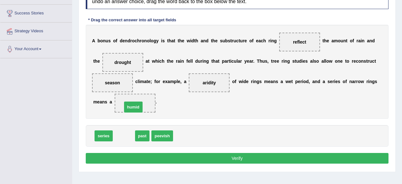
drag, startPoint x: 122, startPoint y: 132, endPoint x: 131, endPoint y: 103, distance: 30.4
click at [131, 103] on span "humid" at bounding box center [133, 107] width 19 height 11
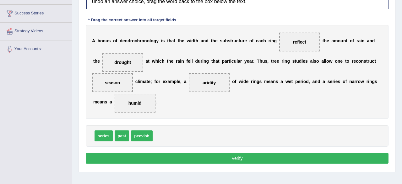
click at [176, 160] on button "Verify" at bounding box center [237, 158] width 303 height 11
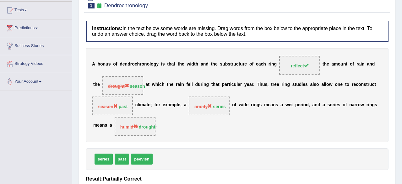
scroll to position [0, 0]
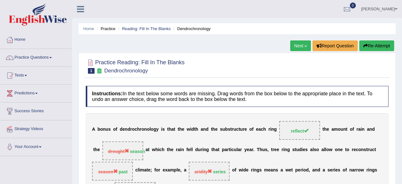
click at [369, 47] on button "Re-Attempt" at bounding box center [376, 45] width 35 height 11
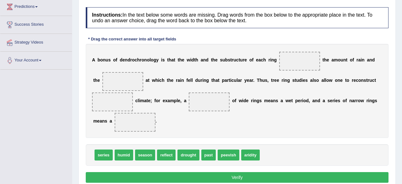
scroll to position [98, 0]
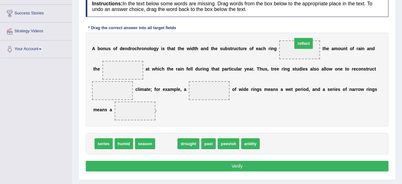
drag, startPoint x: 169, startPoint y: 146, endPoint x: 306, endPoint y: 48, distance: 168.5
click at [306, 48] on span "reflect" at bounding box center [303, 43] width 19 height 11
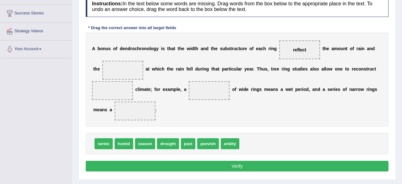
drag, startPoint x: 156, startPoint y: 123, endPoint x: 147, endPoint y: 132, distance: 13.3
click at [147, 132] on div "Instructions: In the text below some words are missing. Drag words from the box…" at bounding box center [237, 85] width 306 height 184
drag, startPoint x: 143, startPoint y: 146, endPoint x: 127, endPoint y: 67, distance: 80.8
click at [127, 67] on span "season" at bounding box center [129, 64] width 20 height 11
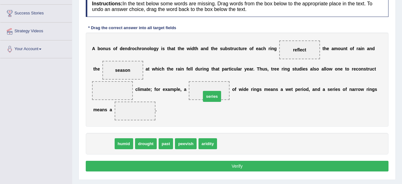
drag, startPoint x: 106, startPoint y: 143, endPoint x: 214, endPoint y: 96, distance: 118.2
click at [214, 96] on span "series" at bounding box center [212, 96] width 18 height 11
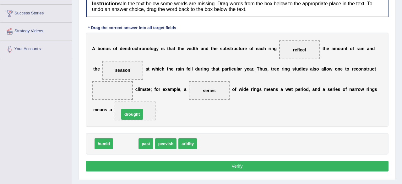
drag, startPoint x: 124, startPoint y: 145, endPoint x: 131, endPoint y: 115, distance: 30.5
click at [131, 115] on span "drought" at bounding box center [132, 114] width 22 height 11
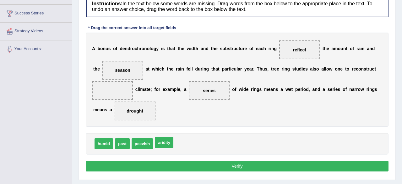
click at [164, 143] on span "aridity" at bounding box center [164, 142] width 19 height 11
drag, startPoint x: 102, startPoint y: 140, endPoint x: 104, endPoint y: 126, distance: 13.9
click at [104, 138] on span "humid" at bounding box center [103, 143] width 19 height 11
click at [127, 107] on span "drought" at bounding box center [135, 111] width 41 height 19
click at [127, 108] on span "drought" at bounding box center [135, 111] width 41 height 19
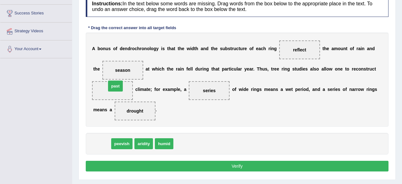
drag, startPoint x: 106, startPoint y: 148, endPoint x: 120, endPoint y: 90, distance: 59.3
click at [120, 90] on span "past" at bounding box center [115, 86] width 15 height 11
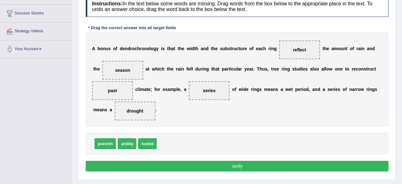
click at [225, 165] on button "Verify" at bounding box center [237, 166] width 303 height 11
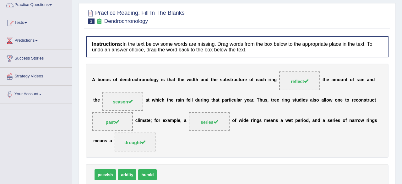
scroll to position [33, 0]
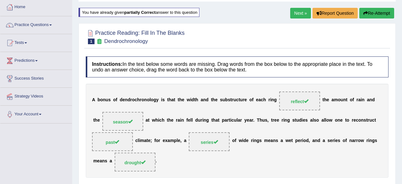
click at [299, 15] on link "Next »" at bounding box center [300, 13] width 21 height 11
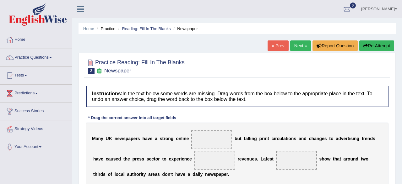
scroll to position [98, 0]
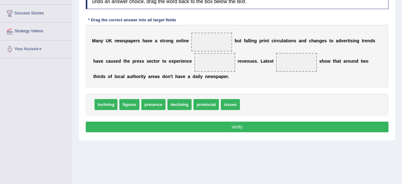
click at [231, 105] on span "issues" at bounding box center [230, 104] width 19 height 11
drag, startPoint x: 231, startPoint y: 105, endPoint x: 303, endPoint y: 67, distance: 81.5
click at [303, 67] on span "issues" at bounding box center [302, 66] width 19 height 11
click at [148, 104] on span "presence" at bounding box center [153, 104] width 24 height 11
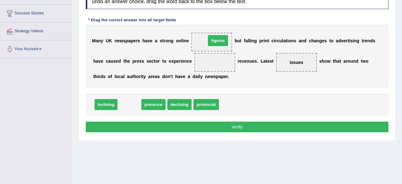
drag, startPoint x: 129, startPoint y: 106, endPoint x: 218, endPoint y: 42, distance: 109.3
click at [218, 42] on span "figures" at bounding box center [218, 40] width 20 height 11
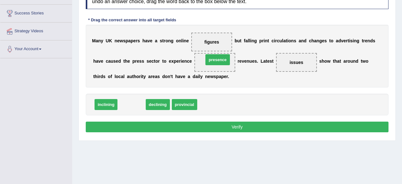
drag, startPoint x: 130, startPoint y: 105, endPoint x: 216, endPoint y: 61, distance: 97.0
click at [216, 61] on span "presence" at bounding box center [217, 59] width 24 height 11
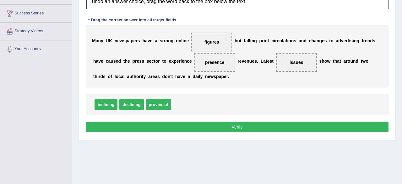
click at [215, 127] on button "Verify" at bounding box center [237, 127] width 303 height 11
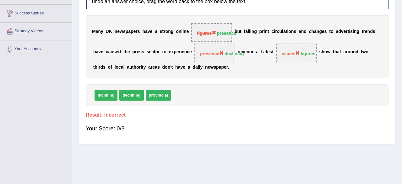
scroll to position [0, 0]
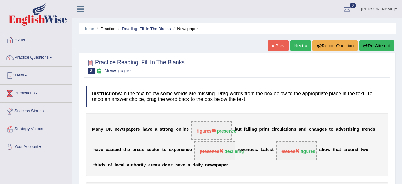
click at [374, 46] on button "Re-Attempt" at bounding box center [376, 45] width 35 height 11
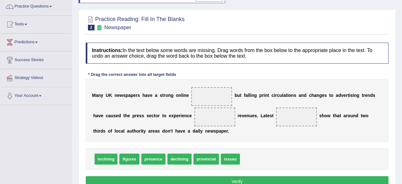
scroll to position [65, 0]
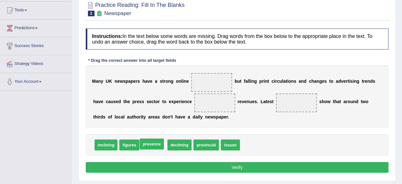
click at [150, 144] on span "presence" at bounding box center [152, 144] width 24 height 11
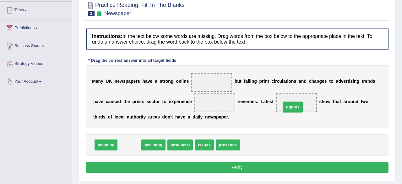
drag, startPoint x: 128, startPoint y: 143, endPoint x: 291, endPoint y: 105, distance: 167.6
click at [291, 105] on span "figures" at bounding box center [293, 107] width 20 height 11
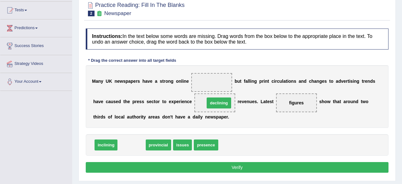
drag, startPoint x: 129, startPoint y: 145, endPoint x: 216, endPoint y: 103, distance: 96.9
click at [216, 103] on span "declining" at bounding box center [219, 103] width 24 height 11
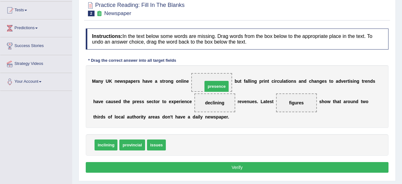
drag, startPoint x: 179, startPoint y: 143, endPoint x: 216, endPoint y: 84, distance: 69.2
click at [216, 84] on span "presence" at bounding box center [216, 86] width 24 height 11
click at [238, 169] on button "Verify" at bounding box center [237, 167] width 303 height 11
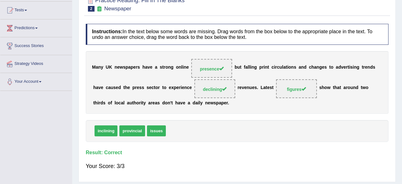
click at [238, 169] on div "Home Practice Reading: Fill In The Blanks Newspaper You have already given inco…" at bounding box center [237, 92] width 330 height 314
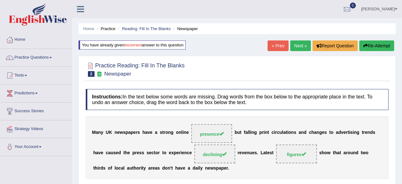
click at [302, 42] on link "Next »" at bounding box center [300, 45] width 21 height 11
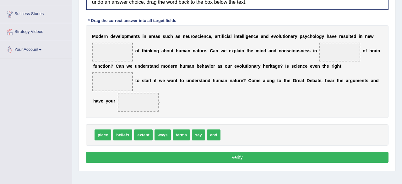
scroll to position [98, 0]
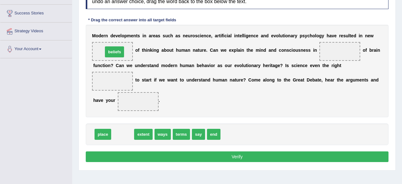
drag, startPoint x: 121, startPoint y: 133, endPoint x: 113, endPoint y: 51, distance: 83.0
click at [113, 51] on span "beliefs" at bounding box center [114, 51] width 19 height 11
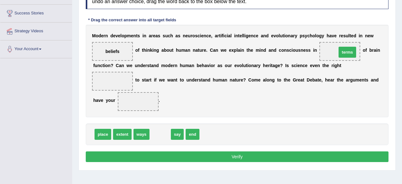
drag, startPoint x: 163, startPoint y: 136, endPoint x: 350, endPoint y: 53, distance: 204.2
click at [350, 53] on span "terms" at bounding box center [346, 52] width 17 height 11
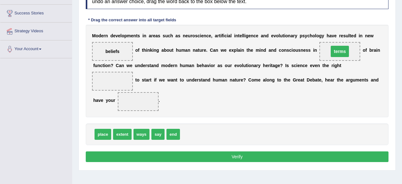
click at [350, 53] on span "terms" at bounding box center [339, 51] width 41 height 19
drag, startPoint x: 142, startPoint y: 132, endPoint x: 110, endPoint y: 78, distance: 62.3
click at [110, 79] on span "ways" at bounding box center [110, 81] width 16 height 11
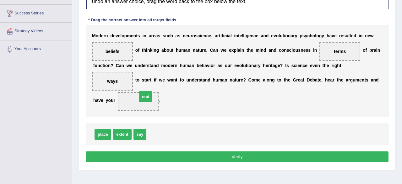
drag, startPoint x: 158, startPoint y: 135, endPoint x: 148, endPoint y: 97, distance: 38.8
click at [148, 97] on span "end" at bounding box center [145, 96] width 13 height 11
click at [148, 97] on span at bounding box center [138, 101] width 41 height 19
click at [197, 154] on button "Verify" at bounding box center [237, 157] width 303 height 11
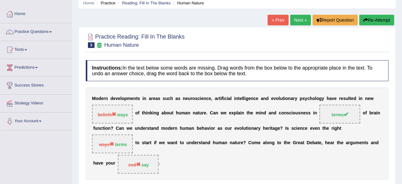
scroll to position [0, 0]
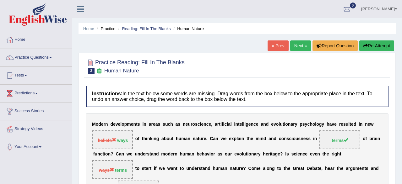
click at [379, 48] on button "Re-Attempt" at bounding box center [376, 45] width 35 height 11
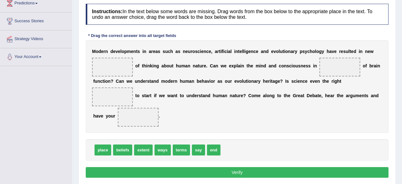
scroll to position [98, 0]
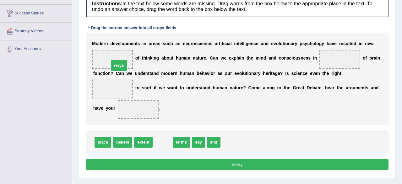
drag, startPoint x: 160, startPoint y: 143, endPoint x: 117, endPoint y: 64, distance: 89.8
click at [117, 65] on span "ways" at bounding box center [119, 65] width 16 height 11
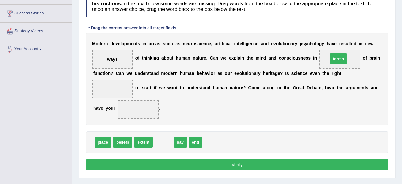
drag, startPoint x: 162, startPoint y: 142, endPoint x: 337, endPoint y: 59, distance: 194.0
click at [337, 59] on span "terms" at bounding box center [338, 58] width 17 height 11
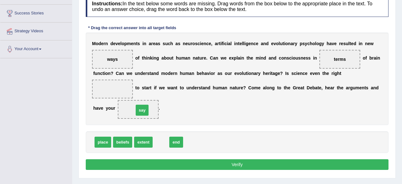
drag, startPoint x: 159, startPoint y: 142, endPoint x: 140, endPoint y: 110, distance: 37.1
click at [140, 110] on span "say" at bounding box center [142, 110] width 13 height 11
drag, startPoint x: 164, startPoint y: 145, endPoint x: 121, endPoint y: 96, distance: 64.9
click at [121, 96] on span "end" at bounding box center [117, 93] width 13 height 11
click at [201, 168] on button "Verify" at bounding box center [237, 164] width 303 height 11
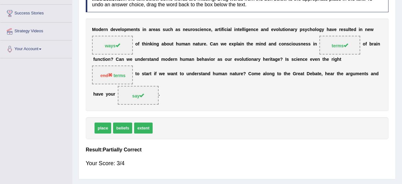
click at [201, 168] on div "Home Practice Reading: Fill In The Blanks Human Nature You have already given p…" at bounding box center [237, 59] width 330 height 314
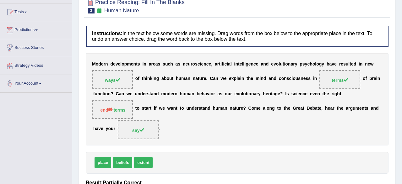
scroll to position [0, 0]
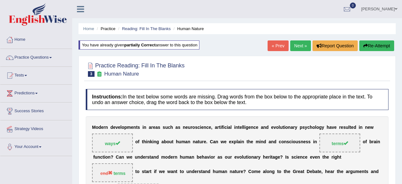
click at [296, 48] on link "Next »" at bounding box center [300, 45] width 21 height 11
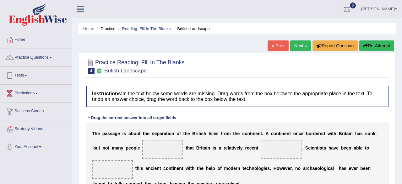
scroll to position [65, 0]
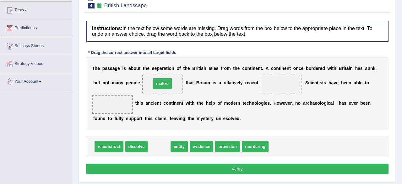
drag, startPoint x: 164, startPoint y: 145, endPoint x: 167, endPoint y: 82, distance: 63.2
click at [167, 82] on span "realize" at bounding box center [162, 83] width 19 height 11
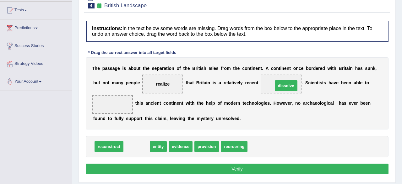
drag, startPoint x: 143, startPoint y: 147, endPoint x: 293, endPoint y: 86, distance: 161.4
click at [293, 86] on span "dissolve" at bounding box center [286, 85] width 23 height 11
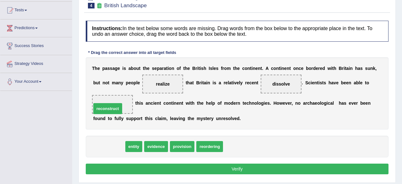
drag, startPoint x: 117, startPoint y: 143, endPoint x: 116, endPoint y: 105, distance: 38.0
click at [116, 105] on span "reconstruct" at bounding box center [107, 108] width 29 height 11
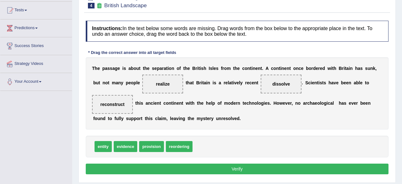
drag, startPoint x: 153, startPoint y: 177, endPoint x: 156, endPoint y: 171, distance: 6.7
click at [156, 171] on div "Instructions: In the text below some words are missing. Drag words from the box…" at bounding box center [237, 99] width 306 height 162
click at [154, 170] on button "Verify" at bounding box center [237, 169] width 303 height 11
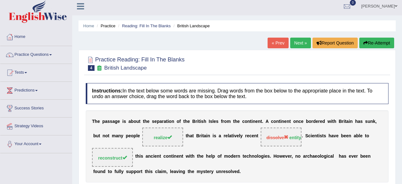
scroll to position [0, 0]
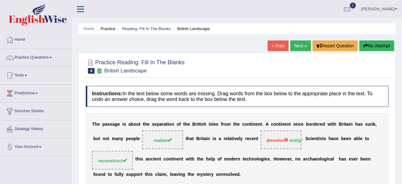
click at [295, 50] on link "Next »" at bounding box center [300, 45] width 21 height 11
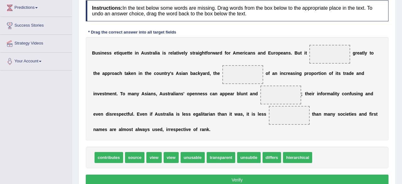
scroll to position [98, 0]
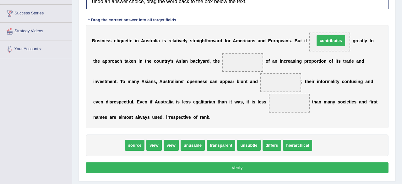
drag, startPoint x: 112, startPoint y: 143, endPoint x: 334, endPoint y: 38, distance: 245.5
click at [334, 38] on span "contributes" at bounding box center [330, 40] width 29 height 11
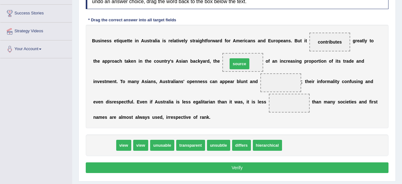
drag, startPoint x: 103, startPoint y: 144, endPoint x: 239, endPoint y: 63, distance: 158.0
click at [239, 63] on span "source" at bounding box center [239, 63] width 20 height 11
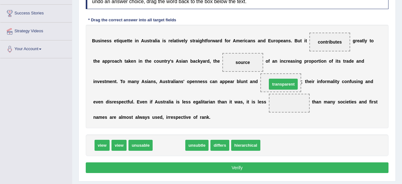
drag, startPoint x: 173, startPoint y: 148, endPoint x: 288, endPoint y: 86, distance: 130.3
click at [288, 86] on span "transparent" at bounding box center [283, 84] width 29 height 11
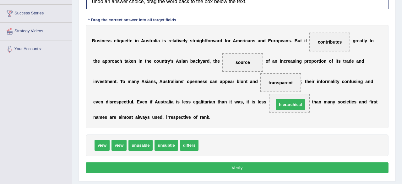
drag, startPoint x: 219, startPoint y: 144, endPoint x: 294, endPoint y: 104, distance: 85.7
click at [294, 104] on span "hierarchical" at bounding box center [290, 104] width 29 height 11
click at [254, 164] on button "Verify" at bounding box center [237, 168] width 303 height 11
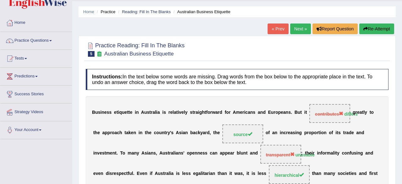
scroll to position [0, 0]
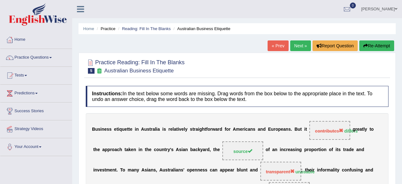
click at [377, 50] on button "Re-Attempt" at bounding box center [376, 45] width 35 height 11
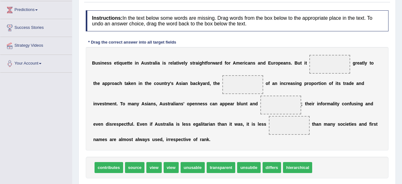
scroll to position [98, 0]
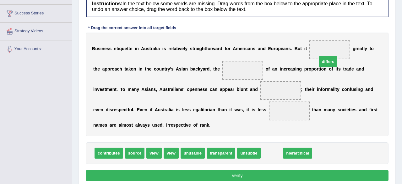
drag, startPoint x: 268, startPoint y: 152, endPoint x: 324, endPoint y: 61, distance: 107.5
click at [324, 61] on span "differs" at bounding box center [328, 61] width 19 height 11
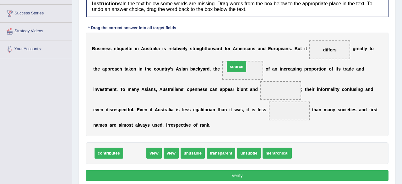
drag, startPoint x: 134, startPoint y: 152, endPoint x: 236, endPoint y: 65, distance: 133.6
click at [236, 65] on span "source" at bounding box center [237, 66] width 20 height 11
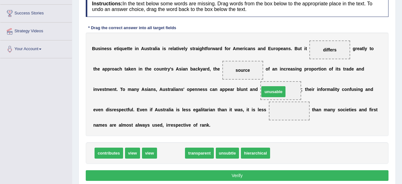
drag, startPoint x: 167, startPoint y: 152, endPoint x: 270, endPoint y: 91, distance: 119.9
click at [270, 91] on span "unusable" at bounding box center [273, 91] width 24 height 11
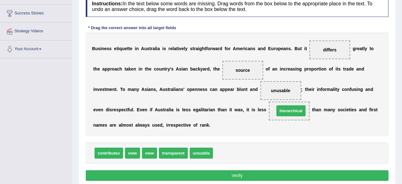
drag, startPoint x: 229, startPoint y: 154, endPoint x: 291, endPoint y: 111, distance: 74.7
click at [291, 111] on span "hierarchical" at bounding box center [290, 110] width 29 height 11
click at [255, 180] on button "Verify" at bounding box center [237, 175] width 303 height 11
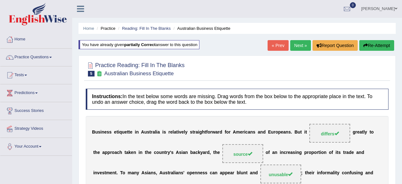
scroll to position [0, 0]
click at [297, 44] on link "Next »" at bounding box center [300, 45] width 21 height 11
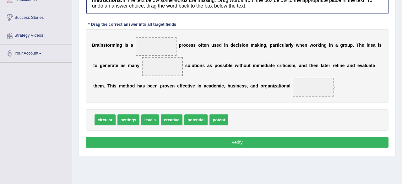
scroll to position [98, 0]
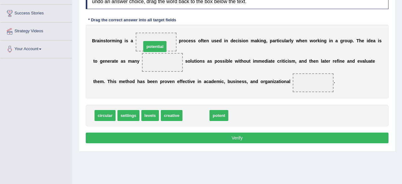
drag, startPoint x: 201, startPoint y: 113, endPoint x: 160, endPoint y: 44, distance: 80.4
click at [160, 44] on span "potential" at bounding box center [154, 46] width 23 height 11
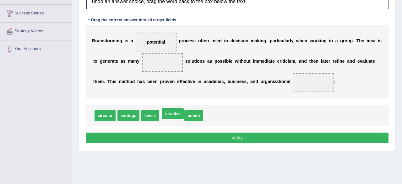
click at [172, 113] on span "creative" at bounding box center [173, 113] width 22 height 11
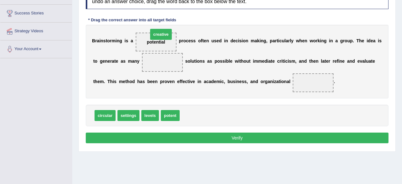
drag, startPoint x: 187, startPoint y: 116, endPoint x: 156, endPoint y: 35, distance: 87.2
click at [156, 35] on span "creative" at bounding box center [161, 34] width 22 height 11
drag, startPoint x: 192, startPoint y: 114, endPoint x: 156, endPoint y: 63, distance: 62.1
click at [156, 63] on span "potential" at bounding box center [156, 65] width 23 height 11
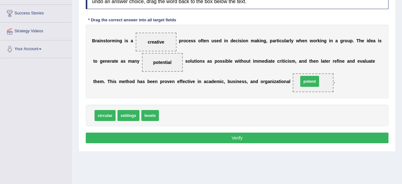
drag, startPoint x: 174, startPoint y: 116, endPoint x: 314, endPoint y: 82, distance: 143.4
click at [314, 82] on span "potent" at bounding box center [309, 81] width 19 height 11
drag, startPoint x: 263, startPoint y: 137, endPoint x: 269, endPoint y: 131, distance: 8.2
click at [269, 131] on div "Instructions: In the text below some words are missing. Drag words from the box…" at bounding box center [237, 67] width 306 height 164
click at [263, 138] on button "Verify" at bounding box center [237, 138] width 303 height 11
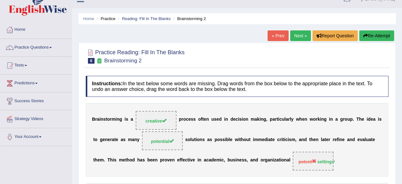
scroll to position [0, 0]
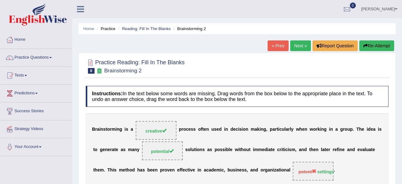
click at [294, 48] on link "Next »" at bounding box center [300, 45] width 21 height 11
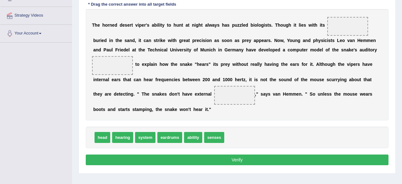
scroll to position [131, 0]
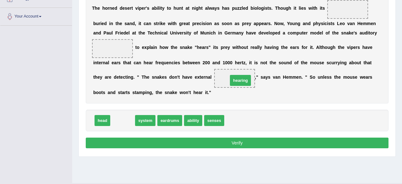
drag, startPoint x: 121, startPoint y: 123, endPoint x: 239, endPoint y: 82, distance: 124.6
click at [239, 82] on span "hearing" at bounding box center [240, 80] width 21 height 11
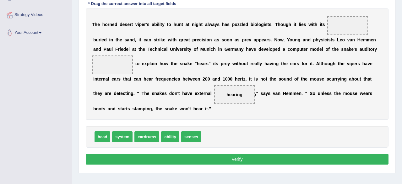
scroll to position [98, 0]
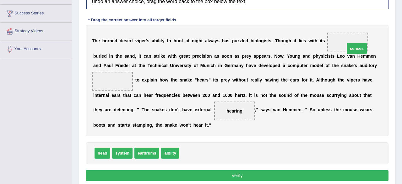
drag, startPoint x: 191, startPoint y: 150, endPoint x: 357, endPoint y: 45, distance: 195.9
click at [357, 45] on span "senses" at bounding box center [357, 48] width 20 height 11
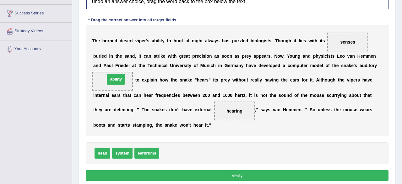
drag, startPoint x: 170, startPoint y: 155, endPoint x: 115, endPoint y: 81, distance: 91.9
click at [115, 81] on span "ability" at bounding box center [116, 79] width 18 height 11
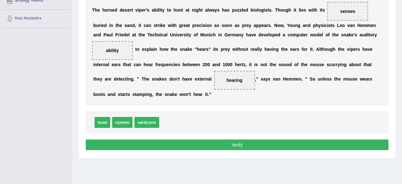
scroll to position [131, 0]
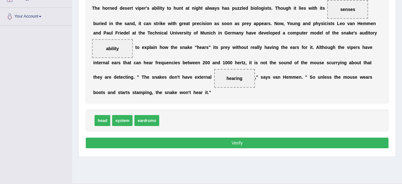
click at [205, 145] on button "Verify" at bounding box center [237, 143] width 303 height 11
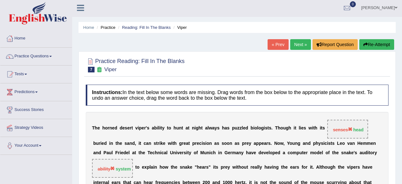
scroll to position [0, 0]
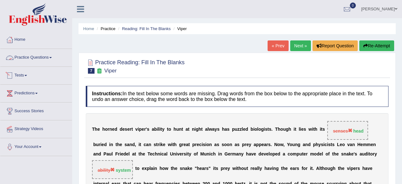
click at [44, 60] on link "Practice Questions" at bounding box center [36, 57] width 72 height 16
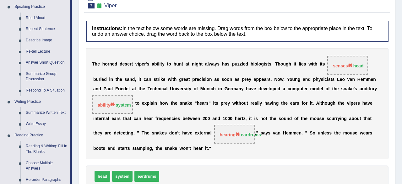
scroll to position [98, 0]
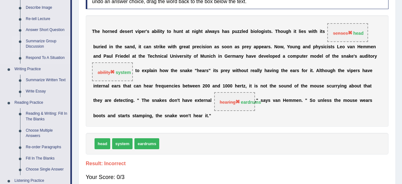
click at [31, 47] on link "Summarize Group Discussion" at bounding box center [46, 44] width 47 height 17
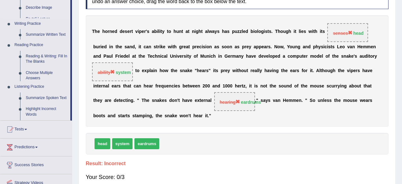
scroll to position [0, 0]
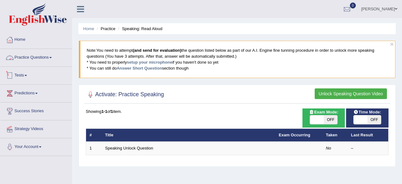
click at [40, 59] on link "Practice Questions" at bounding box center [36, 57] width 72 height 16
click at [40, 58] on link "Practice Questions" at bounding box center [36, 57] width 72 height 16
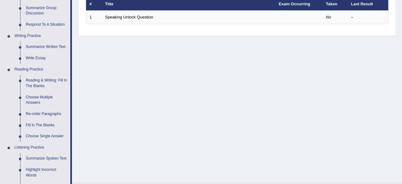
scroll to position [131, 0]
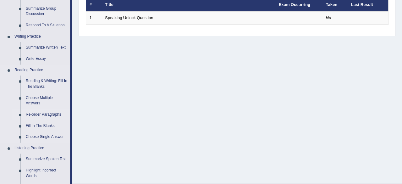
click at [34, 118] on link "Re-order Paragraphs" at bounding box center [46, 114] width 47 height 11
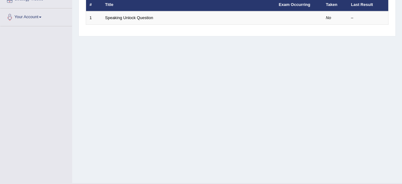
scroll to position [0, 0]
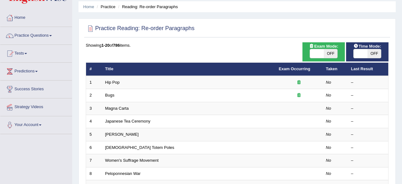
scroll to position [33, 0]
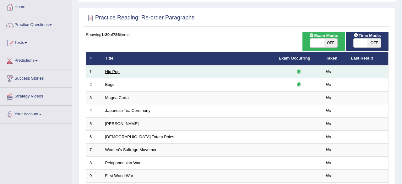
click at [109, 73] on link "Hip Pop" at bounding box center [112, 71] width 14 height 5
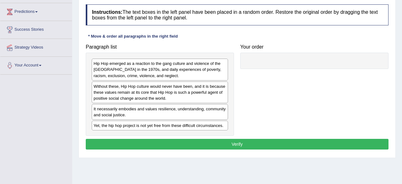
scroll to position [98, 0]
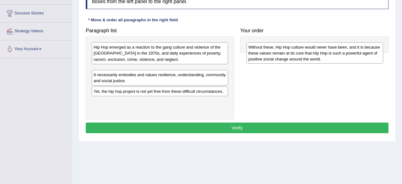
drag, startPoint x: 145, startPoint y: 84, endPoint x: 299, endPoint y: 60, distance: 156.2
click at [300, 60] on div "Without these, Hip Hop culture would never have been, and it is because these v…" at bounding box center [314, 53] width 137 height 22
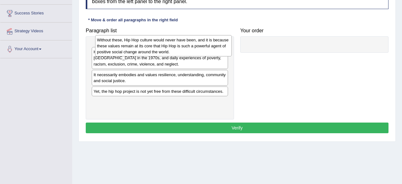
drag, startPoint x: 163, startPoint y: 80, endPoint x: 166, endPoint y: 50, distance: 30.0
click at [166, 50] on div "Without these, Hip Hop culture would never have been, and it is because these v…" at bounding box center [163, 46] width 137 height 22
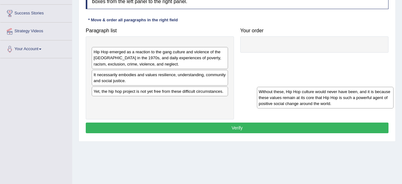
drag, startPoint x: 154, startPoint y: 62, endPoint x: 318, endPoint y: 105, distance: 169.3
click at [318, 106] on div "Without these, Hip Hop culture would never have been, and it is because these v…" at bounding box center [325, 98] width 137 height 22
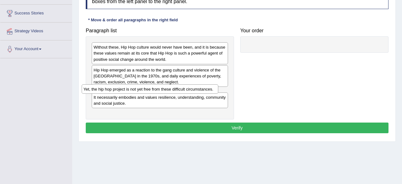
drag, startPoint x: 177, startPoint y: 110, endPoint x: 167, endPoint y: 90, distance: 22.0
click at [167, 90] on div "Yet, the hip hop project is not yet free from these difficult circumstances." at bounding box center [150, 88] width 137 height 9
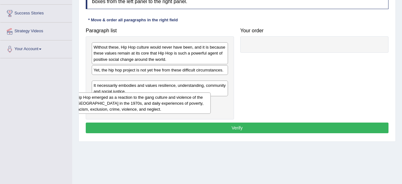
drag, startPoint x: 177, startPoint y: 81, endPoint x: 159, endPoint y: 108, distance: 32.7
click at [159, 108] on div "Hip Hop emerged as a reaction to the gang culture and violence of the [GEOGRAPH…" at bounding box center [142, 104] width 137 height 22
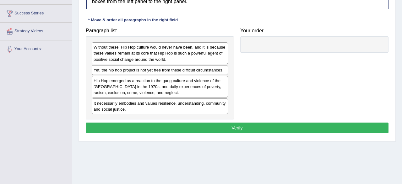
click at [189, 132] on button "Verify" at bounding box center [237, 128] width 303 height 11
click at [189, 132] on p "Verify" at bounding box center [237, 128] width 303 height 11
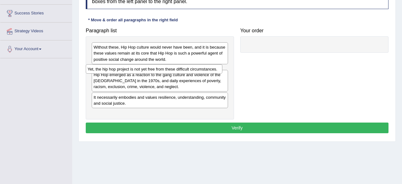
drag, startPoint x: 147, startPoint y: 72, endPoint x: 136, endPoint y: 68, distance: 11.1
click at [136, 68] on div "Yet, the hip hop project is not yet free from these difficult circumstances." at bounding box center [154, 68] width 137 height 9
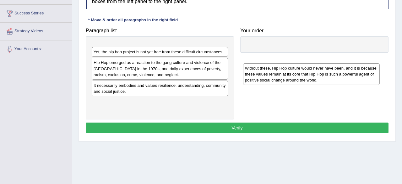
drag, startPoint x: 182, startPoint y: 54, endPoint x: 332, endPoint y: 77, distance: 151.8
click at [332, 77] on div "Without these, Hip Hop culture would never have been, and it is because these v…" at bounding box center [311, 74] width 137 height 22
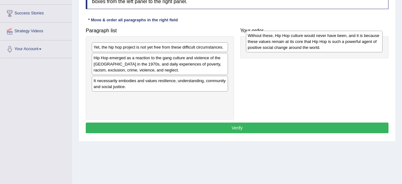
drag, startPoint x: 162, startPoint y: 62, endPoint x: 316, endPoint y: 51, distance: 154.6
click at [316, 51] on div "Without these, Hip Hop culture would never have been, and it is because these v…" at bounding box center [314, 42] width 137 height 22
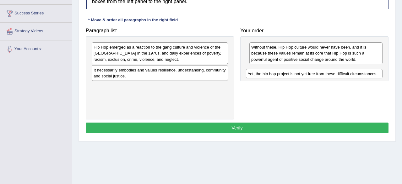
drag, startPoint x: 137, startPoint y: 46, endPoint x: 292, endPoint y: 70, distance: 156.8
click at [292, 70] on div "Yet, the hip hop project is not yet free from these difficult circumstances." at bounding box center [314, 73] width 137 height 9
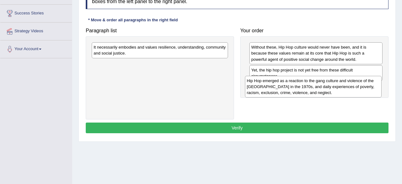
drag, startPoint x: 181, startPoint y: 47, endPoint x: 334, endPoint y: 80, distance: 156.8
click at [334, 80] on div "Hip Hop emerged as a reaction to the gang culture and violence of the South Bro…" at bounding box center [313, 87] width 137 height 22
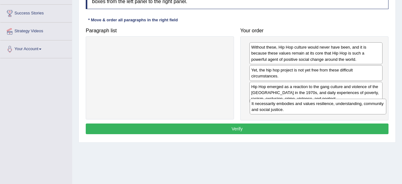
drag, startPoint x: 191, startPoint y: 54, endPoint x: 349, endPoint y: 110, distance: 167.7
click at [349, 110] on div "It necessarily embodies and values resilience, understanding, community and soc…" at bounding box center [318, 107] width 137 height 16
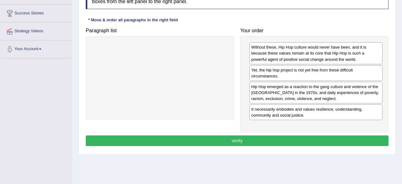
click at [221, 136] on button "Verify" at bounding box center [237, 141] width 303 height 11
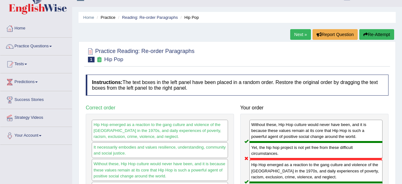
scroll to position [0, 0]
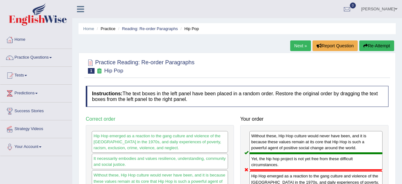
click at [372, 45] on button "Re-Attempt" at bounding box center [376, 45] width 35 height 11
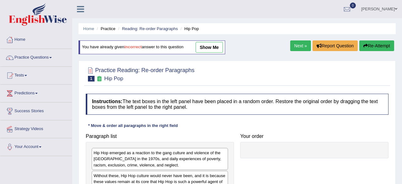
scroll to position [98, 0]
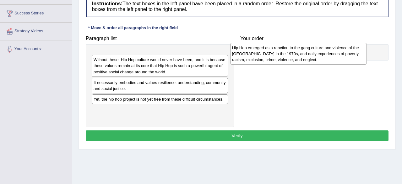
drag, startPoint x: 205, startPoint y: 70, endPoint x: 343, endPoint y: 63, distance: 138.6
click at [343, 63] on div "Hip Hop emerged as a reaction to the gang culture and violence of the [GEOGRAPH…" at bounding box center [298, 54] width 137 height 22
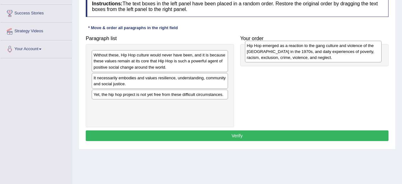
drag, startPoint x: 110, startPoint y: 61, endPoint x: 263, endPoint y: 52, distance: 153.2
click at [263, 52] on div "Hip Hop emerged as a reaction to the gang culture and violence of the [GEOGRAPH…" at bounding box center [313, 52] width 137 height 22
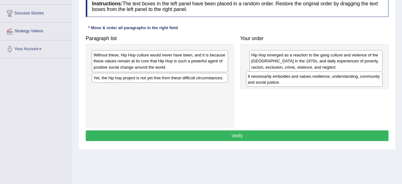
drag, startPoint x: 171, startPoint y: 84, endPoint x: 325, endPoint y: 83, distance: 154.1
click at [325, 83] on div "It necessarily embodies and values resilience, understanding, community and soc…" at bounding box center [314, 80] width 137 height 16
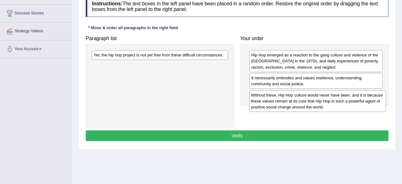
drag, startPoint x: 180, startPoint y: 57, endPoint x: 337, endPoint y: 98, distance: 162.6
click at [337, 98] on div "Without these, Hip Hop culture would never have been, and it is because these v…" at bounding box center [317, 101] width 137 height 22
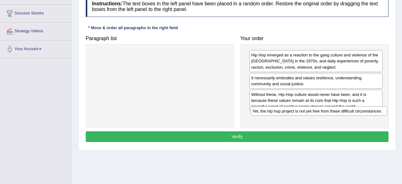
drag, startPoint x: 186, startPoint y: 54, endPoint x: 345, endPoint y: 110, distance: 168.5
click at [345, 110] on div "Yet, the hip hop project is not yet free from these difficult circumstances." at bounding box center [319, 110] width 137 height 9
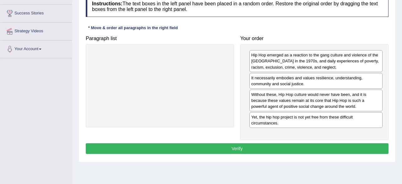
click at [273, 144] on button "Verify" at bounding box center [237, 148] width 303 height 11
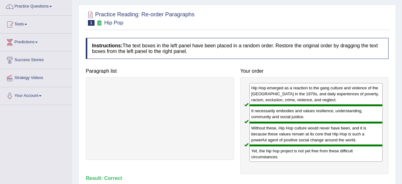
scroll to position [0, 0]
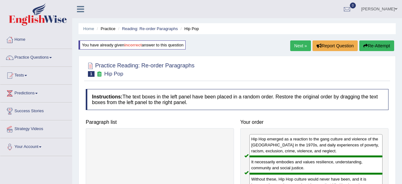
click at [296, 42] on link "Next »" at bounding box center [300, 45] width 21 height 11
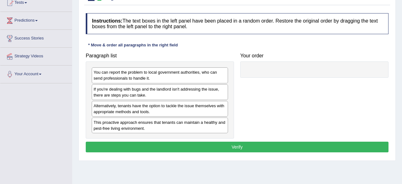
scroll to position [98, 0]
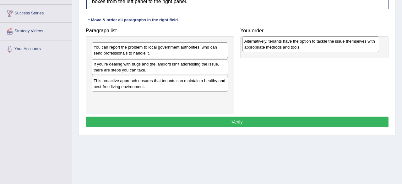
drag, startPoint x: 150, startPoint y: 83, endPoint x: 301, endPoint y: 44, distance: 155.6
click at [301, 44] on div "Alternatively, tenants have the option to tackle the issue themselves with appr…" at bounding box center [310, 44] width 137 height 16
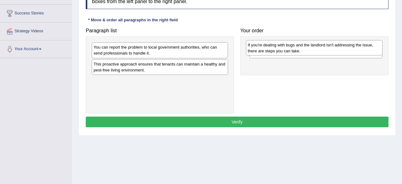
drag, startPoint x: 202, startPoint y: 71, endPoint x: 357, endPoint y: 52, distance: 155.3
click at [357, 52] on div "If you're dealing with bugs and the landlord isn't addressing the issue, there …" at bounding box center [314, 48] width 137 height 16
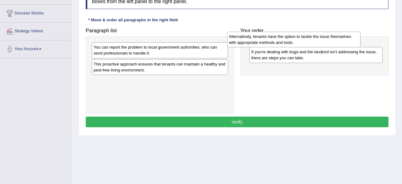
drag, startPoint x: 357, startPoint y: 52, endPoint x: 334, endPoint y: 42, distance: 24.7
click at [334, 42] on div "Alternatively, tenants have the option to tackle the issue themselves with appr…" at bounding box center [293, 40] width 133 height 16
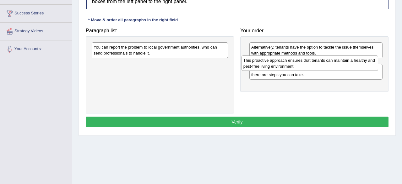
drag, startPoint x: 177, startPoint y: 73, endPoint x: 327, endPoint y: 69, distance: 150.1
click at [327, 69] on div "This proactive approach ensures that tenants can maintain a healthy and pest-fr…" at bounding box center [309, 64] width 137 height 16
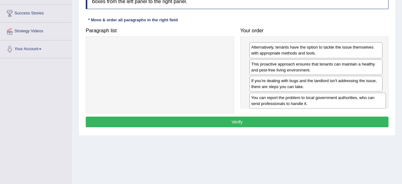
drag, startPoint x: 129, startPoint y: 50, endPoint x: 287, endPoint y: 100, distance: 165.5
click at [287, 100] on div "You can report the problem to local government authorities, who can send profes…" at bounding box center [317, 101] width 137 height 16
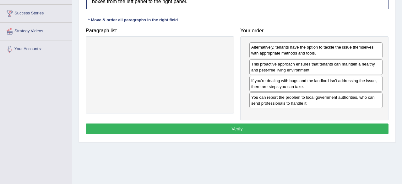
click at [241, 125] on button "Verify" at bounding box center [237, 129] width 303 height 11
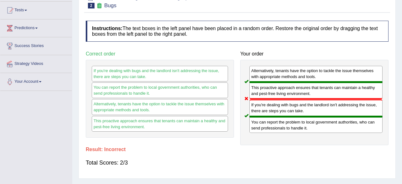
scroll to position [33, 0]
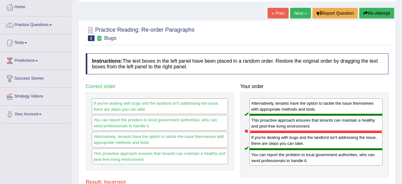
click at [366, 16] on button "Re-Attempt" at bounding box center [376, 13] width 35 height 11
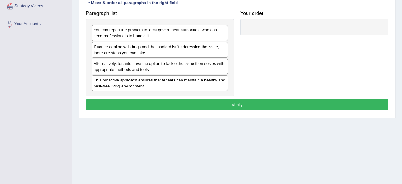
scroll to position [131, 0]
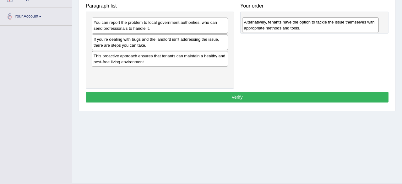
drag, startPoint x: 127, startPoint y: 66, endPoint x: 278, endPoint y: 32, distance: 154.4
click at [278, 32] on div "Alternatively, tenants have the option to tackle the issue themselves with appr…" at bounding box center [310, 25] width 137 height 16
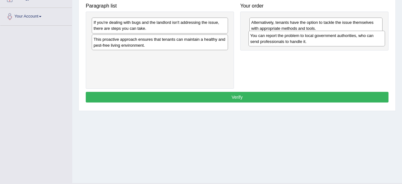
drag, startPoint x: 130, startPoint y: 24, endPoint x: 286, endPoint y: 37, distance: 157.2
click at [286, 37] on div "You can report the problem to local government authorities, who can send profes…" at bounding box center [316, 39] width 137 height 16
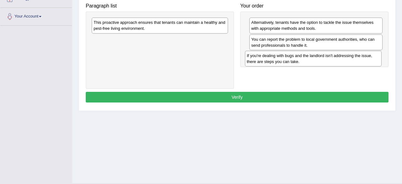
drag, startPoint x: 181, startPoint y: 30, endPoint x: 334, endPoint y: 64, distance: 156.8
click at [334, 64] on div "If you're dealing with bugs and the landlord isn't addressing the issue, there …" at bounding box center [313, 59] width 137 height 16
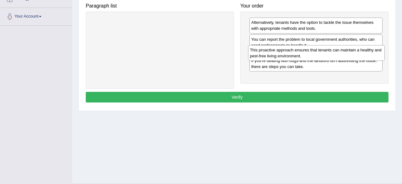
drag, startPoint x: 178, startPoint y: 25, endPoint x: 334, endPoint y: 52, distance: 158.7
click at [334, 52] on div "This proactive approach ensures that tenants can maintain a healthy and pest-fr…" at bounding box center [316, 53] width 137 height 16
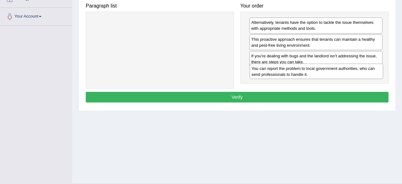
drag, startPoint x: 285, startPoint y: 49, endPoint x: 285, endPoint y: 79, distance: 29.5
click at [285, 79] on div "Alternatively, tenants have the option to tackle the issue themselves with appr…" at bounding box center [314, 48] width 148 height 72
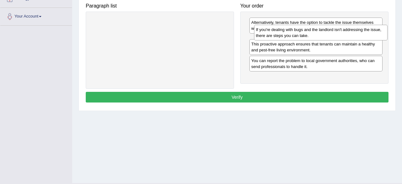
drag, startPoint x: 276, startPoint y: 58, endPoint x: 280, endPoint y: 32, distance: 26.2
click at [280, 32] on div "If you're dealing with bugs and the landlord isn't addressing the issue, there …" at bounding box center [320, 33] width 133 height 16
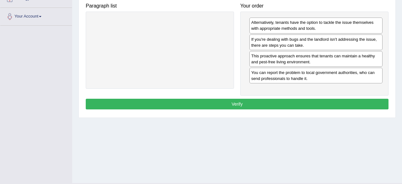
click at [172, 100] on button "Verify" at bounding box center [237, 104] width 303 height 11
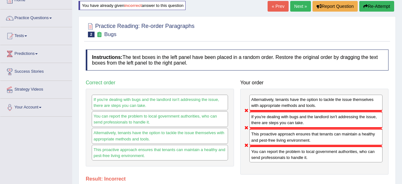
scroll to position [33, 0]
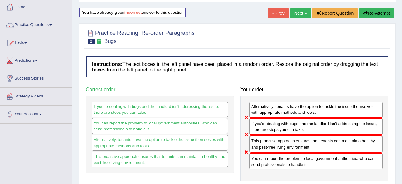
click at [375, 11] on button "Re-Attempt" at bounding box center [376, 13] width 35 height 11
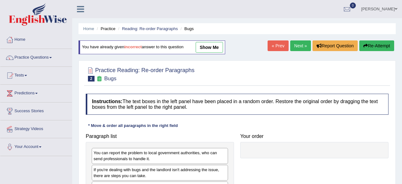
scroll to position [131, 0]
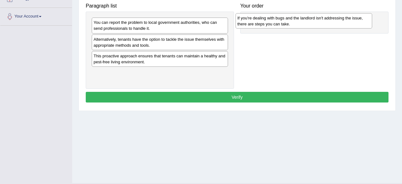
drag, startPoint x: 116, startPoint y: 46, endPoint x: 261, endPoint y: 24, distance: 145.6
click at [261, 24] on div "If you're dealing with bugs and the landlord isn't addressing the issue, there …" at bounding box center [303, 21] width 137 height 16
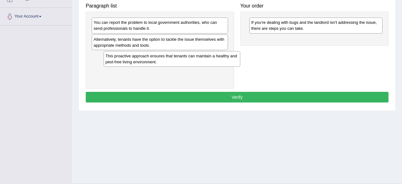
drag, startPoint x: 116, startPoint y: 59, endPoint x: 128, endPoint y: 60, distance: 11.9
click at [128, 60] on div "This proactive approach ensures that tenants can maintain a healthy and pest-fr…" at bounding box center [172, 59] width 137 height 16
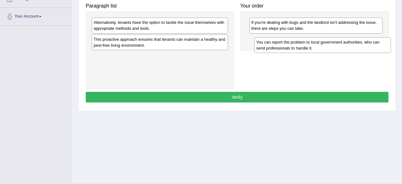
drag, startPoint x: 101, startPoint y: 28, endPoint x: 258, endPoint y: 42, distance: 156.9
click at [258, 42] on div "You can report the problem to local government authorities, who can send profes…" at bounding box center [322, 45] width 137 height 16
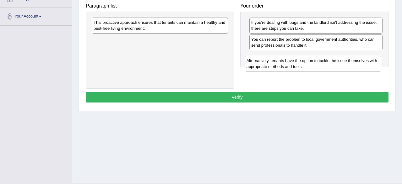
drag, startPoint x: 191, startPoint y: 27, endPoint x: 346, endPoint y: 64, distance: 159.4
click at [346, 64] on div "Alternatively, tenants have the option to tackle the issue themselves with appr…" at bounding box center [313, 64] width 137 height 16
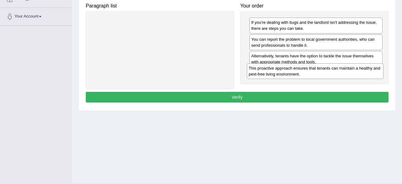
drag, startPoint x: 140, startPoint y: 28, endPoint x: 296, endPoint y: 74, distance: 162.7
click at [296, 74] on div "This proactive approach ensures that tenants can maintain a healthy and pest-fr…" at bounding box center [315, 71] width 137 height 16
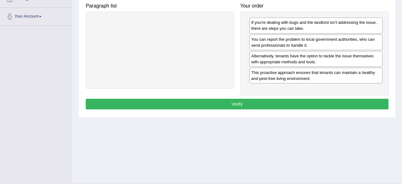
click at [216, 102] on button "Verify" at bounding box center [237, 104] width 303 height 11
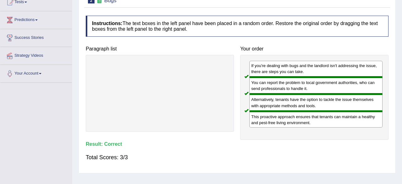
scroll to position [33, 0]
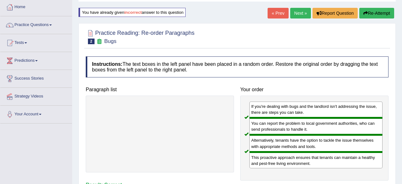
click at [300, 17] on link "Next »" at bounding box center [300, 13] width 21 height 11
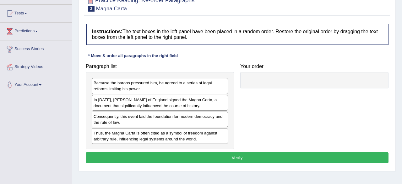
scroll to position [65, 0]
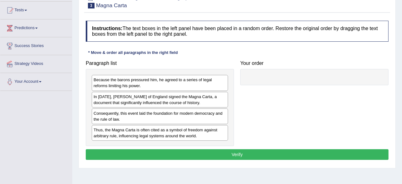
drag, startPoint x: 120, startPoint y: 107, endPoint x: 127, endPoint y: 97, distance: 12.8
click at [127, 97] on div "Because the barons pressured him, he agreed to a series of legal reforms limiti…" at bounding box center [160, 107] width 148 height 77
click at [127, 97] on div "In [DATE], [PERSON_NAME] of England signed the Magna Carta, a document that sig…" at bounding box center [160, 100] width 136 height 16
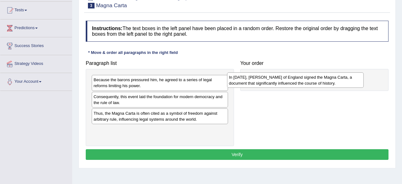
drag, startPoint x: 156, startPoint y: 97, endPoint x: 291, endPoint y: 78, distance: 136.6
click at [291, 78] on div "In [DATE], [PERSON_NAME] of England signed the Magna Carta, a document that sig…" at bounding box center [295, 81] width 137 height 16
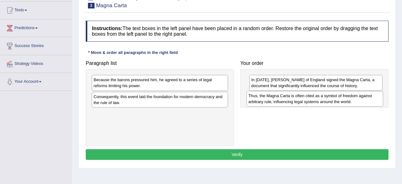
drag, startPoint x: 142, startPoint y: 120, endPoint x: 297, endPoint y: 103, distance: 155.7
click at [297, 103] on div "Thus, the Magna Carta is often cited as a symbol of freedom against arbitrary r…" at bounding box center [314, 99] width 137 height 16
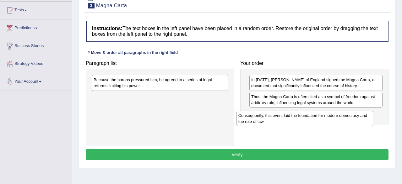
drag, startPoint x: 105, startPoint y: 97, endPoint x: 252, endPoint y: 115, distance: 148.0
click at [252, 115] on div "Consequently, this event laid the foundation for modern democracy and the rule …" at bounding box center [304, 119] width 137 height 16
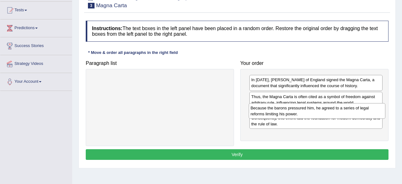
drag, startPoint x: 122, startPoint y: 86, endPoint x: 274, endPoint y: 110, distance: 153.9
click at [274, 110] on div "Because the barons pressured him, he agreed to a series of legal reforms limiti…" at bounding box center [317, 111] width 137 height 16
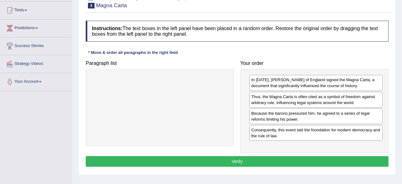
click at [200, 164] on button "Verify" at bounding box center [237, 161] width 303 height 11
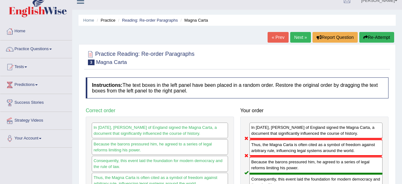
scroll to position [0, 0]
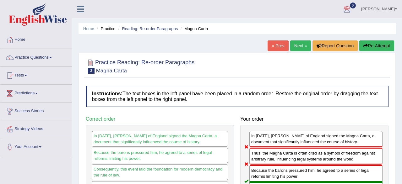
click at [366, 43] on button "Re-Attempt" at bounding box center [376, 45] width 35 height 11
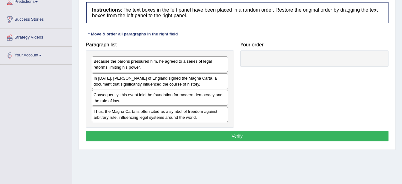
scroll to position [98, 0]
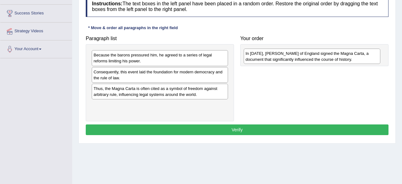
drag, startPoint x: 133, startPoint y: 81, endPoint x: 286, endPoint y: 62, distance: 153.3
click at [286, 62] on div "In [DATE], [PERSON_NAME] of England signed the Magna Carta, a document that sig…" at bounding box center [312, 57] width 137 height 16
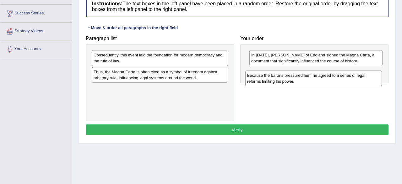
drag, startPoint x: 142, startPoint y: 63, endPoint x: 295, endPoint y: 84, distance: 154.9
click at [295, 84] on div "Because the barons pressured him, he agreed to a series of legal reforms limiti…" at bounding box center [313, 79] width 137 height 16
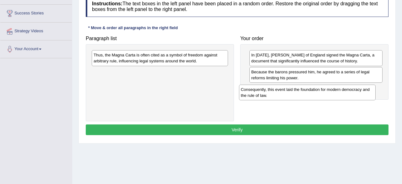
drag, startPoint x: 106, startPoint y: 57, endPoint x: 254, endPoint y: 91, distance: 152.3
click at [254, 91] on div "Consequently, this event laid the foundation for modern democracy and the rule …" at bounding box center [307, 93] width 137 height 16
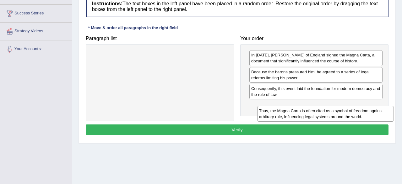
drag, startPoint x: 145, startPoint y: 60, endPoint x: 311, endPoint y: 114, distance: 174.7
click at [311, 115] on div "Thus, the Magna Carta is often cited as a symbol of freedom against arbitrary r…" at bounding box center [325, 114] width 137 height 16
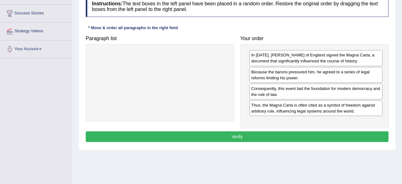
click at [196, 132] on button "Verify" at bounding box center [237, 137] width 303 height 11
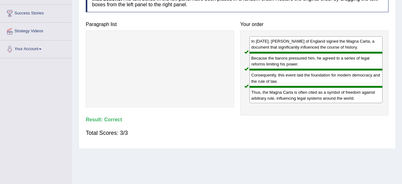
scroll to position [0, 0]
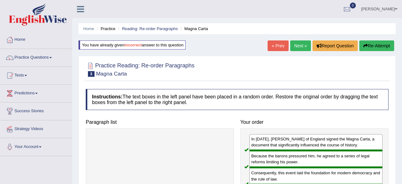
click at [297, 49] on link "Next »" at bounding box center [300, 45] width 21 height 11
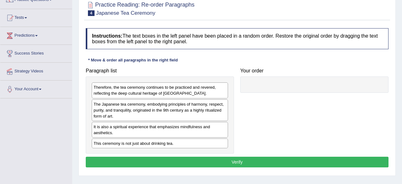
scroll to position [65, 0]
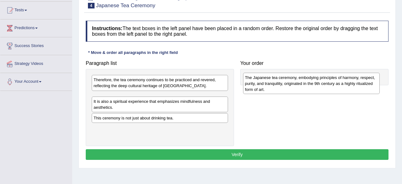
drag, startPoint x: 151, startPoint y: 105, endPoint x: 301, endPoint y: 86, distance: 151.2
click at [303, 86] on div "The Japanese tea ceremony, embodying principles of harmony, respect, purity, an…" at bounding box center [311, 84] width 137 height 22
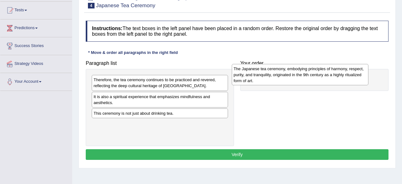
drag, startPoint x: 178, startPoint y: 111, endPoint x: 320, endPoint y: 84, distance: 144.8
click at [320, 84] on div "The Japanese tea ceremony, embodying principles of harmony, respect, purity, an…" at bounding box center [300, 75] width 137 height 22
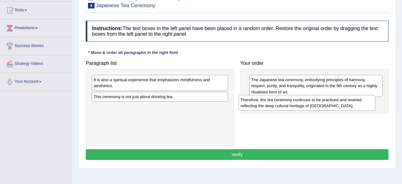
drag, startPoint x: 148, startPoint y: 90, endPoint x: 297, endPoint y: 110, distance: 150.1
click at [297, 110] on div "Therefore, the tea ceremony continues to be practiced and revered, reflecting t…" at bounding box center [307, 103] width 137 height 16
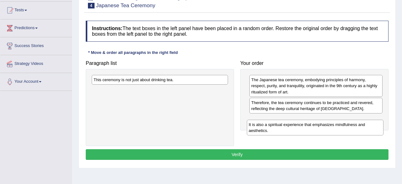
drag, startPoint x: 130, startPoint y: 85, endPoint x: 286, endPoint y: 127, distance: 161.3
click at [286, 128] on div "It is also a spiritual experience that emphasizes mindfulness and aesthetics." at bounding box center [315, 128] width 137 height 16
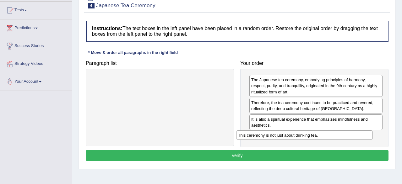
drag, startPoint x: 179, startPoint y: 79, endPoint x: 324, endPoint y: 134, distance: 155.1
click at [324, 134] on div "This ceremony is not just about drinking tea." at bounding box center [304, 135] width 137 height 9
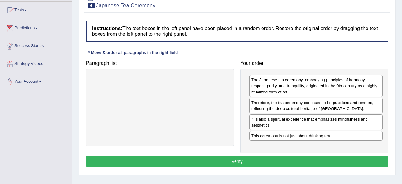
click at [139, 164] on button "Verify" at bounding box center [237, 161] width 303 height 11
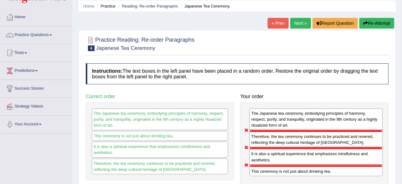
scroll to position [0, 0]
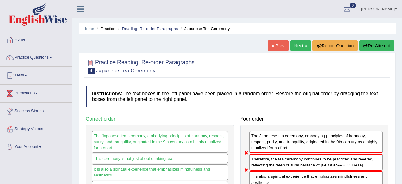
click at [365, 45] on icon "button" at bounding box center [365, 46] width 4 height 4
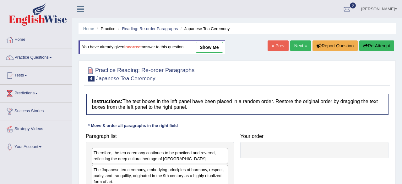
scroll to position [65, 0]
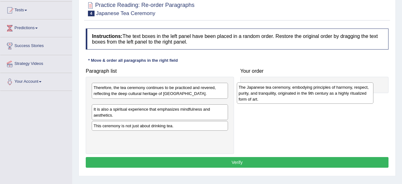
drag, startPoint x: 133, startPoint y: 110, endPoint x: 278, endPoint y: 93, distance: 146.0
click at [278, 93] on div "The Japanese tea ceremony, embodying principles of harmony, respect, purity, an…" at bounding box center [305, 94] width 137 height 22
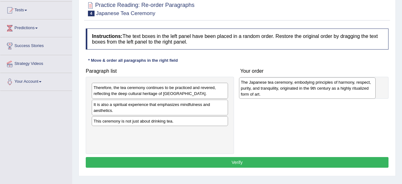
drag, startPoint x: 170, startPoint y: 110, endPoint x: 317, endPoint y: 88, distance: 148.9
click at [317, 88] on div "The Japanese tea ceremony, embodying principles of harmony, respect, purity, an…" at bounding box center [307, 89] width 137 height 22
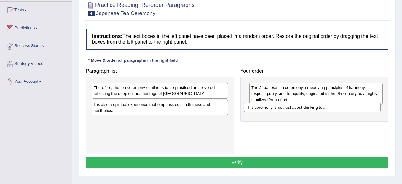
drag, startPoint x: 152, startPoint y: 120, endPoint x: 308, endPoint y: 107, distance: 156.9
click at [308, 107] on div "This ceremony is not just about drinking tea." at bounding box center [312, 107] width 137 height 9
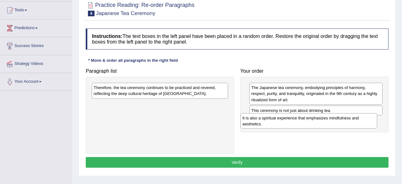
drag, startPoint x: 135, startPoint y: 106, endPoint x: 287, endPoint y: 120, distance: 153.1
click at [287, 120] on div "It is also a spiritual experience that emphasizes mindfulness and aesthetics." at bounding box center [308, 121] width 137 height 16
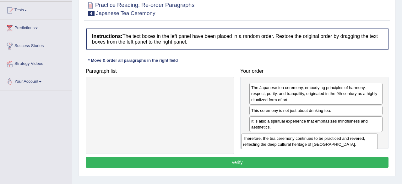
drag, startPoint x: 150, startPoint y: 91, endPoint x: 302, endPoint y: 136, distance: 158.1
click at [301, 138] on div "Therefore, the tea ceremony continues to be practiced and revered, reflecting t…" at bounding box center [309, 142] width 137 height 16
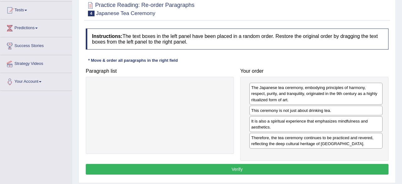
click at [164, 169] on button "Verify" at bounding box center [237, 169] width 303 height 11
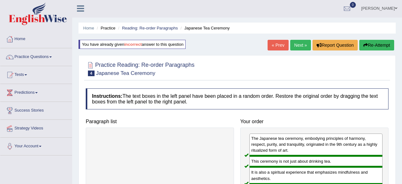
scroll to position [0, 0]
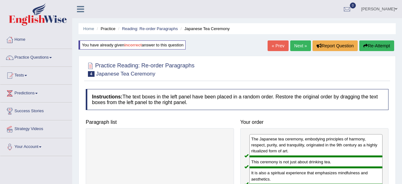
click at [298, 47] on link "Next »" at bounding box center [300, 45] width 21 height 11
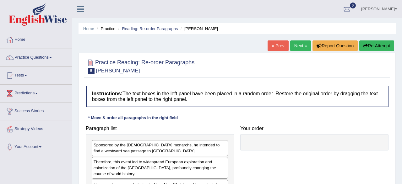
scroll to position [98, 0]
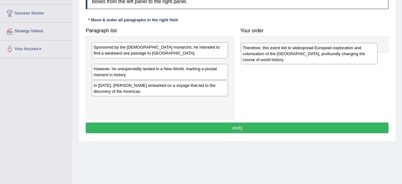
drag, startPoint x: 128, startPoint y: 77, endPoint x: 281, endPoint y: 61, distance: 153.7
click at [281, 61] on div "Therefore, this event led to widespread European exploration and colonization o…" at bounding box center [309, 54] width 137 height 22
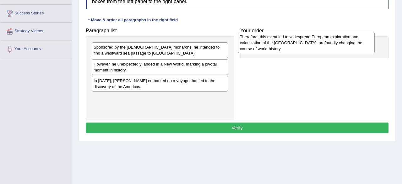
drag, startPoint x: 138, startPoint y: 71, endPoint x: 280, endPoint y: 43, distance: 144.7
click at [280, 43] on div "Therefore, this event led to widespread European exploration and colonization o…" at bounding box center [306, 43] width 137 height 22
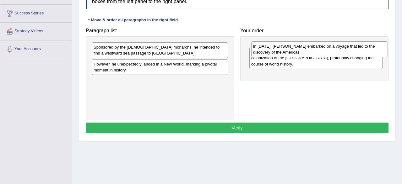
drag, startPoint x: 127, startPoint y: 87, endPoint x: 286, endPoint y: 52, distance: 162.2
click at [287, 53] on div "In [DATE], [PERSON_NAME] embarked on a voyage that led to the discovery of the …" at bounding box center [319, 49] width 137 height 16
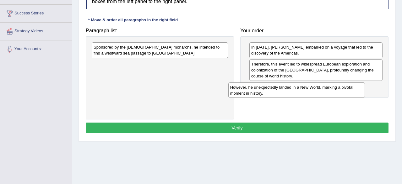
drag, startPoint x: 115, startPoint y: 67, endPoint x: 258, endPoint y: 89, distance: 145.2
click at [258, 89] on div "However, he unexpectedly landed in a New World, marking a pivotal moment in his…" at bounding box center [296, 91] width 137 height 16
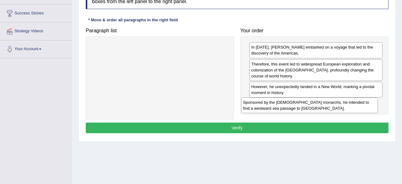
drag, startPoint x: 147, startPoint y: 50, endPoint x: 296, endPoint y: 105, distance: 159.3
click at [296, 105] on div "Sponsored by the [DEMOGRAPHIC_DATA] monarchs, he intended to find a westward se…" at bounding box center [309, 106] width 137 height 16
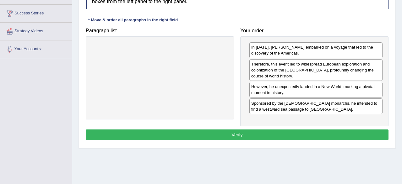
click at [211, 132] on button "Verify" at bounding box center [237, 135] width 303 height 11
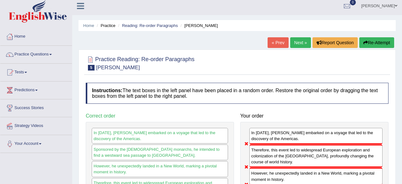
scroll to position [0, 0]
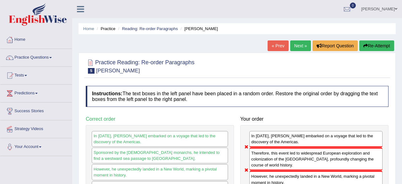
click at [363, 48] on icon "button" at bounding box center [365, 46] width 4 height 4
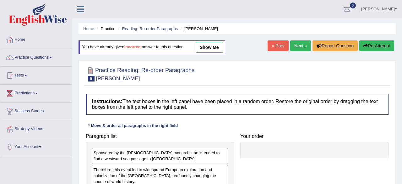
scroll to position [65, 0]
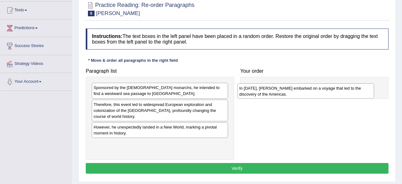
drag, startPoint x: 140, startPoint y: 146, endPoint x: 285, endPoint y: 91, distance: 155.7
click at [285, 91] on div "In [DATE], [PERSON_NAME] embarked on a voyage that led to the discovery of the …" at bounding box center [305, 92] width 137 height 16
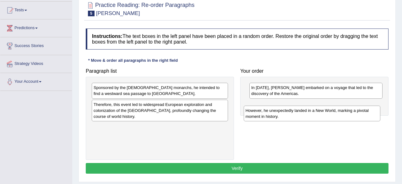
drag, startPoint x: 160, startPoint y: 135, endPoint x: 312, endPoint y: 119, distance: 153.1
click at [312, 119] on div "However, he unexpectedly landed in a New World, marking a pivotal moment in his…" at bounding box center [312, 114] width 137 height 16
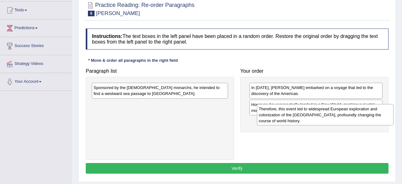
drag, startPoint x: 190, startPoint y: 107, endPoint x: 355, endPoint y: 112, distance: 165.2
click at [355, 112] on div "Therefore, this event led to widespread European exploration and colonization o…" at bounding box center [325, 115] width 137 height 22
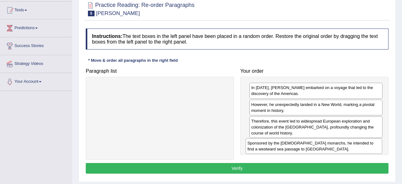
drag, startPoint x: 207, startPoint y: 91, endPoint x: 361, endPoint y: 146, distance: 163.5
click at [361, 146] on div "Sponsored by the Spanish monarchs, he intended to find a westward sea passage t…" at bounding box center [313, 146] width 137 height 16
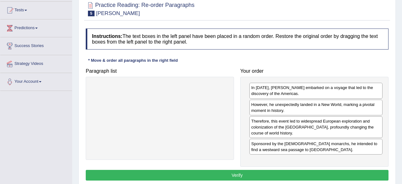
click at [272, 170] on button "Verify" at bounding box center [237, 175] width 303 height 11
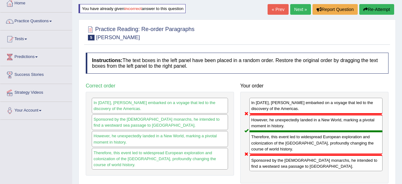
scroll to position [0, 0]
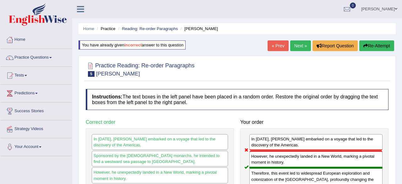
click at [378, 47] on button "Re-Attempt" at bounding box center [376, 45] width 35 height 11
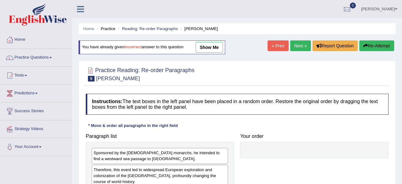
scroll to position [65, 0]
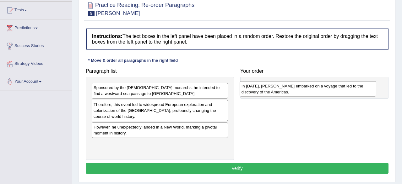
drag, startPoint x: 142, startPoint y: 148, endPoint x: 290, endPoint y: 91, distance: 158.5
click at [290, 91] on div "In [DATE], [PERSON_NAME] embarked on a voyage that led to the discovery of the …" at bounding box center [308, 89] width 137 height 16
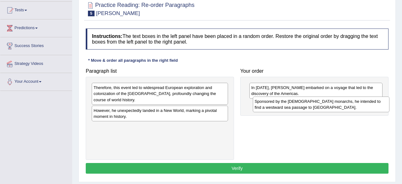
drag, startPoint x: 190, startPoint y: 85, endPoint x: 352, endPoint y: 98, distance: 162.5
click at [352, 98] on div "Sponsored by the Spanish monarchs, he intended to find a westward sea passage t…" at bounding box center [321, 105] width 137 height 16
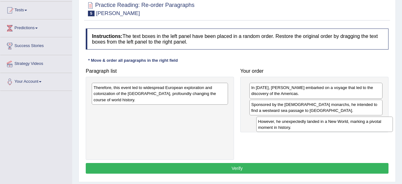
drag, startPoint x: 117, startPoint y: 112, endPoint x: 282, endPoint y: 123, distance: 164.9
click at [282, 123] on div "However, he unexpectedly landed in a New World, marking a pivotal moment in his…" at bounding box center [324, 125] width 137 height 16
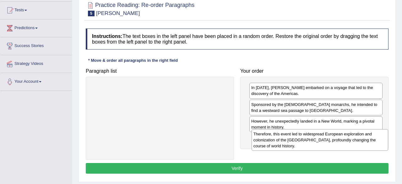
drag, startPoint x: 194, startPoint y: 91, endPoint x: 354, endPoint y: 138, distance: 166.4
click at [354, 138] on div "Therefore, this event led to widespread European exploration and colonization o…" at bounding box center [319, 140] width 137 height 22
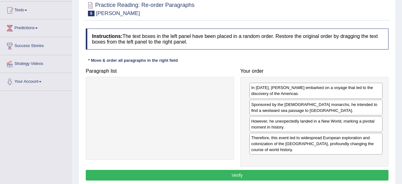
click at [194, 174] on button "Verify" at bounding box center [237, 175] width 303 height 11
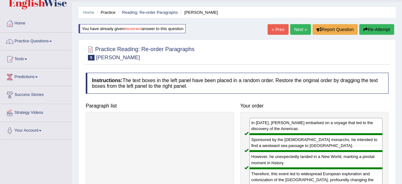
scroll to position [0, 0]
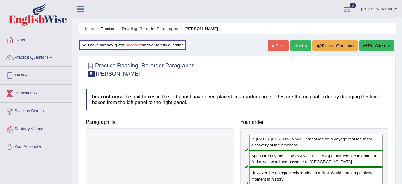
click at [304, 46] on link "Next »" at bounding box center [300, 45] width 21 height 11
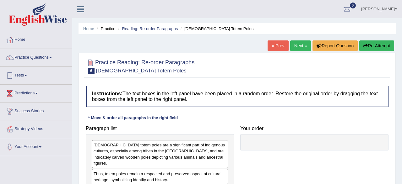
scroll to position [65, 0]
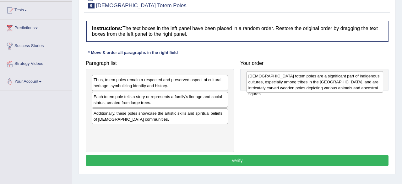
drag, startPoint x: 162, startPoint y: 90, endPoint x: 317, endPoint y: 87, distance: 154.8
click at [317, 87] on div "[DEMOGRAPHIC_DATA] totem poles are a significant part of indigenous cultures, e…" at bounding box center [314, 82] width 137 height 22
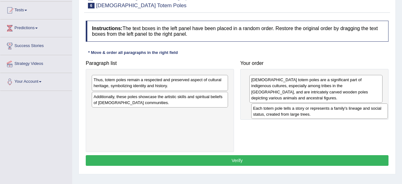
drag, startPoint x: 116, startPoint y: 104, endPoint x: 275, endPoint y: 116, distance: 159.9
click at [275, 116] on div "Each totem pole tells a story or represents a family's lineage and social statu…" at bounding box center [319, 112] width 137 height 16
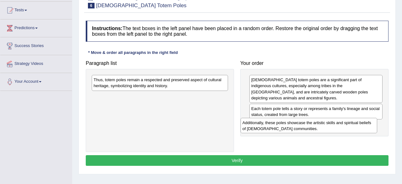
drag, startPoint x: 137, startPoint y: 103, endPoint x: 285, endPoint y: 130, distance: 151.1
click at [285, 130] on div "Additionally, these poles showcase the artistic skills and spiritual beliefs of…" at bounding box center [308, 126] width 137 height 16
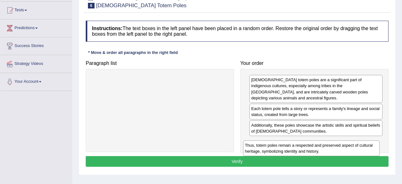
drag, startPoint x: 122, startPoint y: 81, endPoint x: 273, endPoint y: 147, distance: 164.8
click at [273, 147] on div "Thus, totem poles remain a respected and preserved aspect of cultural heritage,…" at bounding box center [311, 149] width 137 height 16
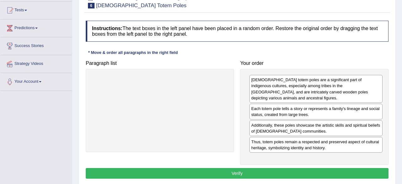
click at [195, 171] on button "Verify" at bounding box center [237, 173] width 303 height 11
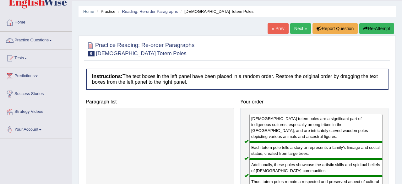
scroll to position [14, 0]
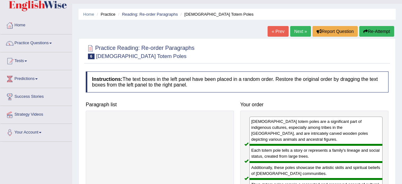
click at [298, 31] on link "Next »" at bounding box center [300, 31] width 21 height 11
